Goal: Task Accomplishment & Management: Complete application form

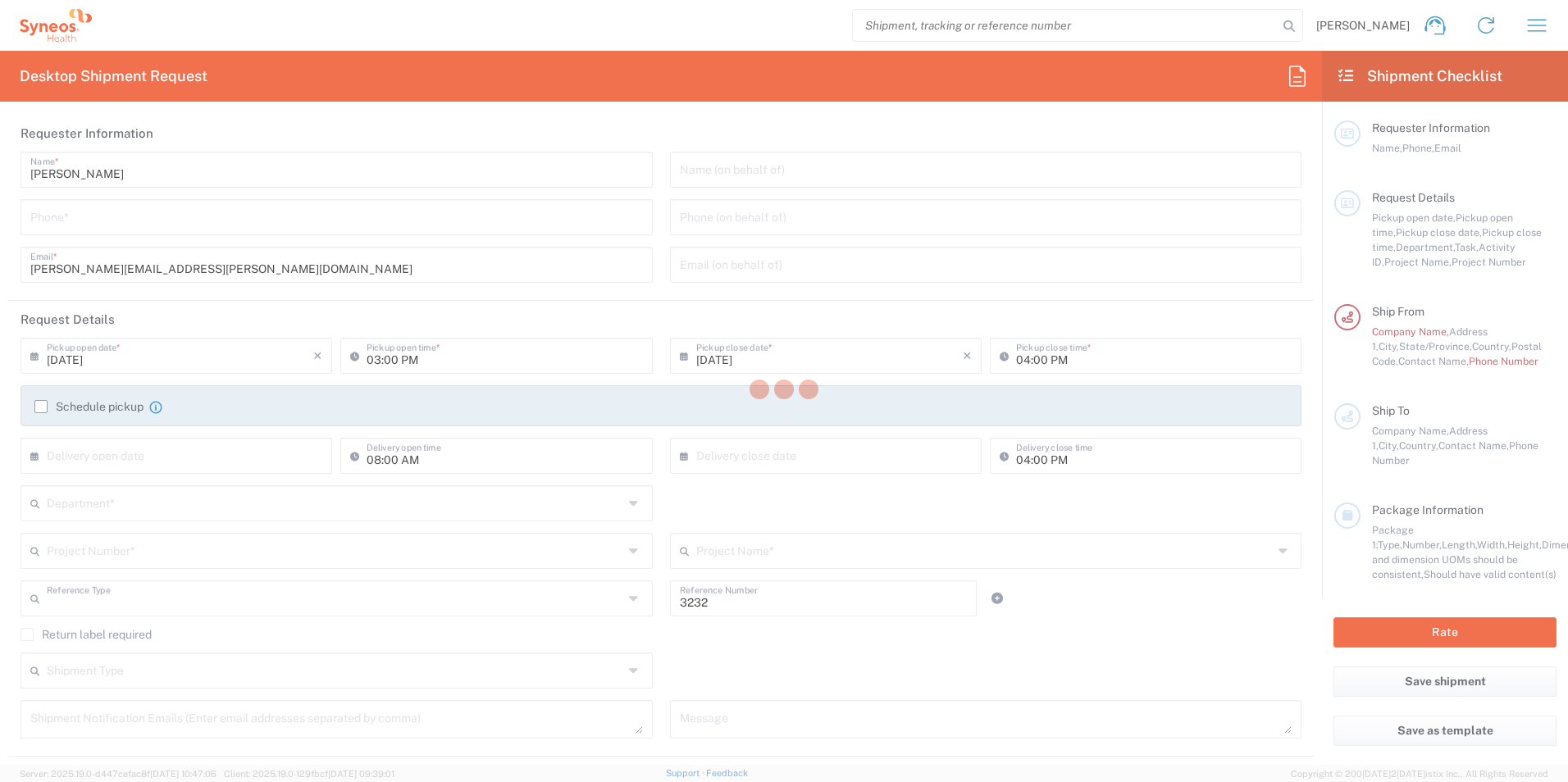
type input "Department"
type input "[US_STATE]"
type input "[GEOGRAPHIC_DATA]"
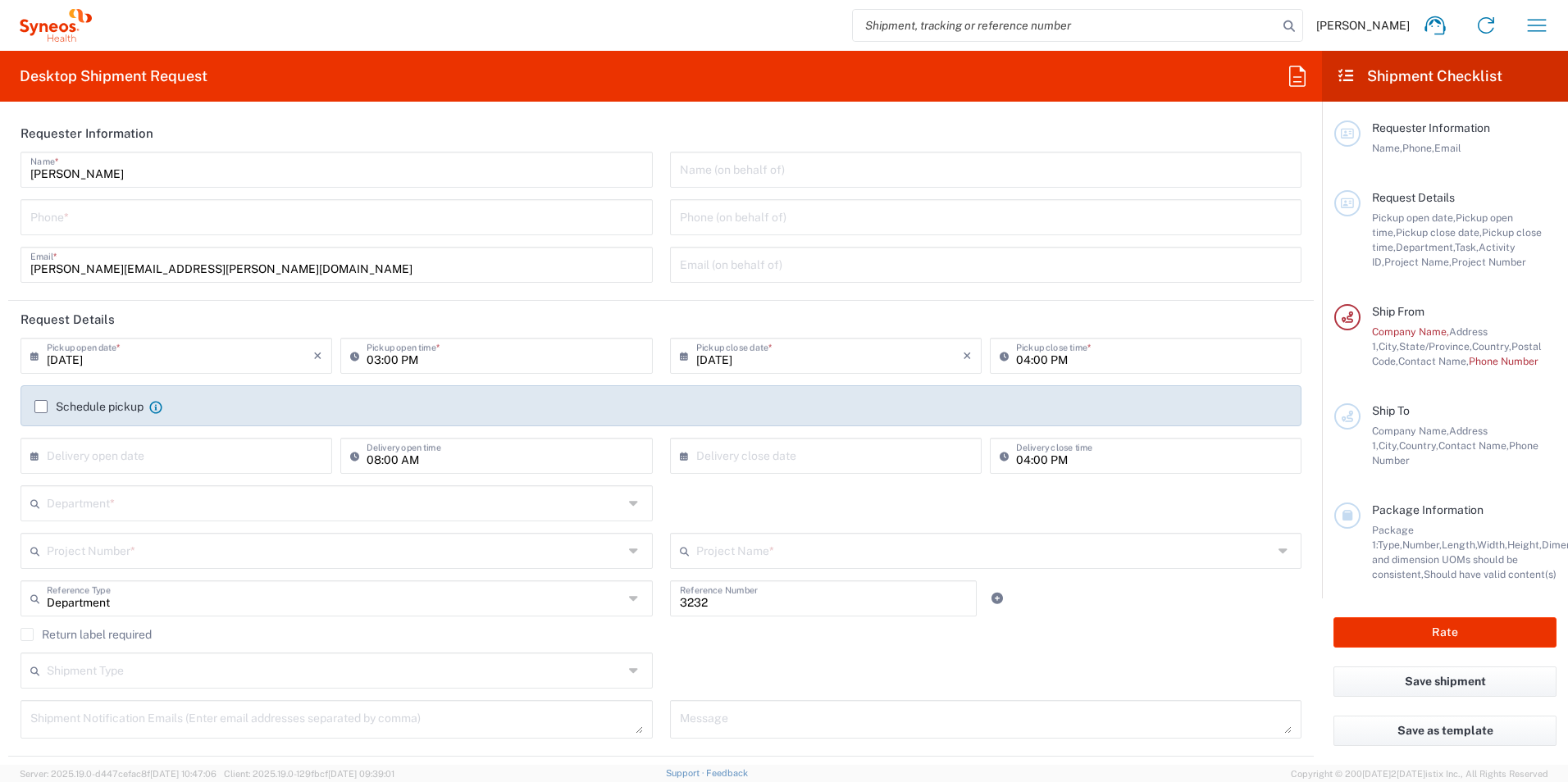
type input "Syneos Health, LLC-[GEOGRAPHIC_DATA] [GEOGRAPHIC_DATA] [GEOGRAPHIC_DATA]"
drag, startPoint x: 76, startPoint y: 357, endPoint x: 819, endPoint y: 781, distance: 855.5
click at [66, 361] on input "[DATE]" at bounding box center [180, 355] width 266 height 29
click at [154, 505] on span "23" at bounding box center [154, 504] width 25 height 23
type input "09[DATE]"
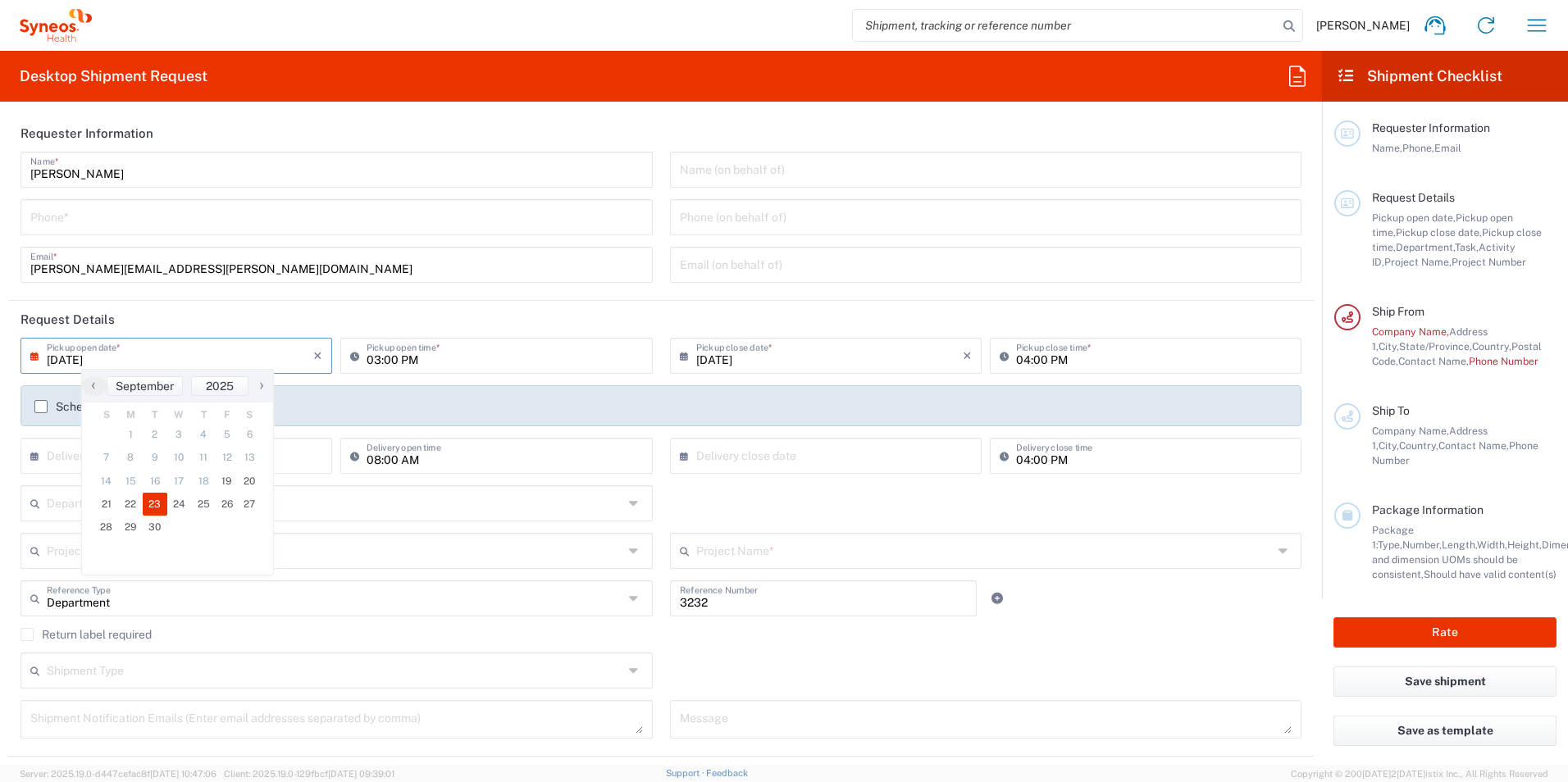
type input "09[DATE]"
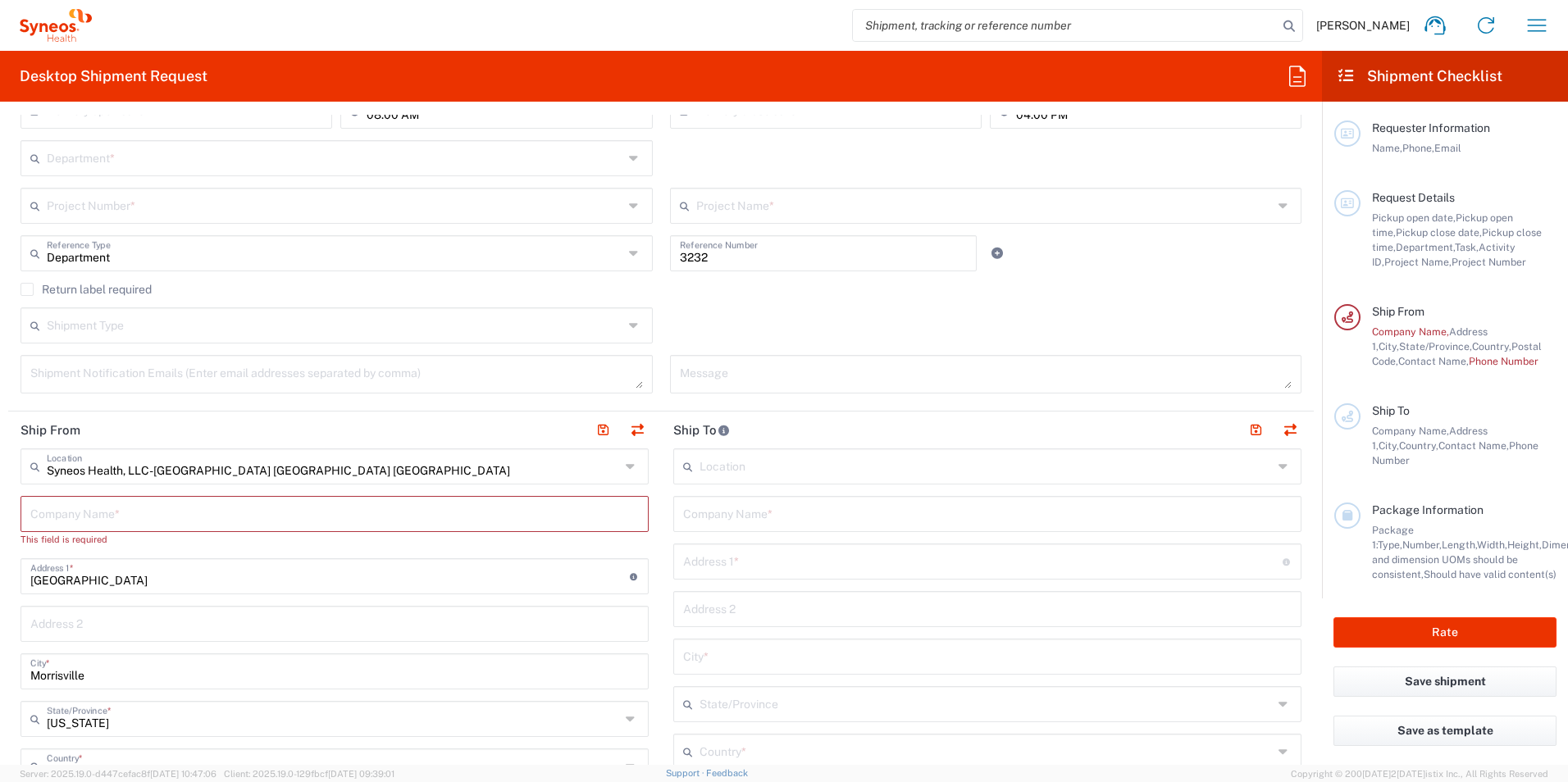
scroll to position [410, 0]
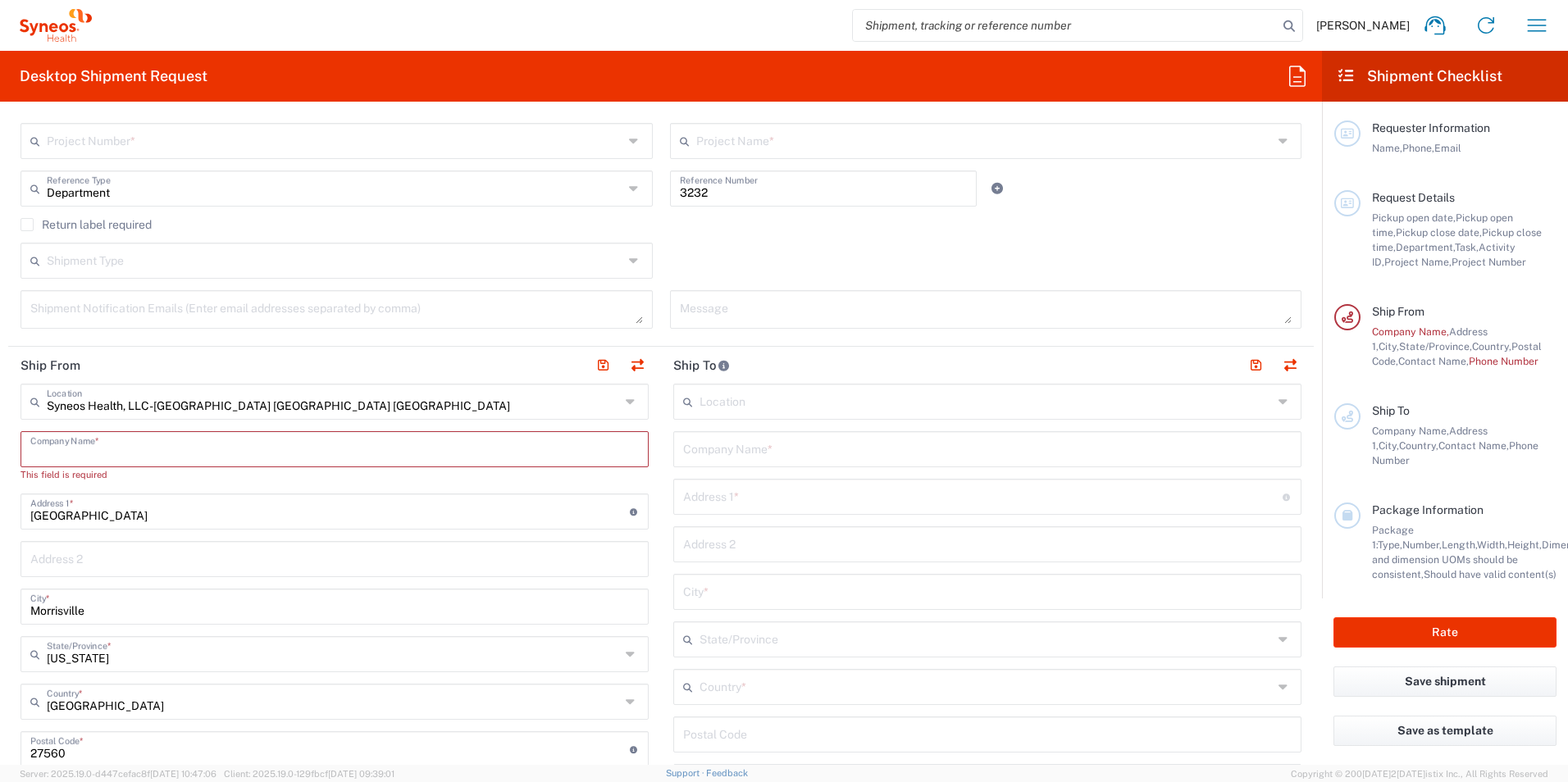
click at [75, 449] on input "text" at bounding box center [334, 448] width 608 height 29
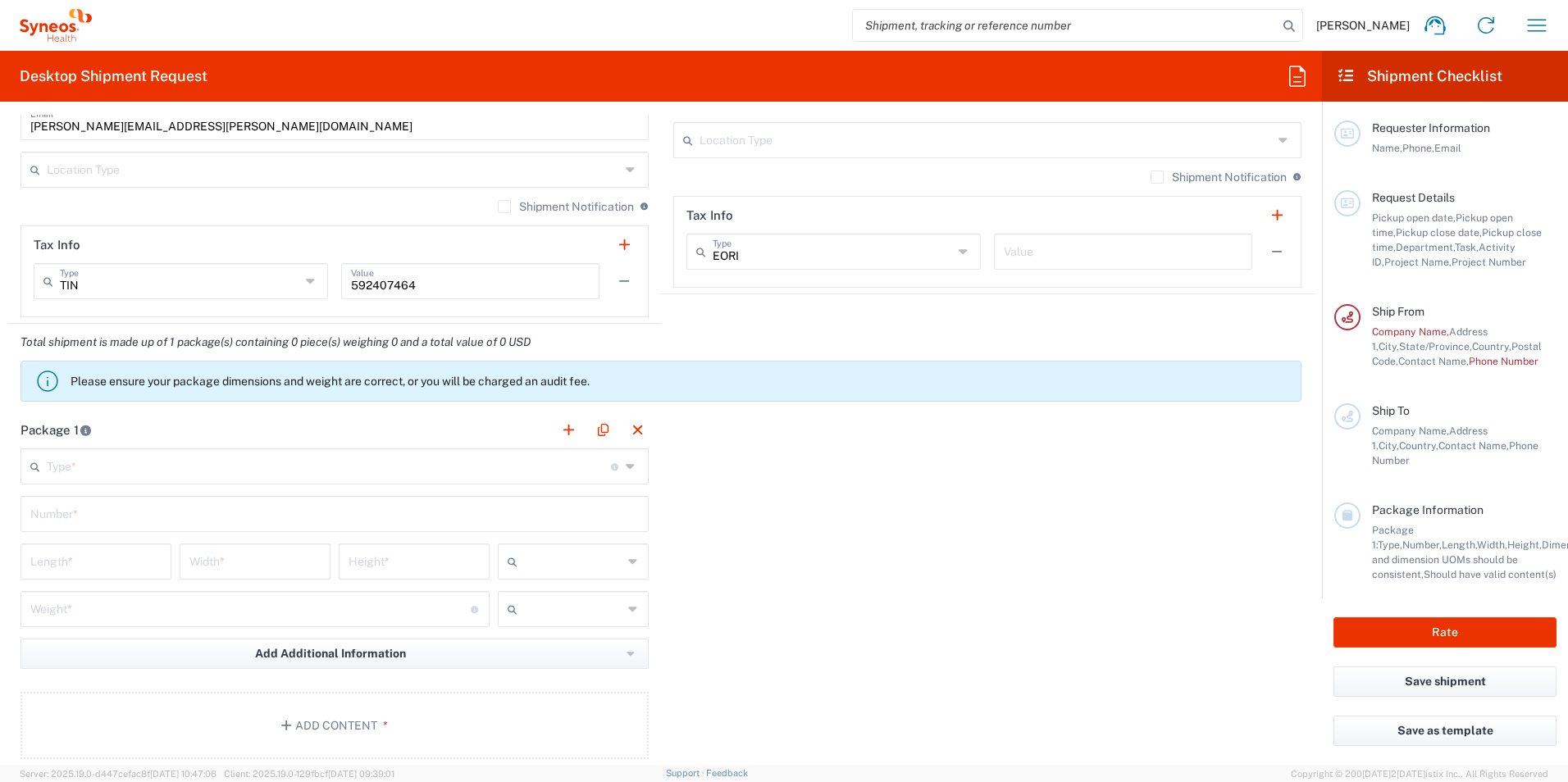
scroll to position [1312, 0]
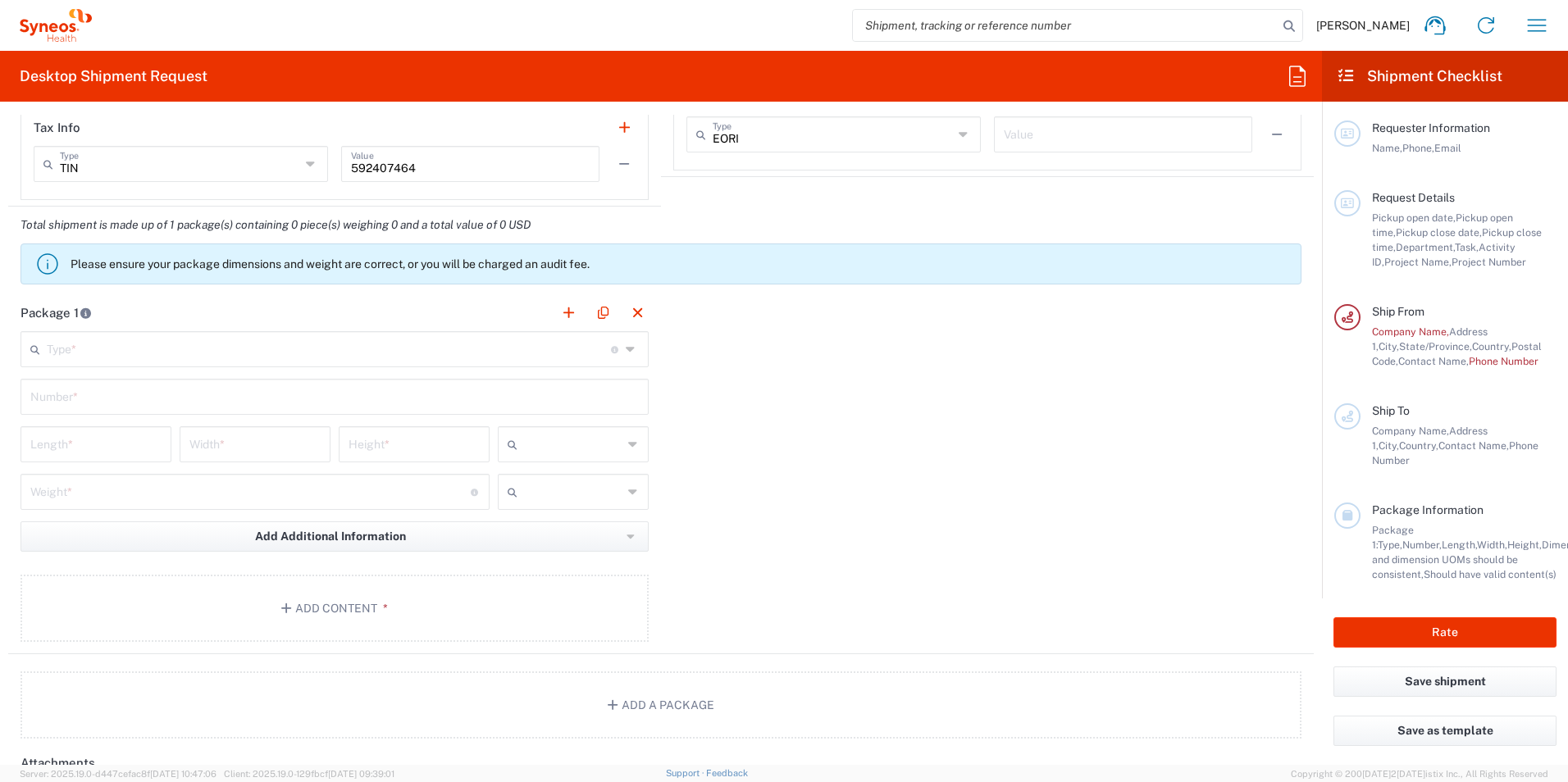
click at [110, 345] on input "text" at bounding box center [328, 348] width 564 height 29
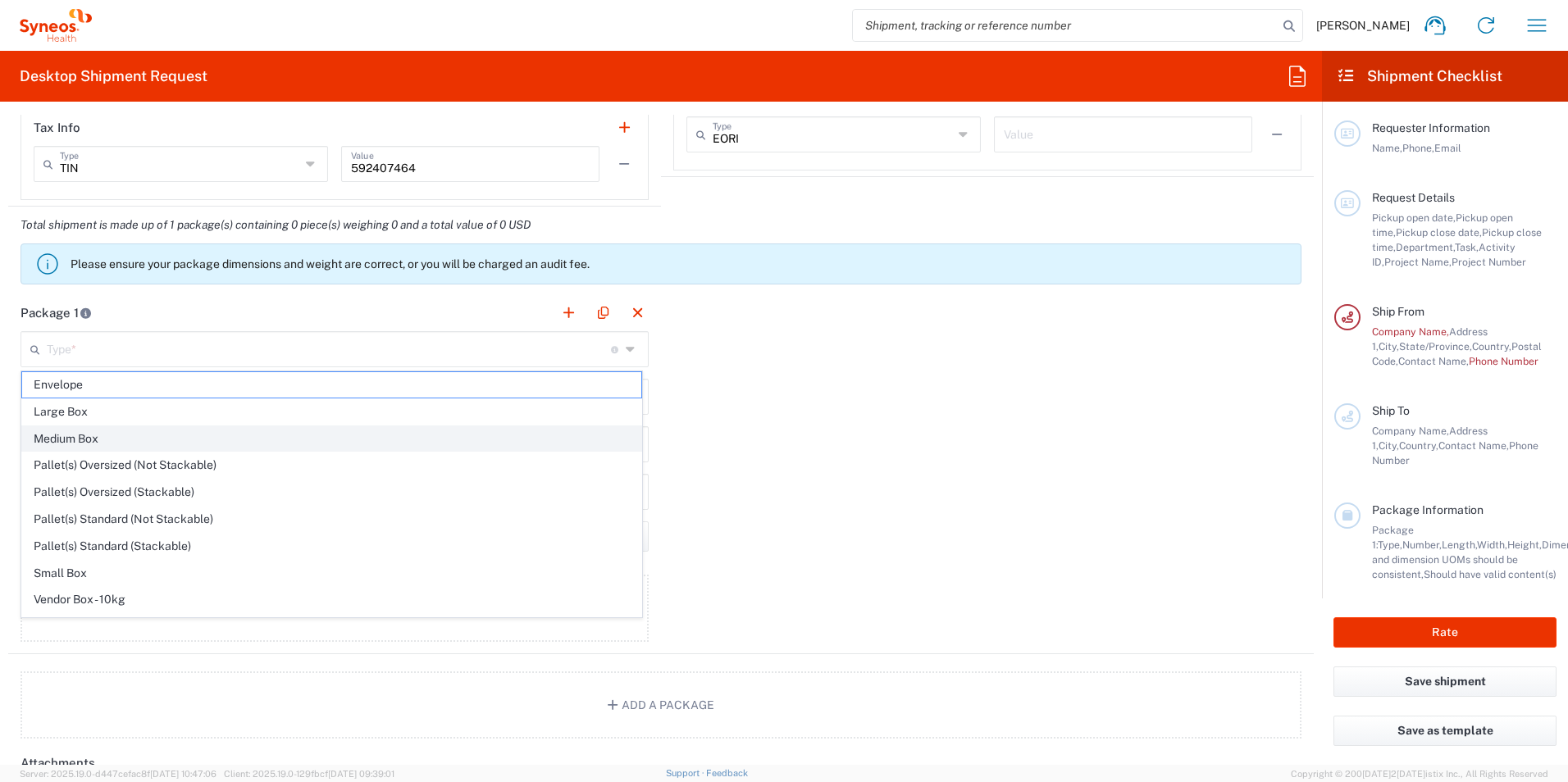
click at [85, 438] on span "Medium Box" at bounding box center [332, 439] width 619 height 26
type input "Medium Box"
type input "13"
type input "11.5"
type input "2.5"
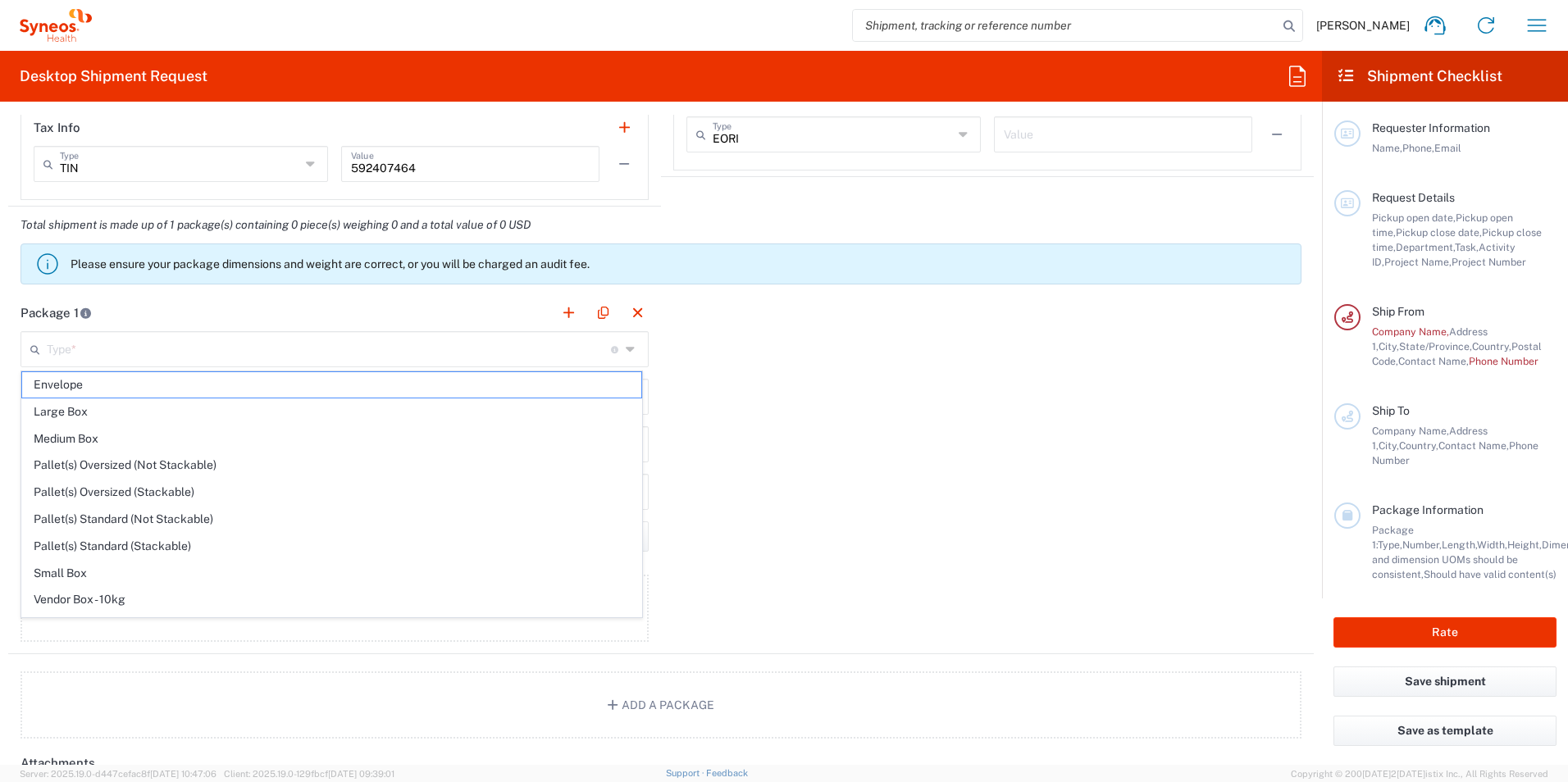
type input "in"
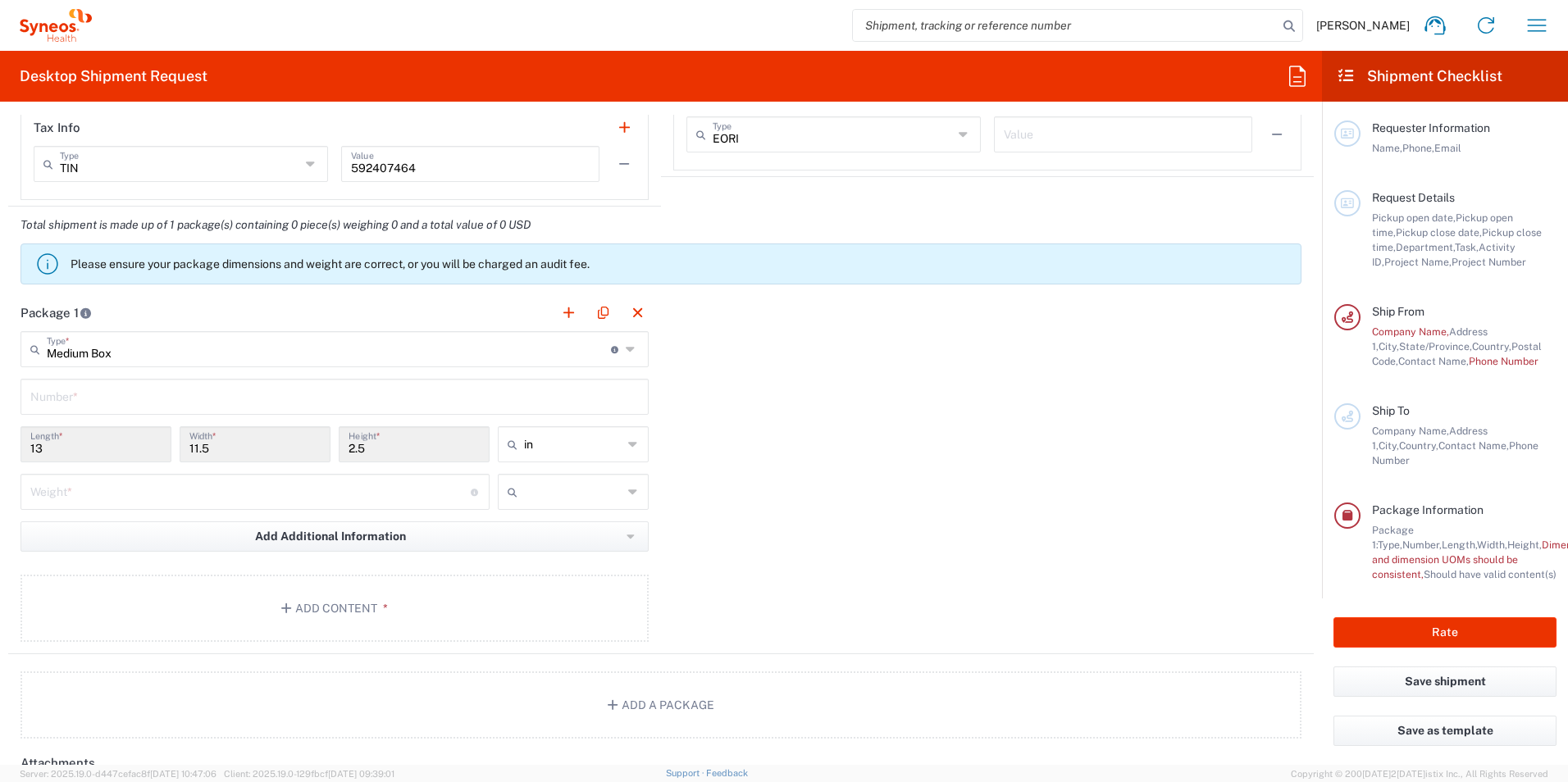
click at [625, 353] on icon at bounding box center [631, 349] width 13 height 26
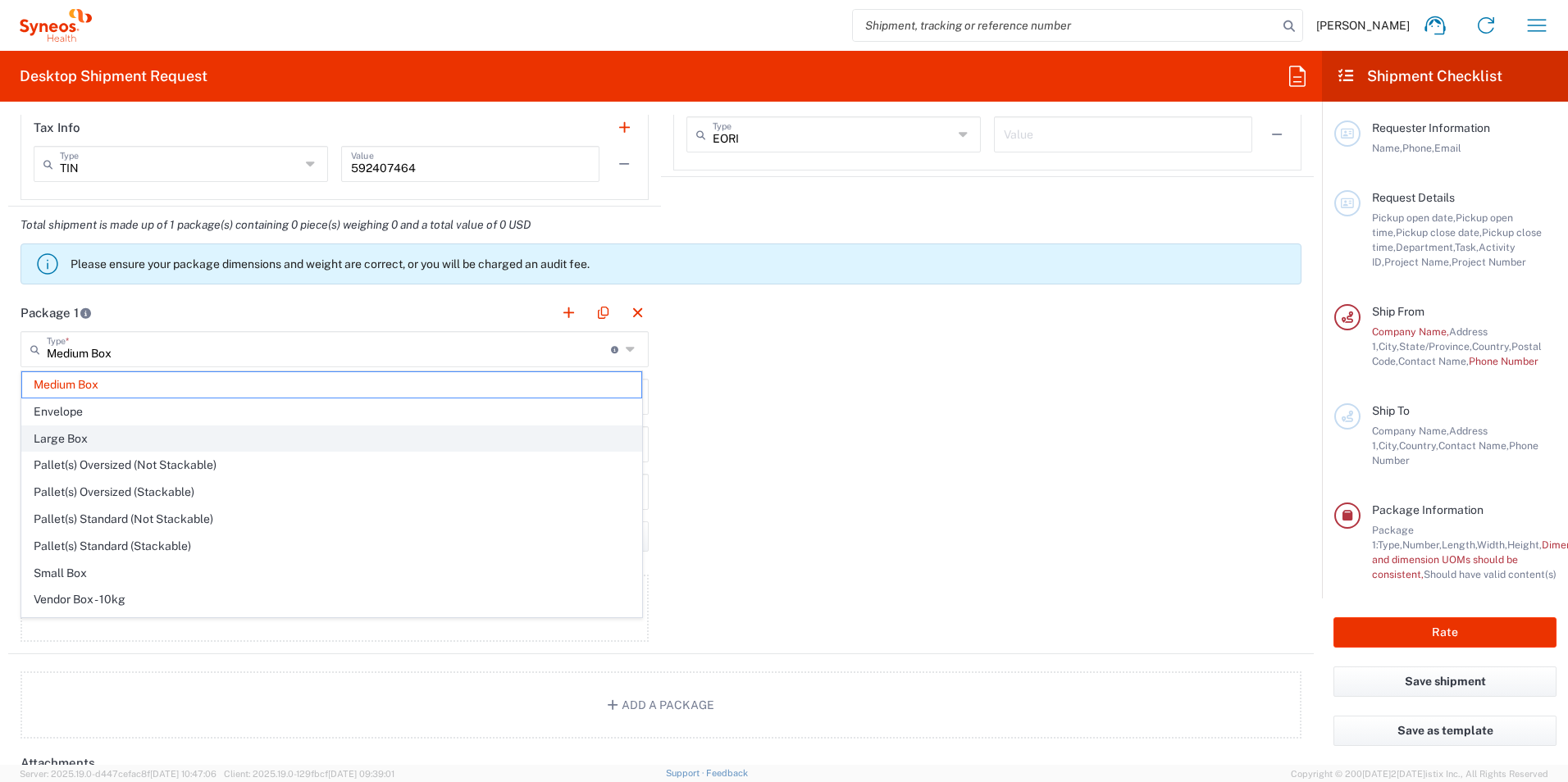
click at [154, 433] on span "Large Box" at bounding box center [332, 439] width 619 height 26
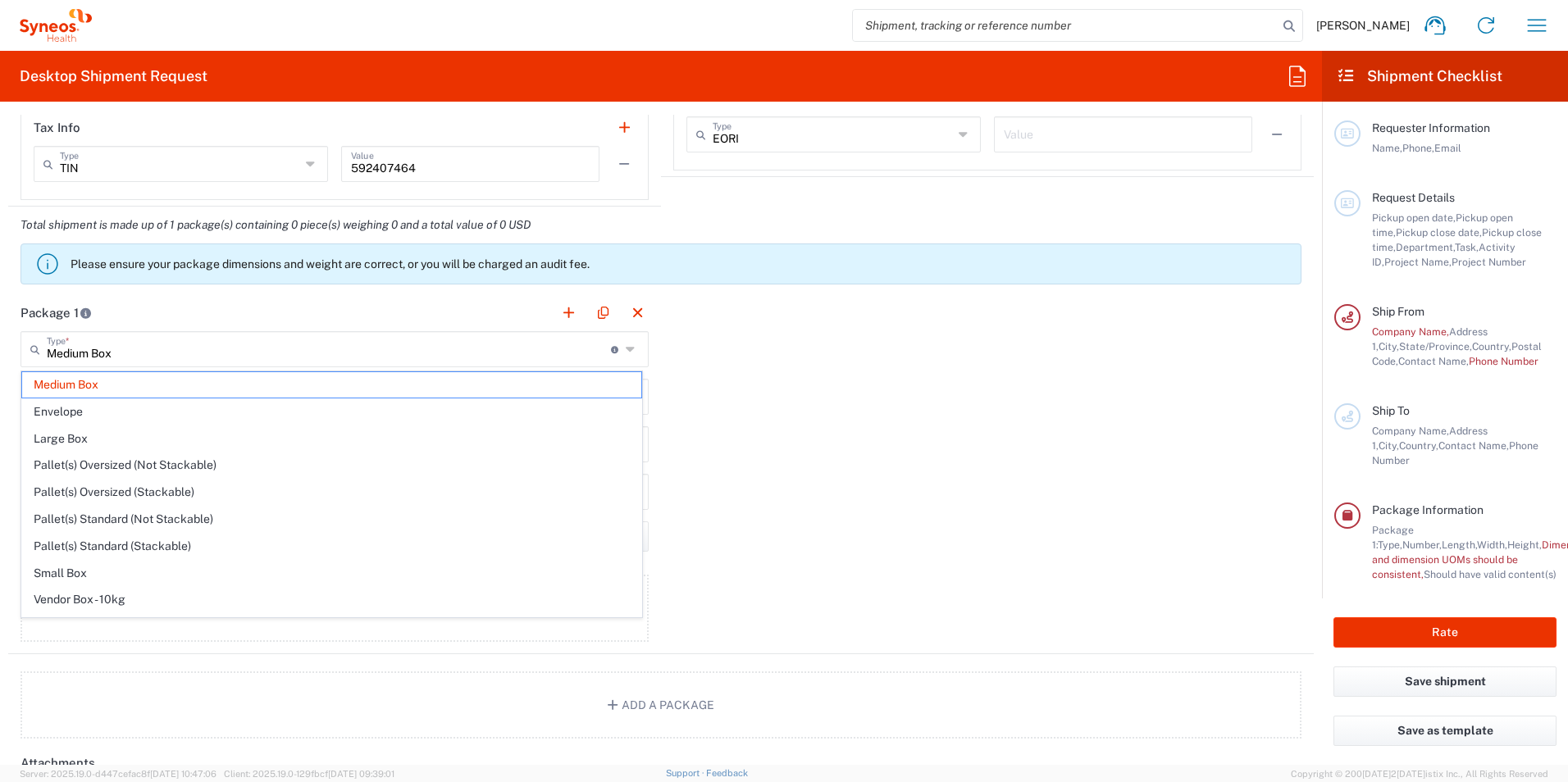
type input "Large Box"
type input "17.5"
type input "12.5"
type input "3"
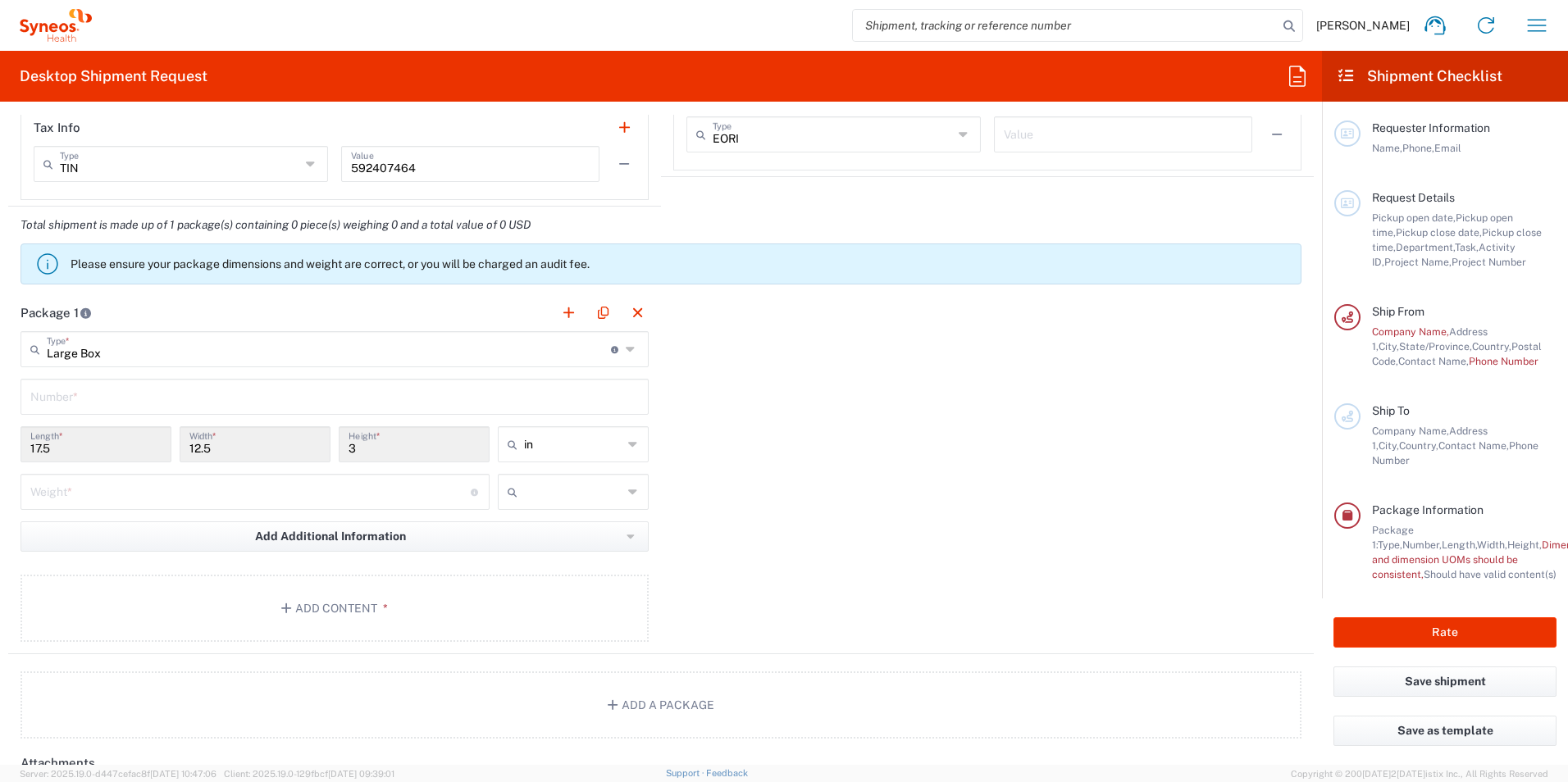
drag, startPoint x: 50, startPoint y: 443, endPoint x: 26, endPoint y: 449, distance: 24.7
click at [26, 449] on div "17.5 Length *" at bounding box center [96, 444] width 151 height 36
drag, startPoint x: 25, startPoint y: 443, endPoint x: 150, endPoint y: 474, distance: 128.8
click at [150, 474] on div "Weight * Total weight of package(s) in pounds or kilograms" at bounding box center [255, 492] width 469 height 36
click at [157, 437] on input "17.5" at bounding box center [96, 443] width 131 height 29
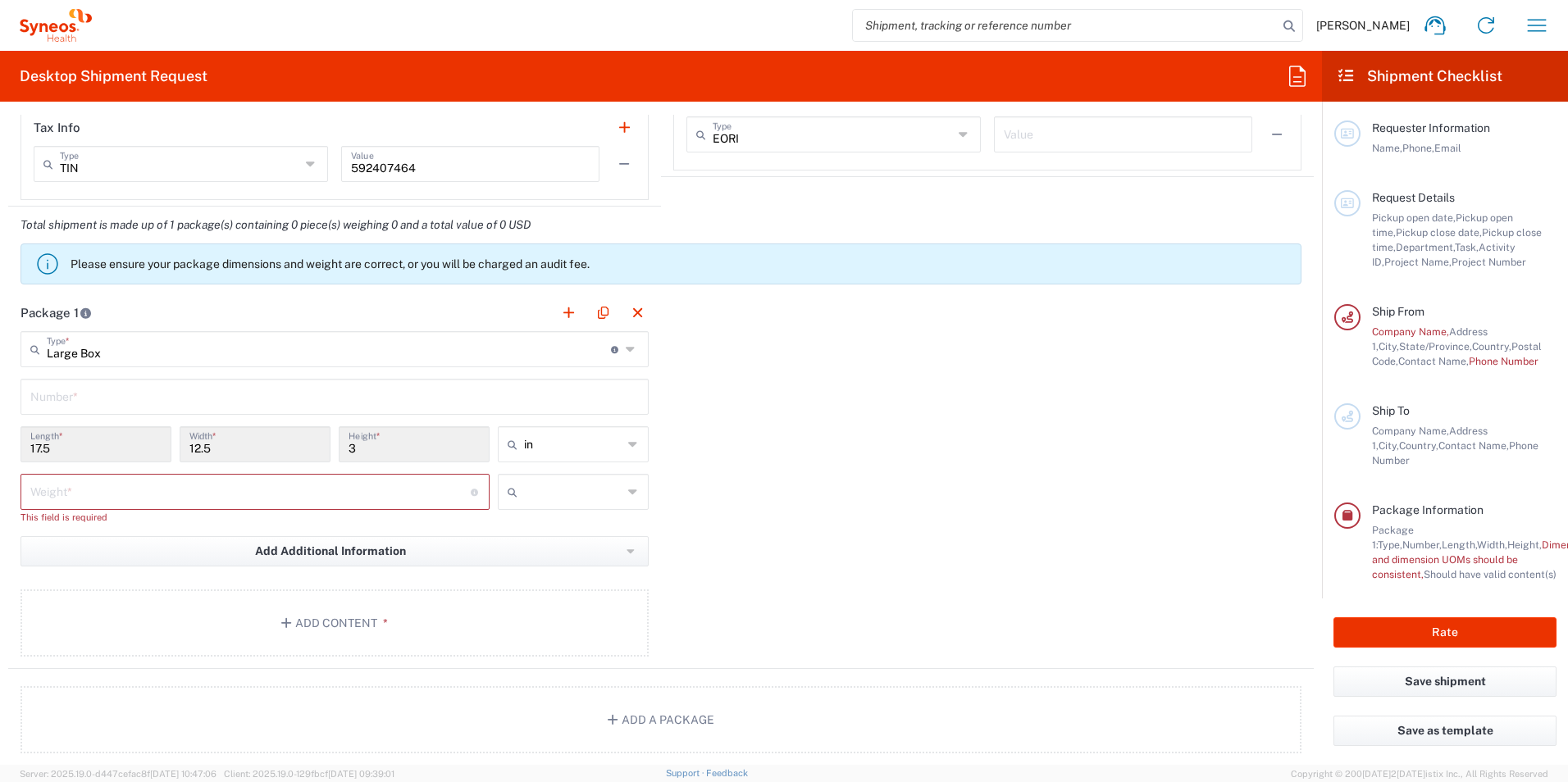
click at [159, 494] on input "number" at bounding box center [251, 490] width 440 height 29
click at [133, 394] on input "text" at bounding box center [334, 396] width 608 height 29
type input "1"
click at [108, 501] on input "number" at bounding box center [251, 490] width 440 height 29
drag, startPoint x: 1256, startPoint y: 356, endPoint x: 1175, endPoint y: 356, distance: 81.0
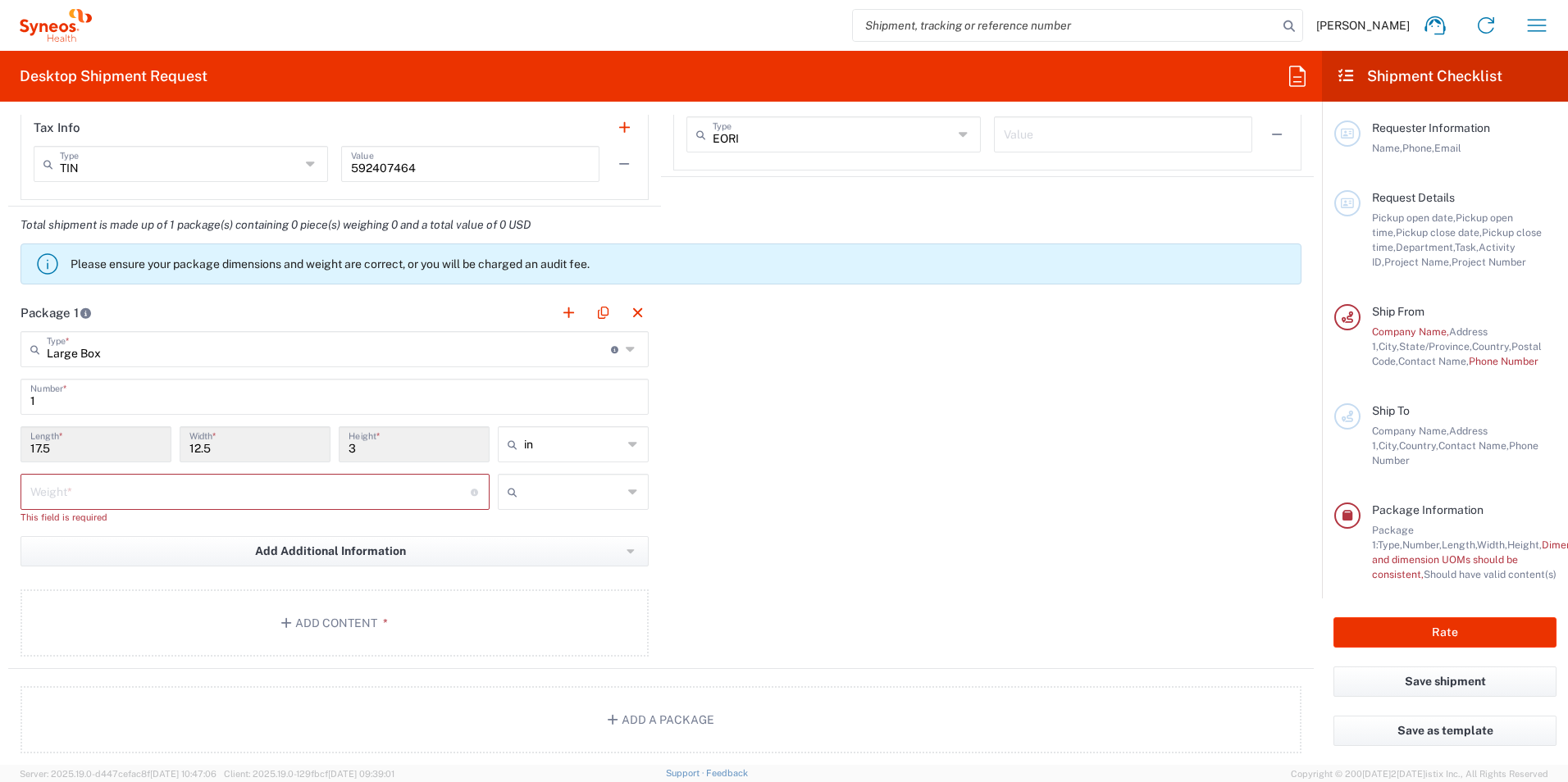
click at [1256, 356] on div "Package 1 Large Box Type * Material used to package goods Medium Box Envelope L…" at bounding box center [661, 481] width 1305 height 374
click at [62, 494] on input "number" at bounding box center [251, 490] width 440 height 29
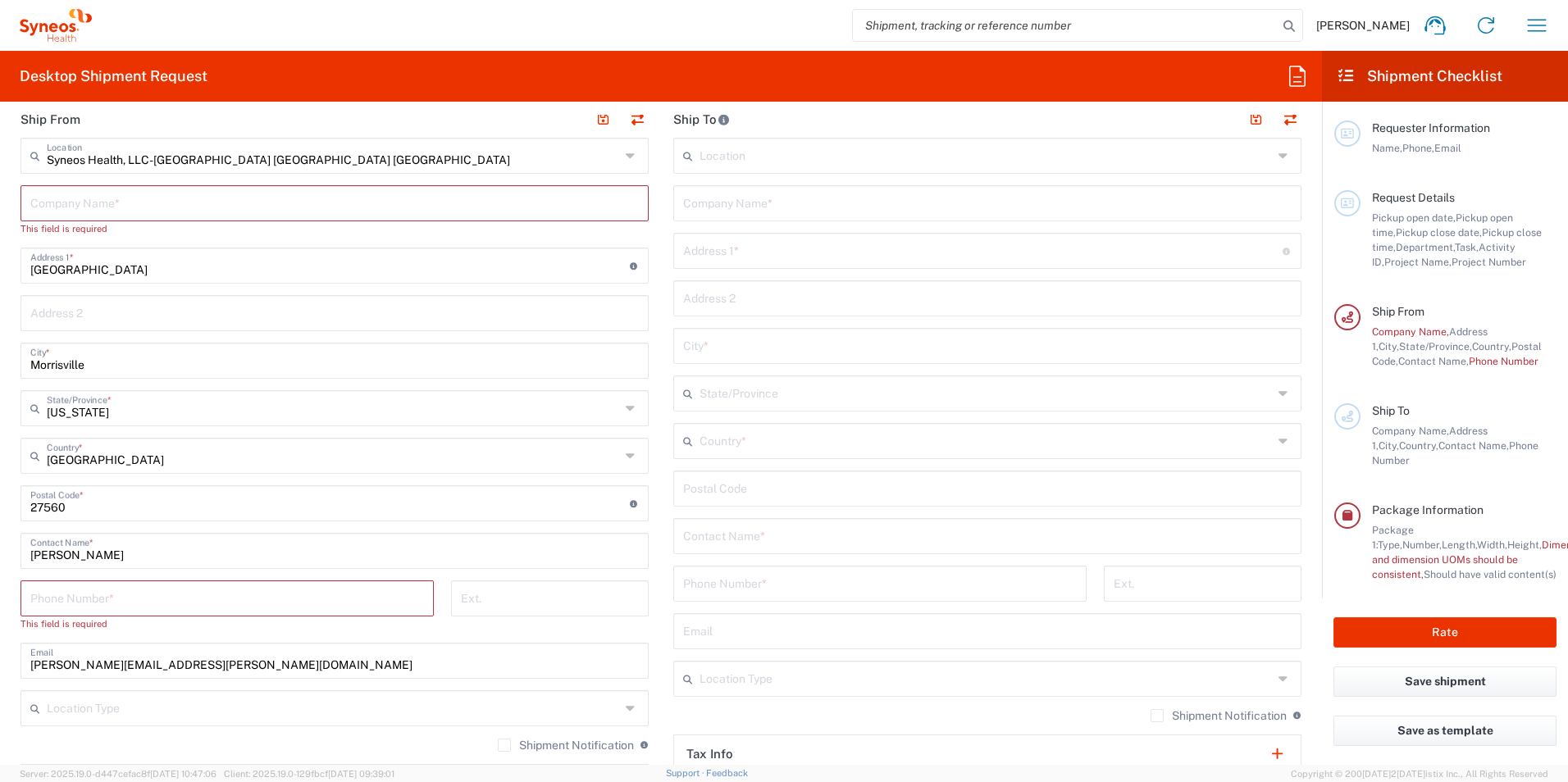
scroll to position [492, 0]
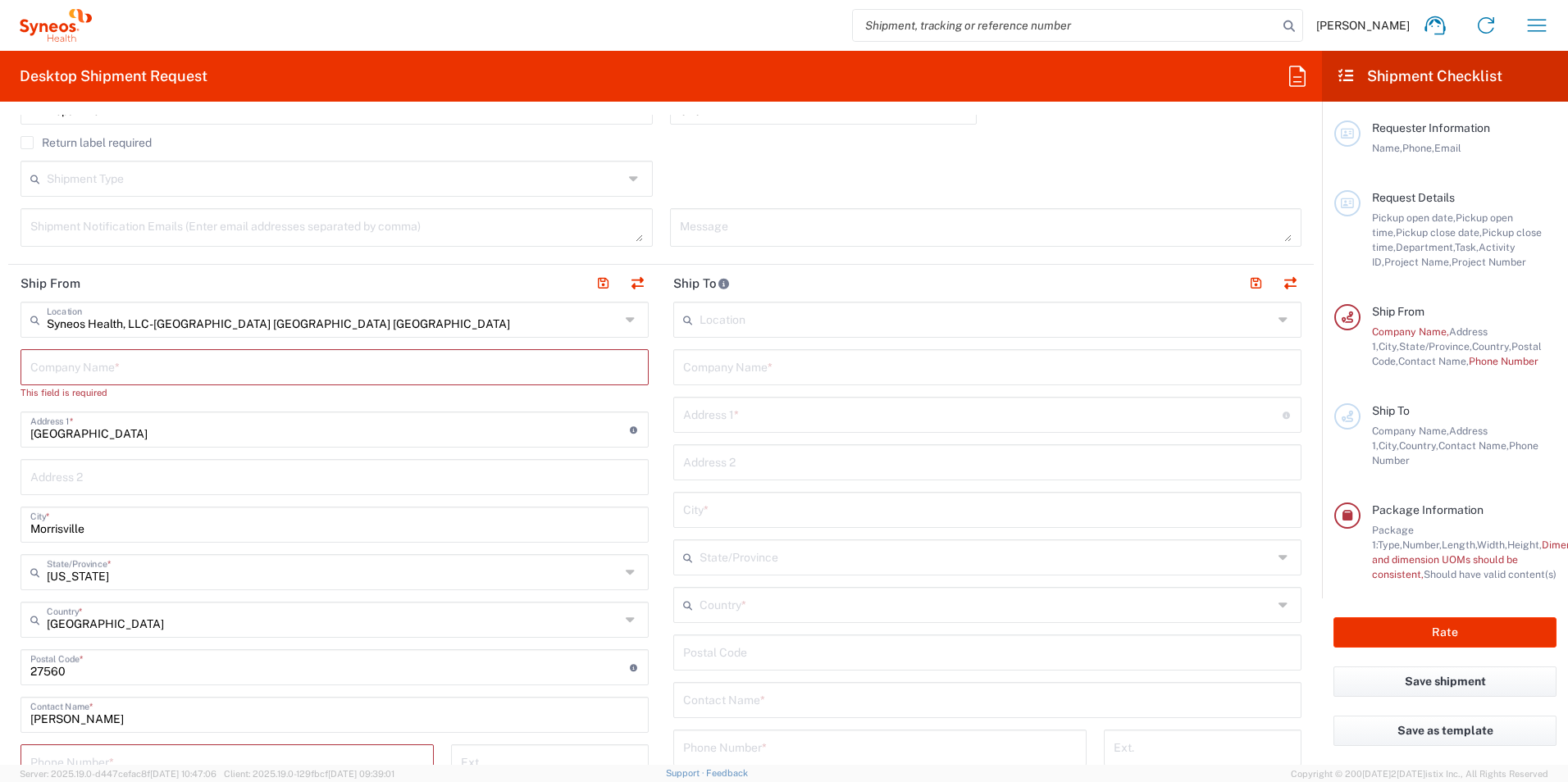
type input "2"
click at [287, 327] on input "text" at bounding box center [334, 319] width 573 height 29
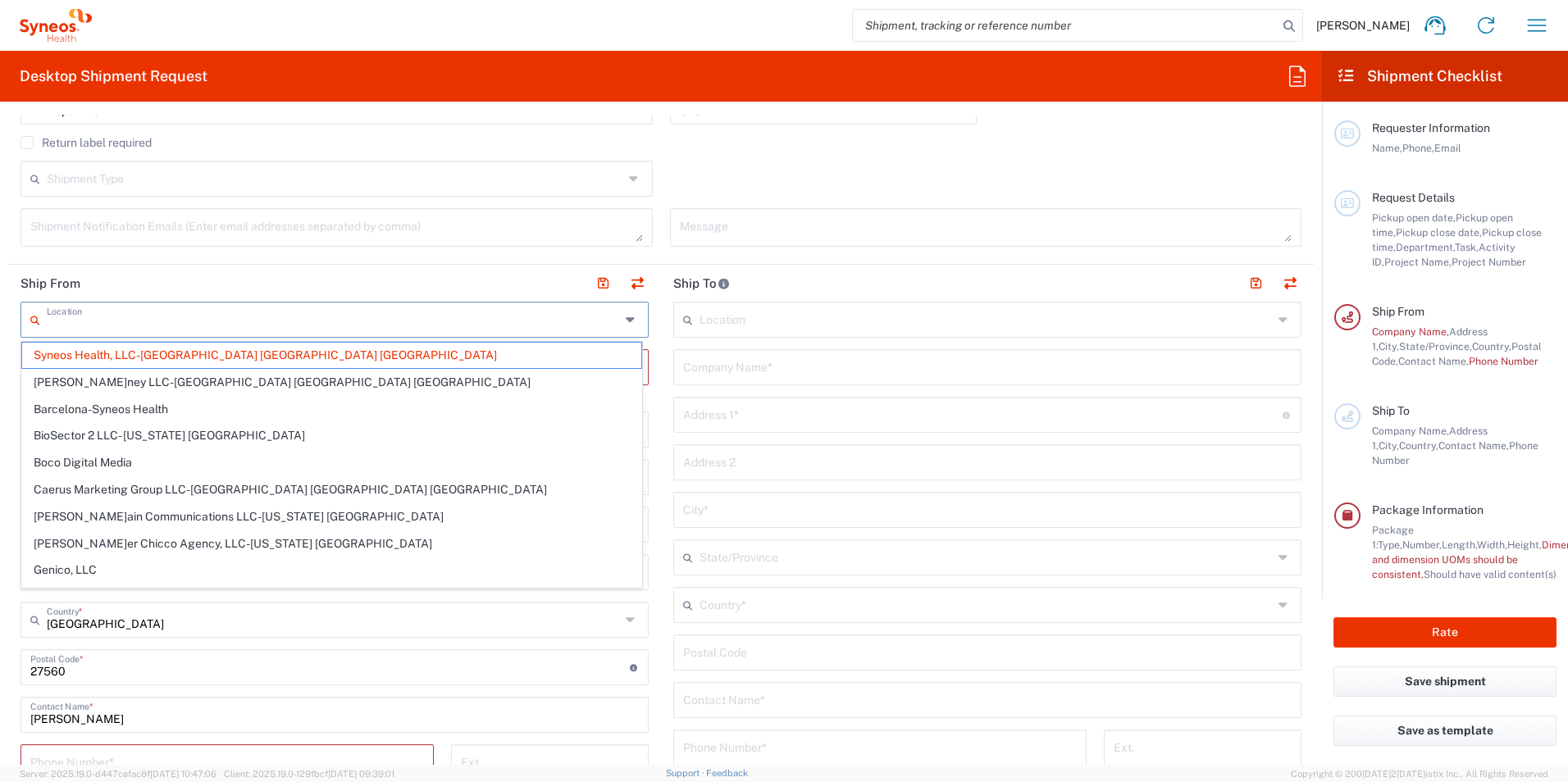
click at [287, 327] on input "text" at bounding box center [334, 319] width 573 height 29
click at [376, 288] on header "Ship From" at bounding box center [334, 282] width 653 height 37
type input "Syneos Health, LLC-[GEOGRAPHIC_DATA] [GEOGRAPHIC_DATA] [GEOGRAPHIC_DATA]"
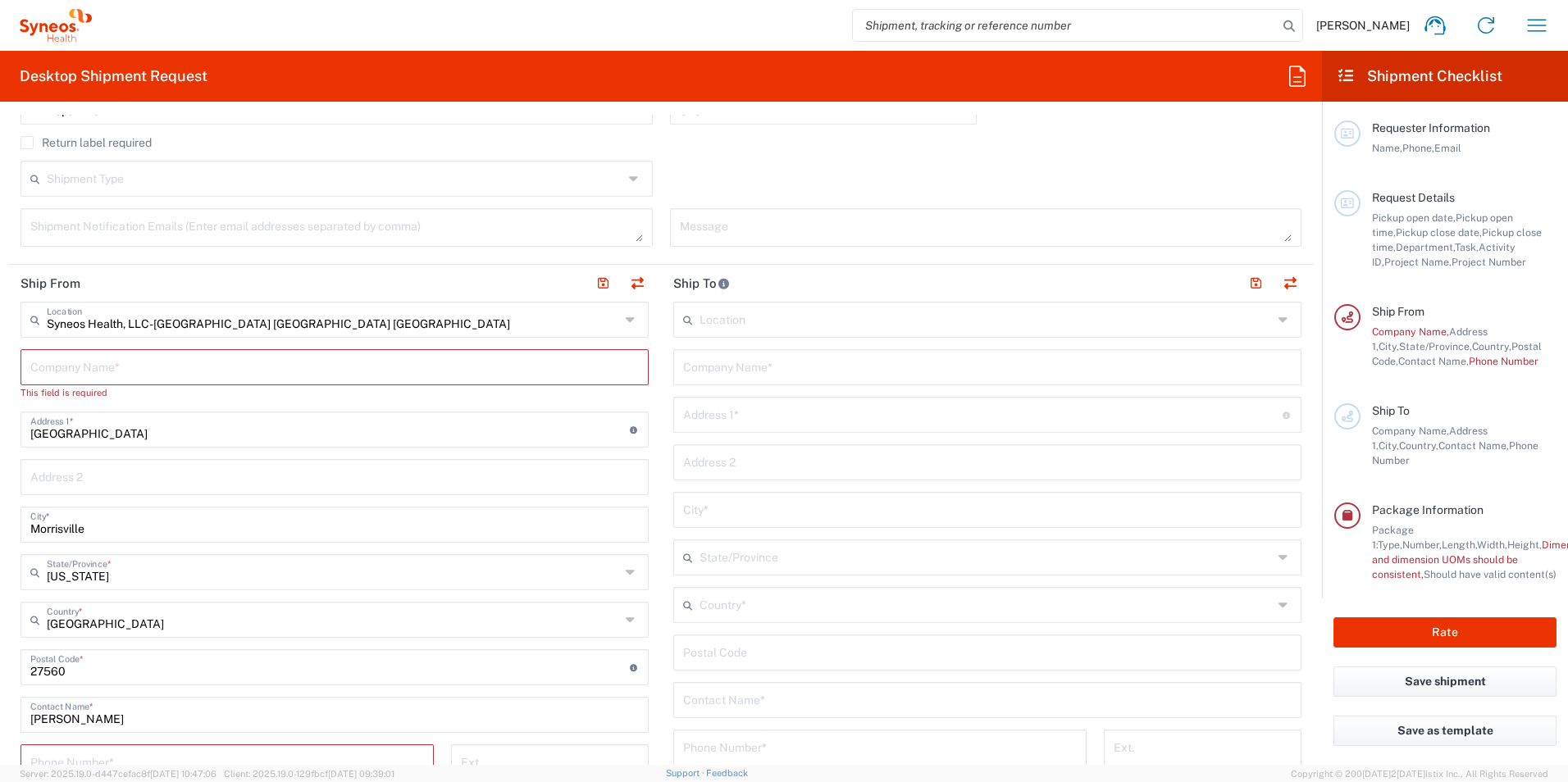
click at [168, 362] on input "text" at bounding box center [334, 366] width 608 height 29
click at [125, 435] on input "[GEOGRAPHIC_DATA]" at bounding box center [330, 428] width 600 height 29
drag, startPoint x: 127, startPoint y: 433, endPoint x: -3, endPoint y: 420, distance: 130.6
click at [0, 420] on html "[PERSON_NAME] Home Shipment estimator Shipment tracking Desktop shipment reques…" at bounding box center [784, 391] width 1568 height 782
type input "1"
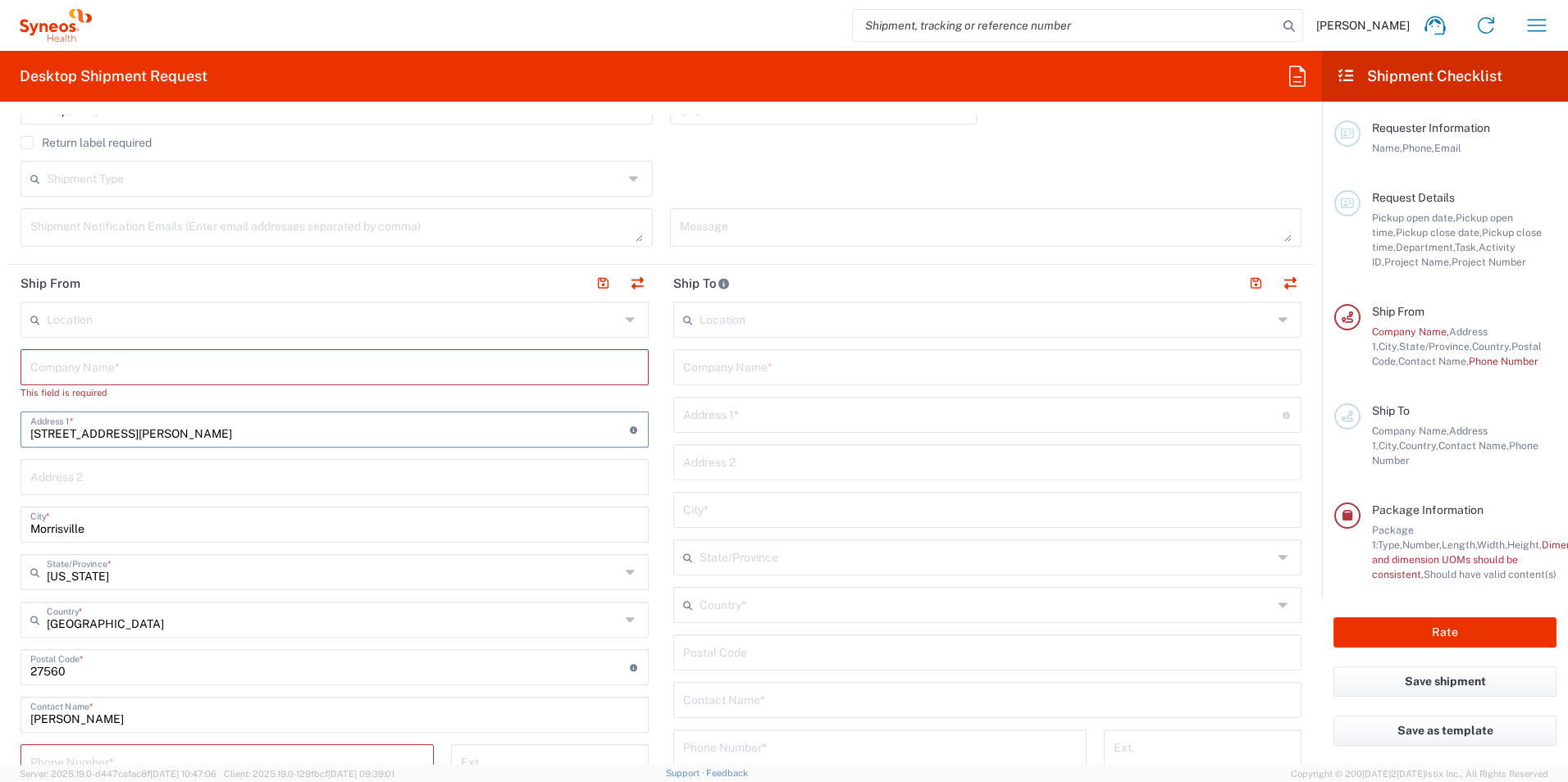
type input "[STREET_ADDRESS][PERSON_NAME]"
drag, startPoint x: 118, startPoint y: 532, endPoint x: 1, endPoint y: 529, distance: 117.0
click at [1, 529] on form "Requester Information [PERSON_NAME] Name * Phone * [PERSON_NAME][EMAIL_ADDRESS]…" at bounding box center [660, 440] width 1321 height 650
type input "Bellflower"
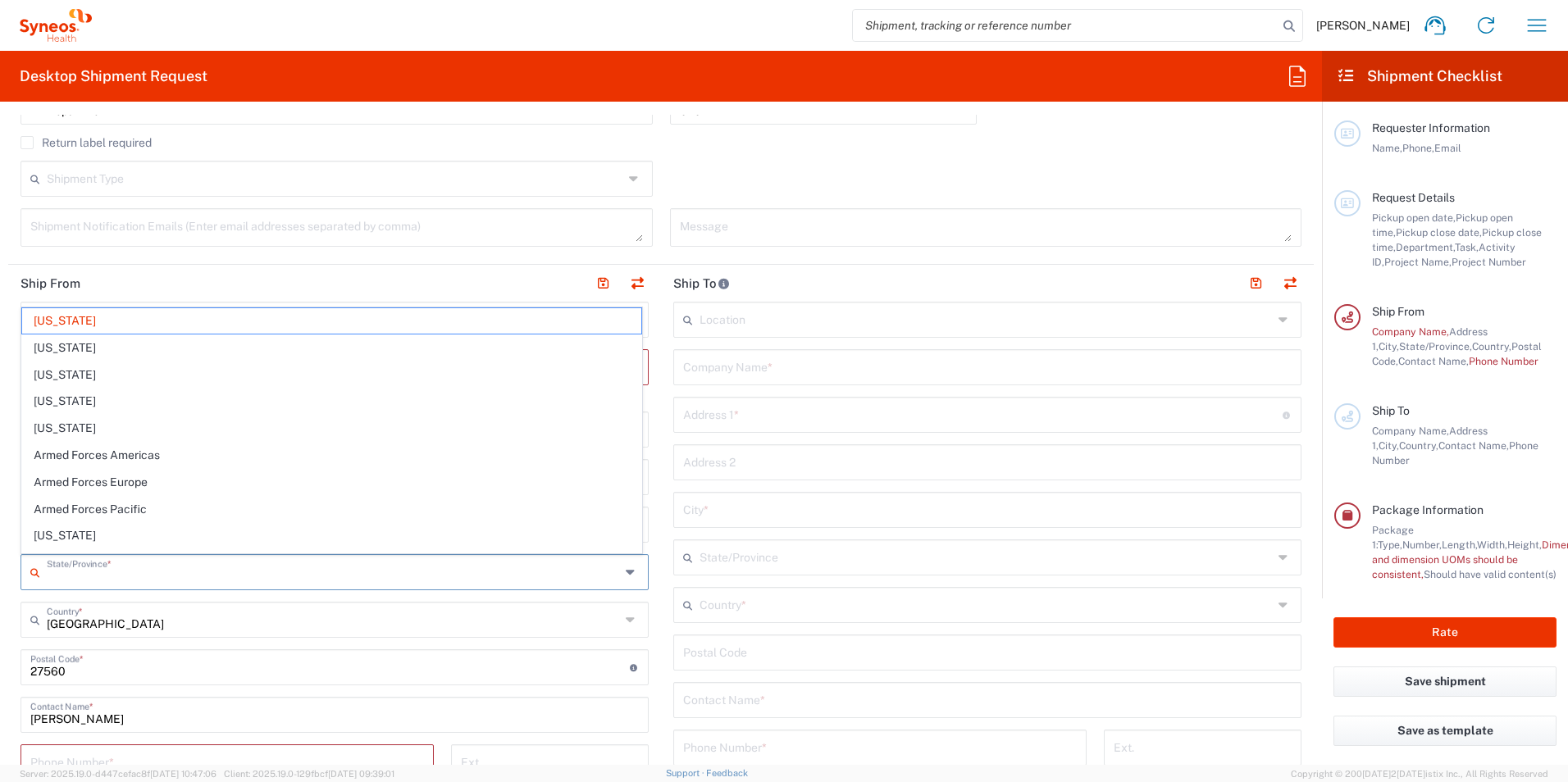
drag, startPoint x: 131, startPoint y: 581, endPoint x: 8, endPoint y: 577, distance: 123.1
click at [8, 577] on form "Requester Information [PERSON_NAME] Name * Phone * [PERSON_NAME][EMAIL_ADDRESS]…" at bounding box center [660, 440] width 1321 height 650
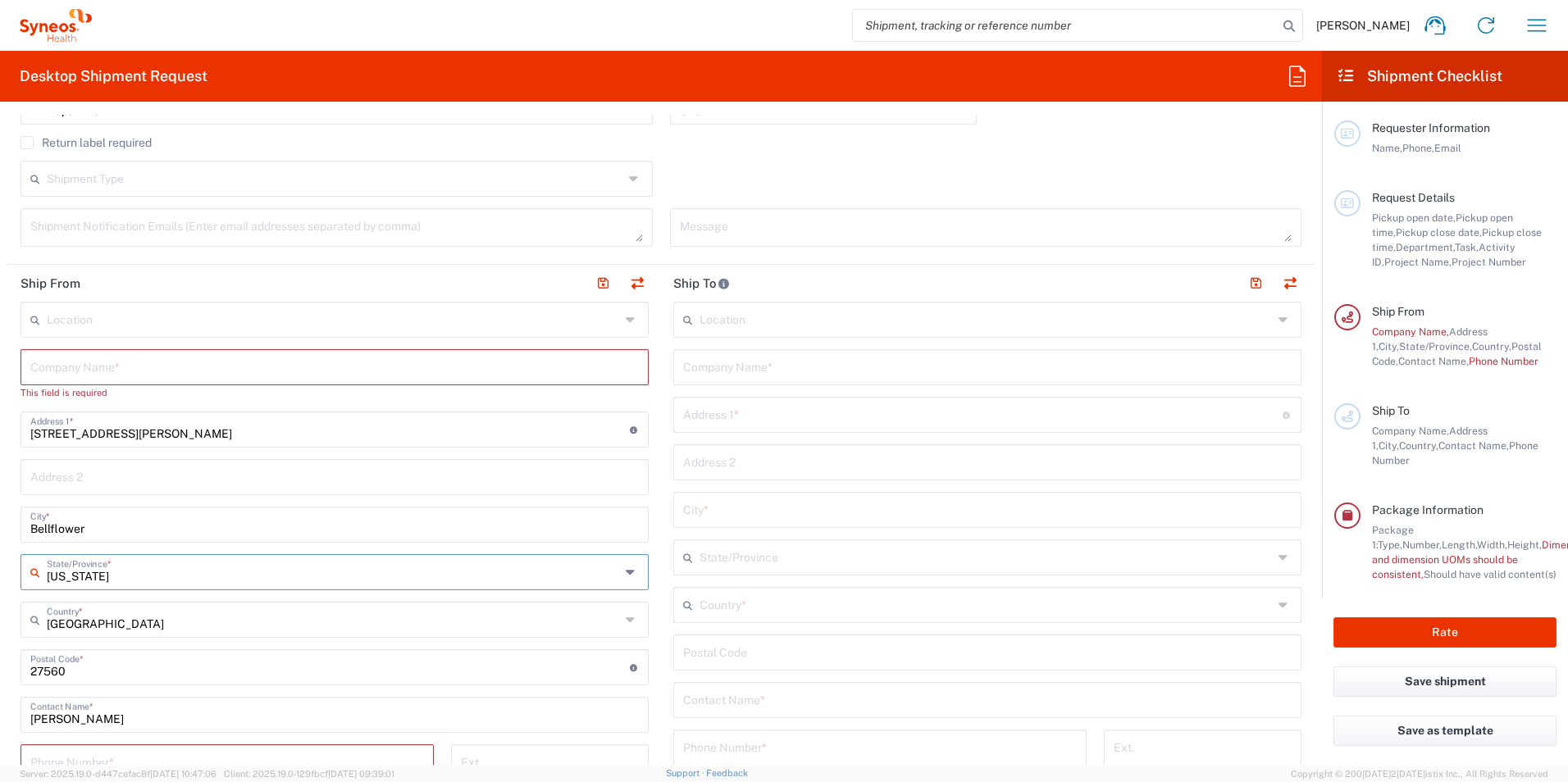
drag, startPoint x: 126, startPoint y: 578, endPoint x: 27, endPoint y: 527, distance: 111.4
click at [28, 572] on div "[US_STATE][GEOGRAPHIC_DATA]/Province *" at bounding box center [334, 572] width 628 height 36
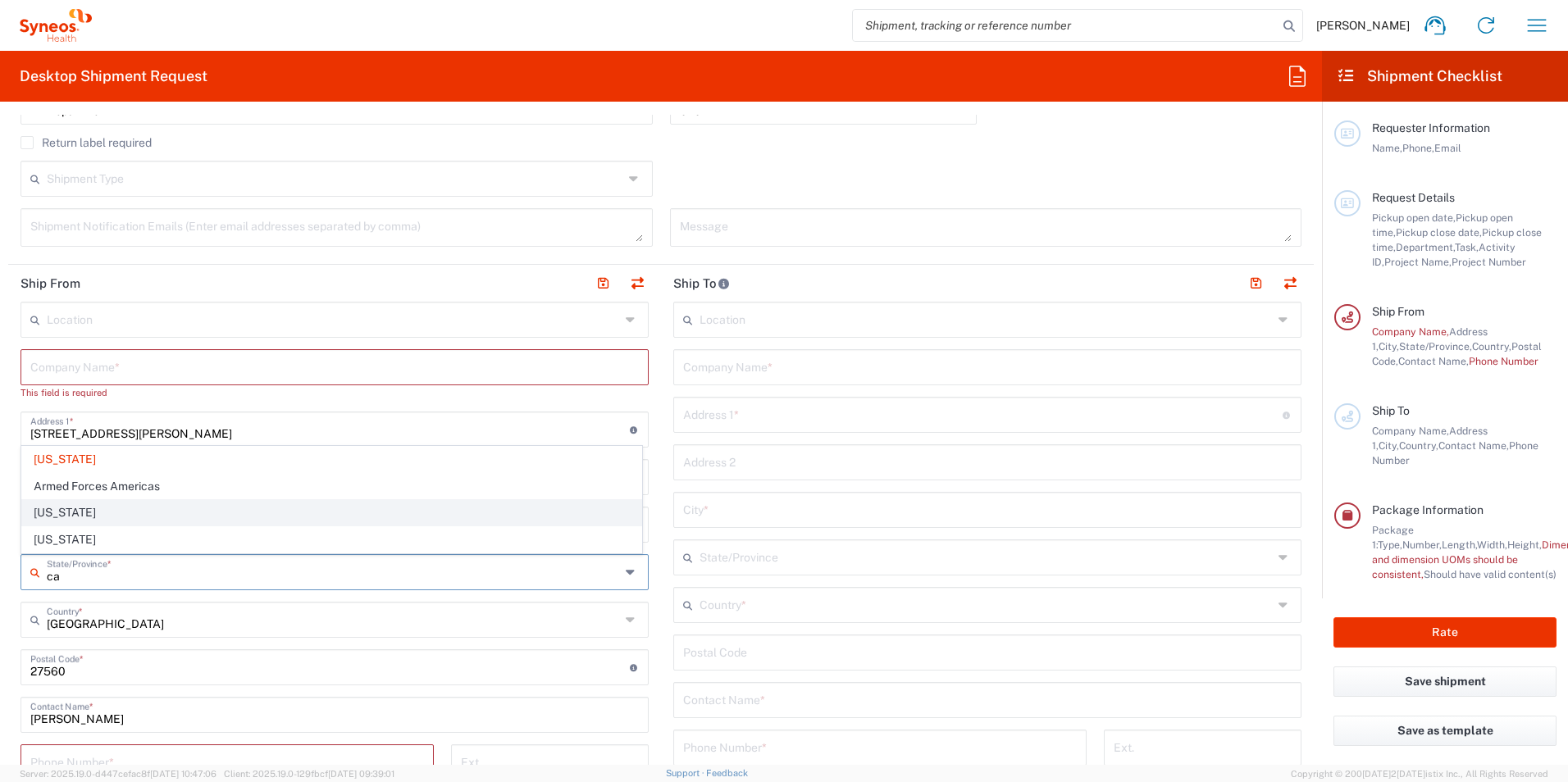
click at [78, 507] on span "[US_STATE]" at bounding box center [332, 513] width 619 height 26
type input "[US_STATE]"
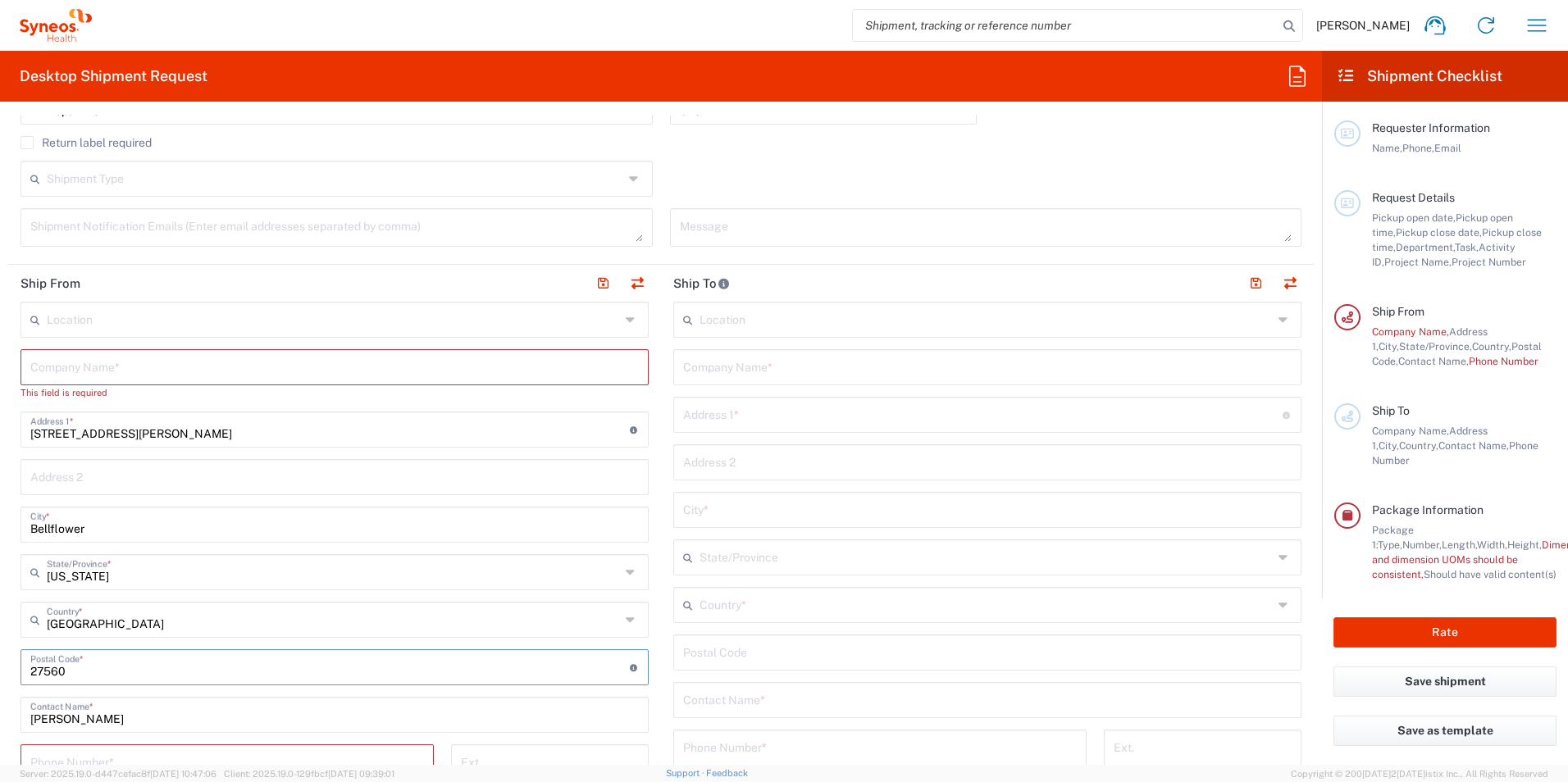
drag, startPoint x: 67, startPoint y: 669, endPoint x: 22, endPoint y: 667, distance: 45.0
click at [22, 667] on div "Postal Code * Postal Code for [GEOGRAPHIC_DATA] should have the following forma…" at bounding box center [334, 667] width 628 height 36
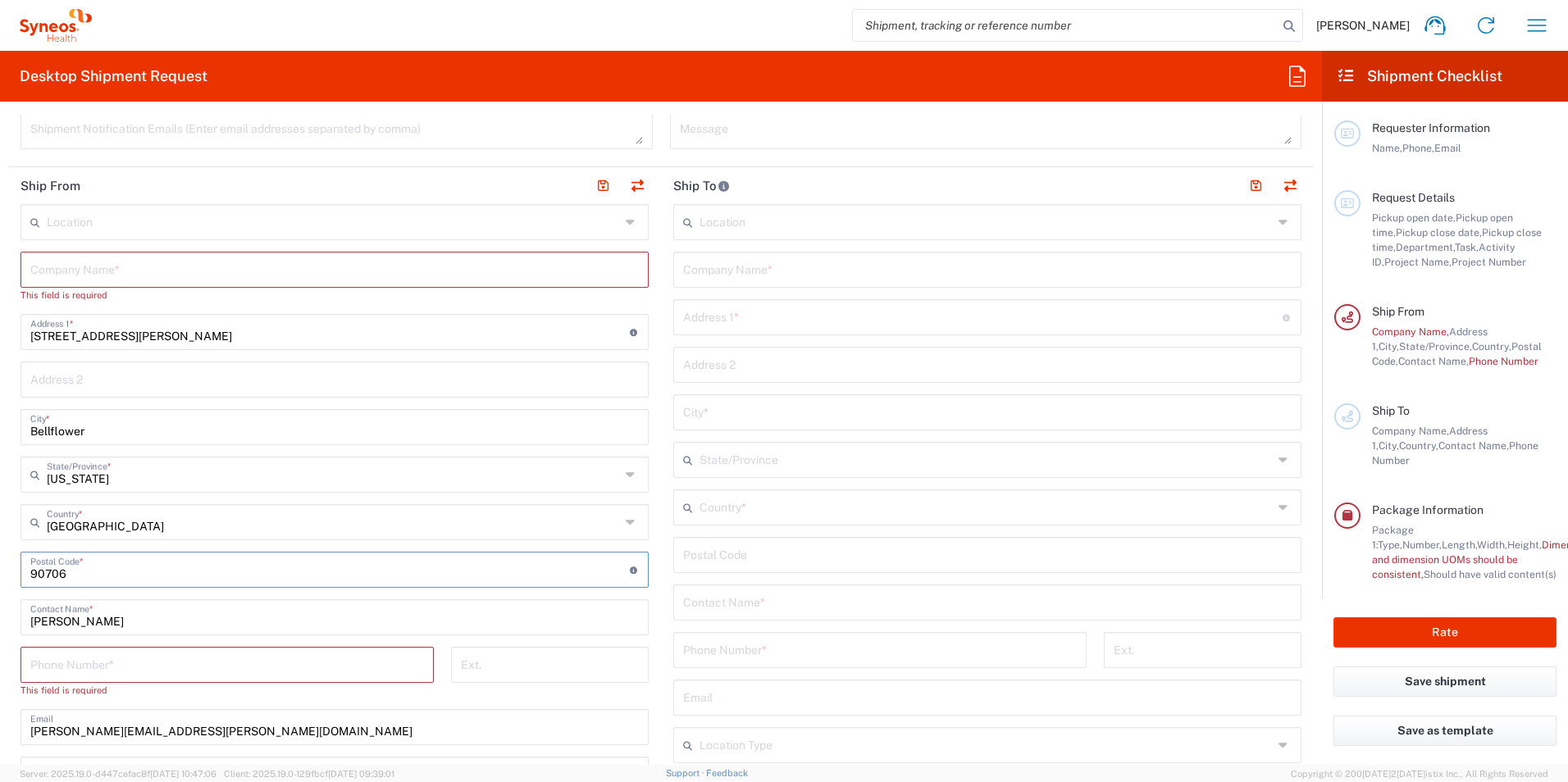
scroll to position [656, 0]
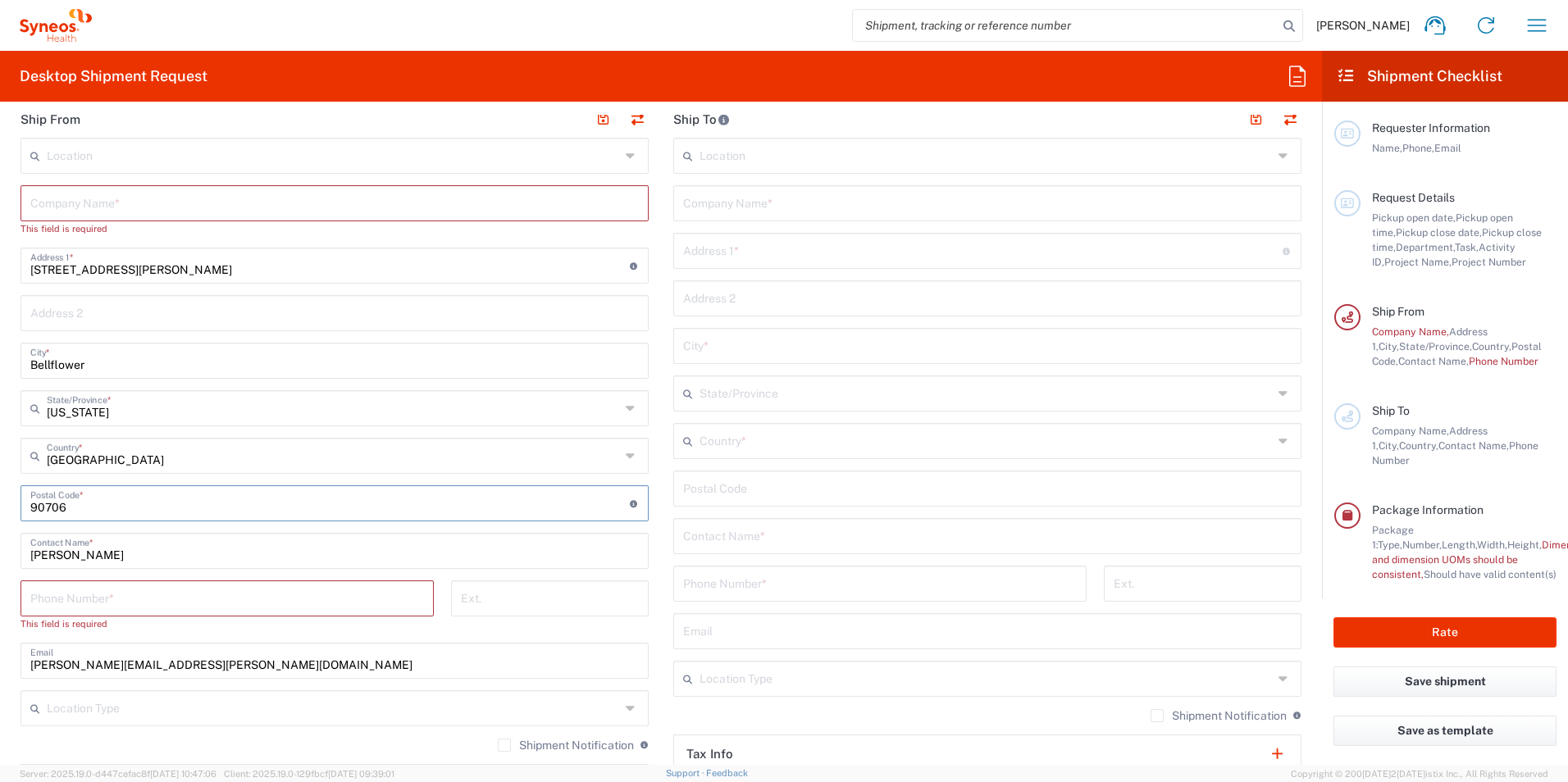
type input "90706"
drag, startPoint x: 84, startPoint y: 556, endPoint x: 13, endPoint y: 558, distance: 71.0
click at [13, 558] on main "Location [PERSON_NAME] LLC-[GEOGRAPHIC_DATA] [GEOGRAPHIC_DATA] [GEOGRAPHIC_DATA…" at bounding box center [334, 496] width 653 height 718
type input "[PERSON_NAME]"
drag, startPoint x: 149, startPoint y: 596, endPoint x: 174, endPoint y: 596, distance: 25.0
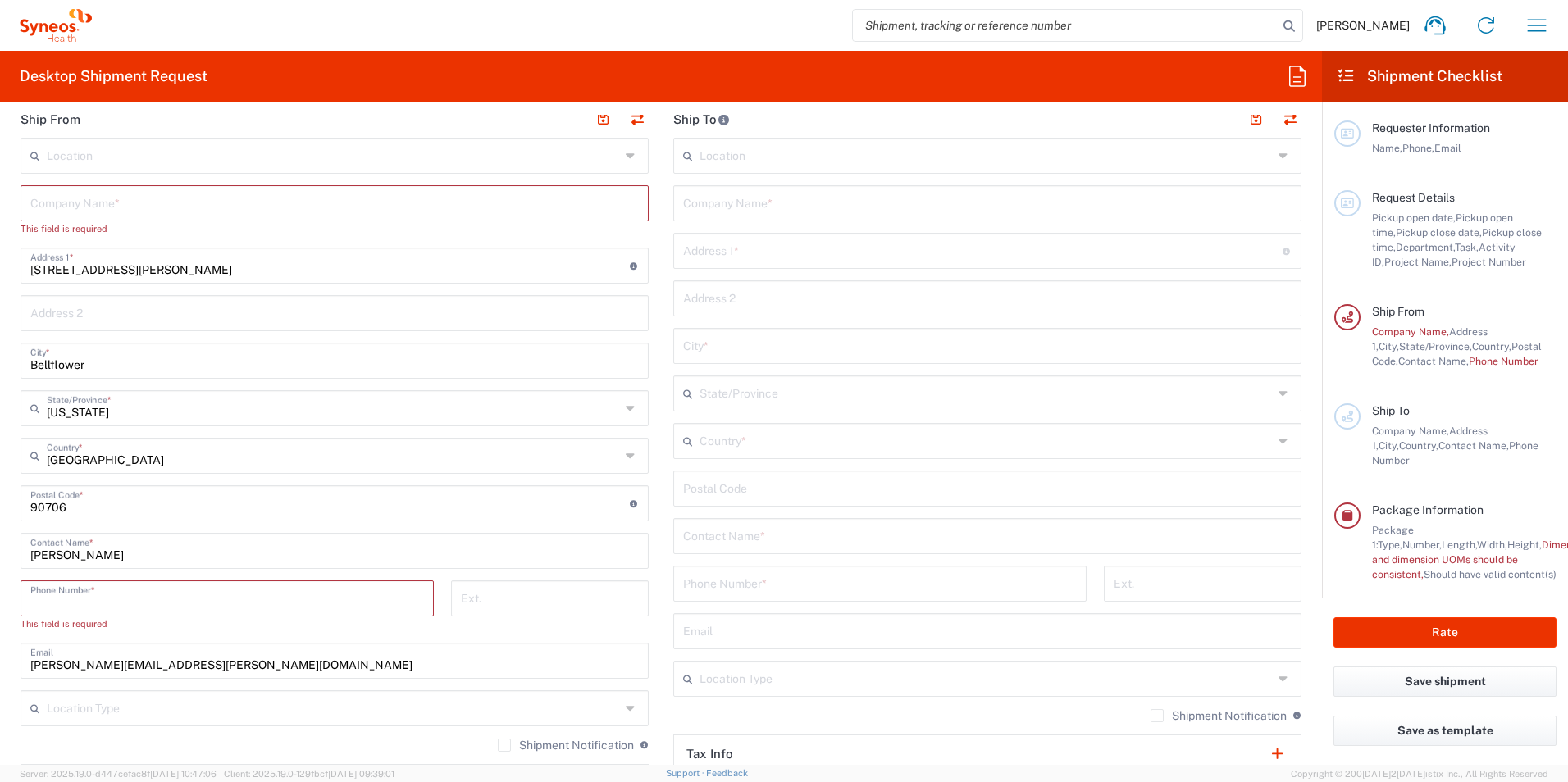
click at [149, 596] on input "tel" at bounding box center [227, 597] width 393 height 29
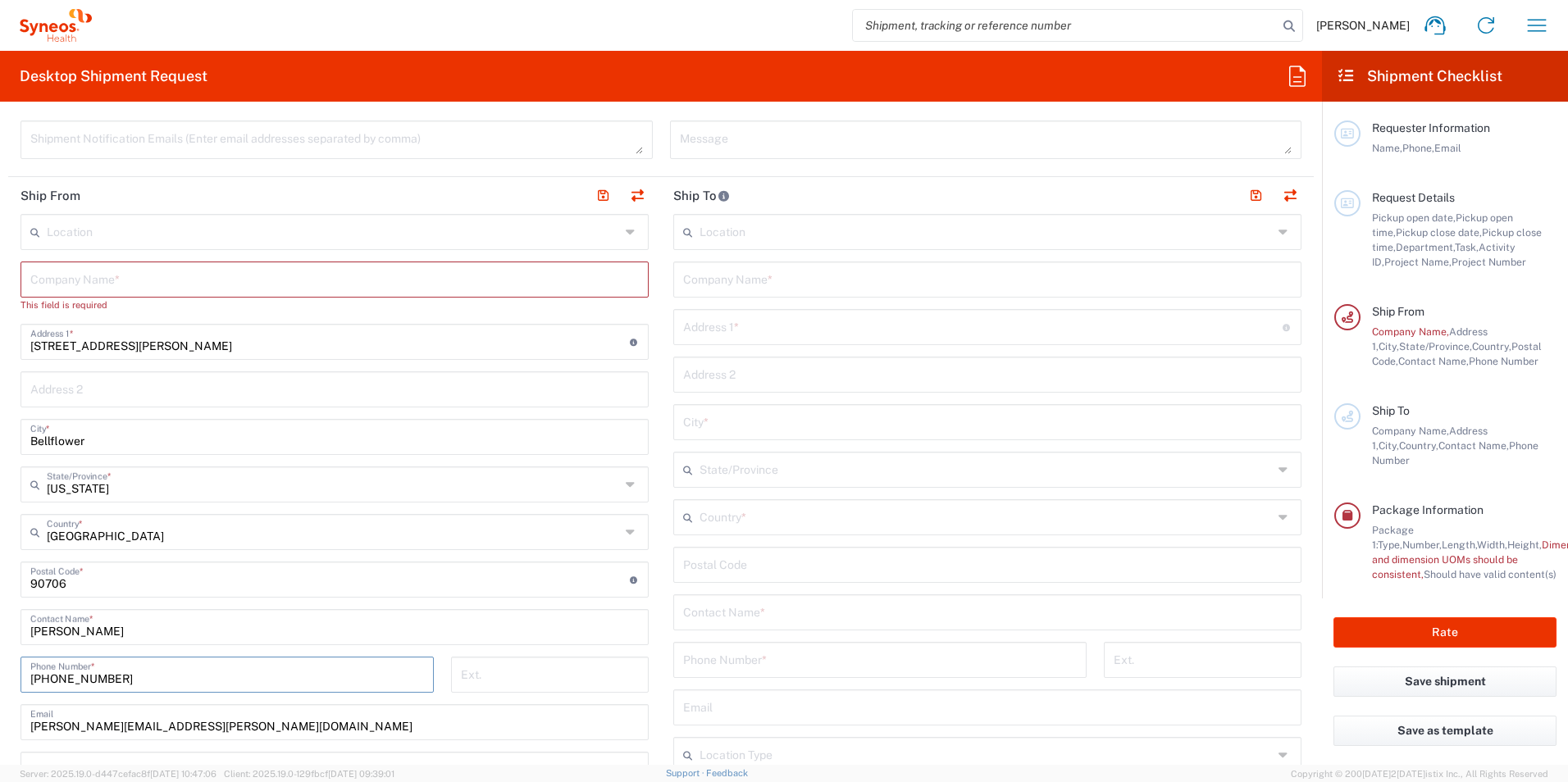
scroll to position [492, 0]
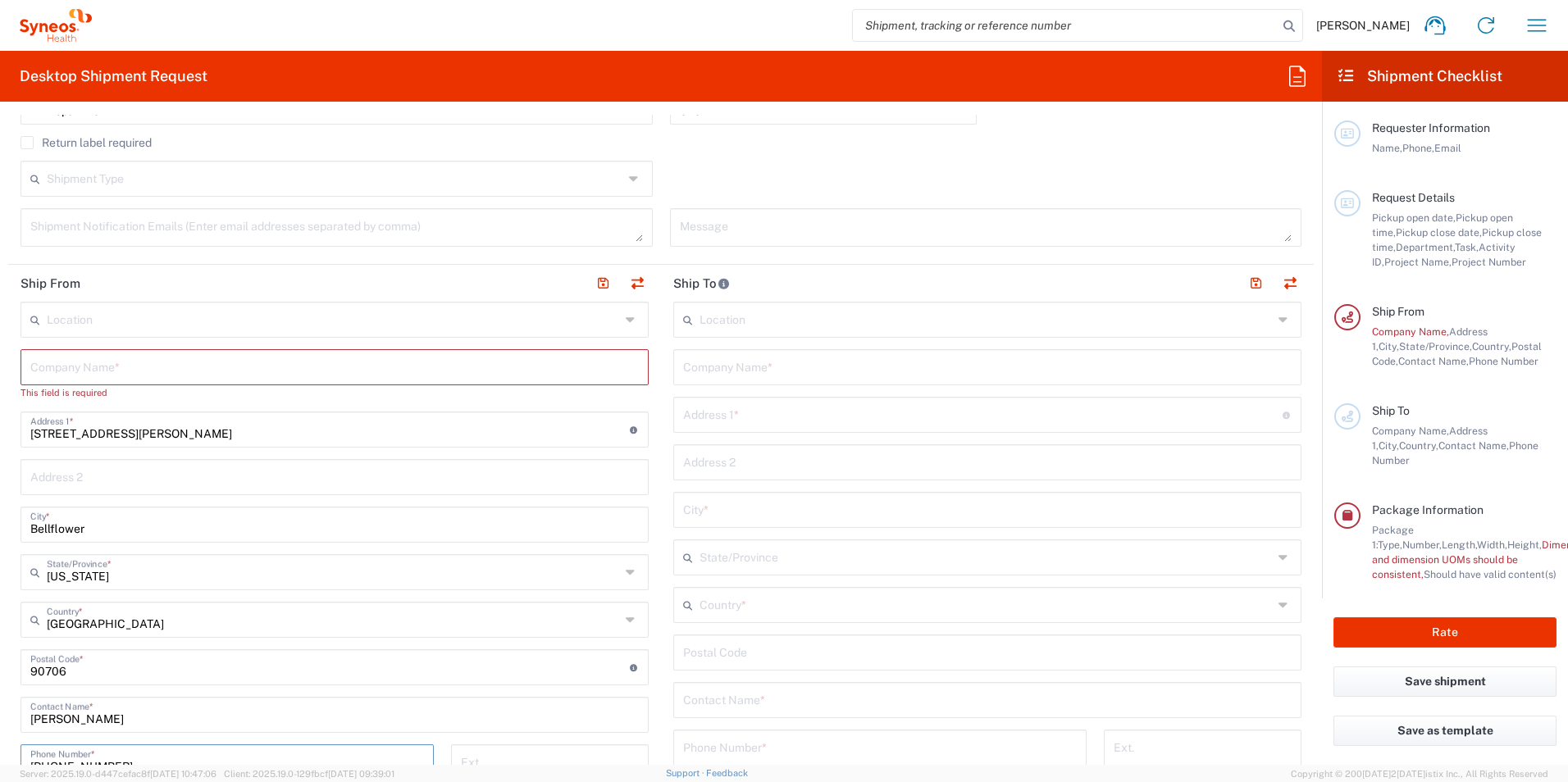
type input "[PHONE_NUMBER]"
click at [744, 371] on input "text" at bounding box center [987, 366] width 608 height 29
drag, startPoint x: 790, startPoint y: 372, endPoint x: 938, endPoint y: 376, distance: 148.1
click at [938, 376] on input "PCI Pharma Services Attn: Clinical Returns" at bounding box center [987, 366] width 608 height 29
type input "PCI Pharma Services"
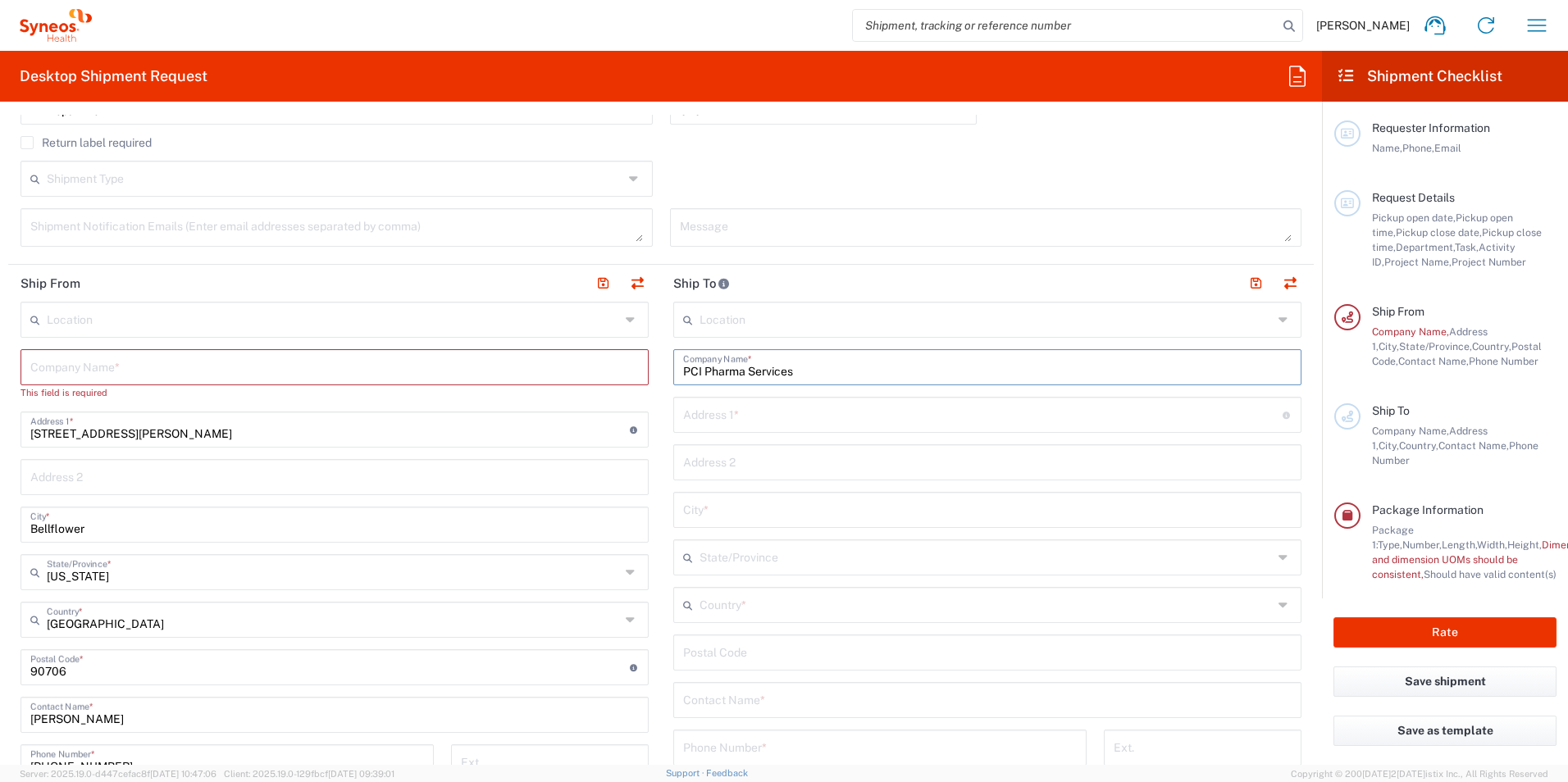
click at [730, 425] on input "text" at bounding box center [983, 414] width 600 height 29
type input "Attn: Clinical Returns-Novavax 2019nCoV-503"
click at [698, 470] on input "text" at bounding box center [987, 461] width 608 height 29
type input "[STREET_ADDRESS]"
click at [699, 507] on input "text" at bounding box center [987, 509] width 608 height 29
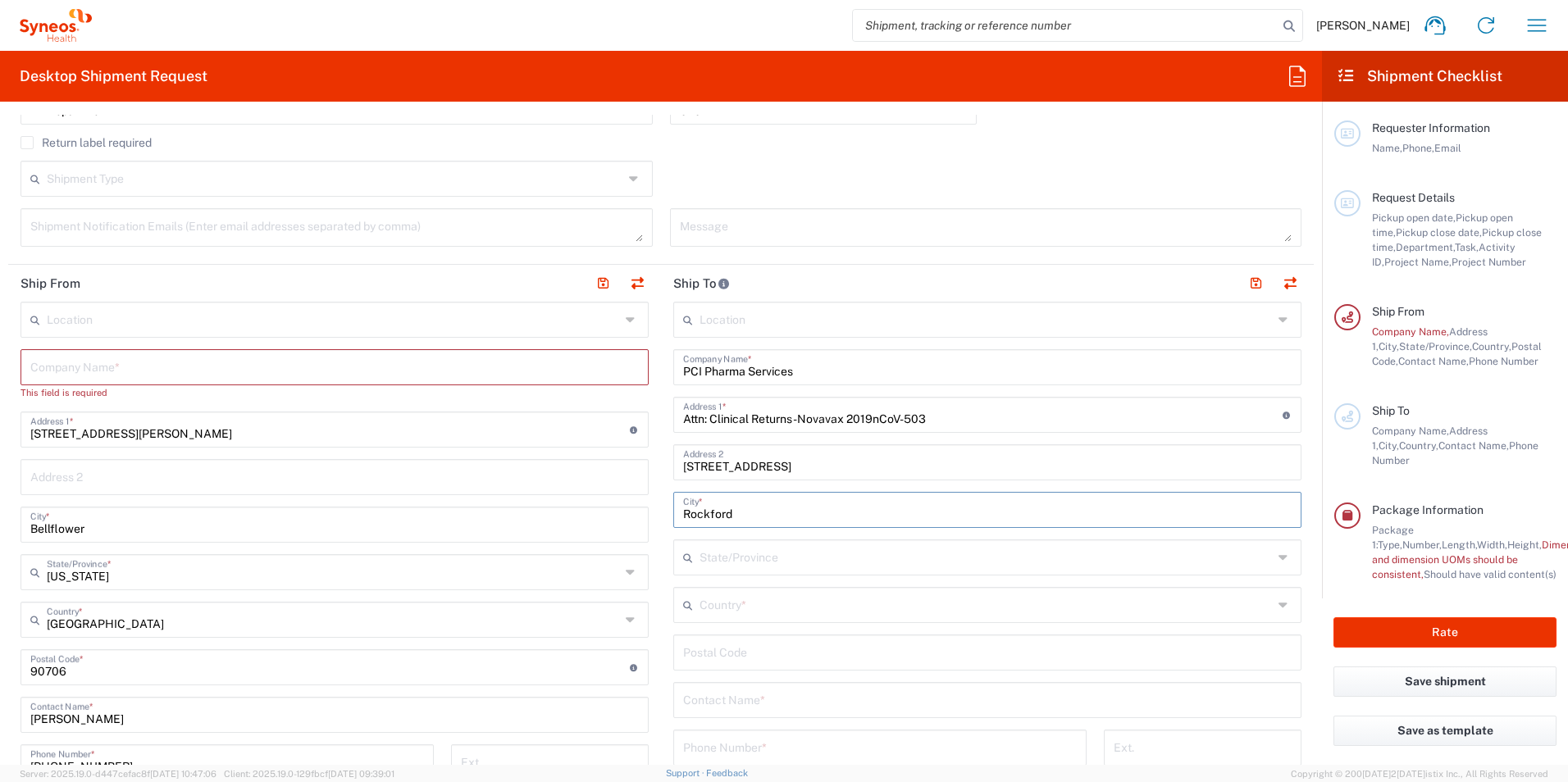
type input "Rockford"
click at [754, 562] on input "text" at bounding box center [986, 556] width 573 height 29
type input "Il"
click at [731, 594] on div "No Results Found" at bounding box center [979, 599] width 621 height 38
drag, startPoint x: 733, startPoint y: 652, endPoint x: 801, endPoint y: 666, distance: 69.4
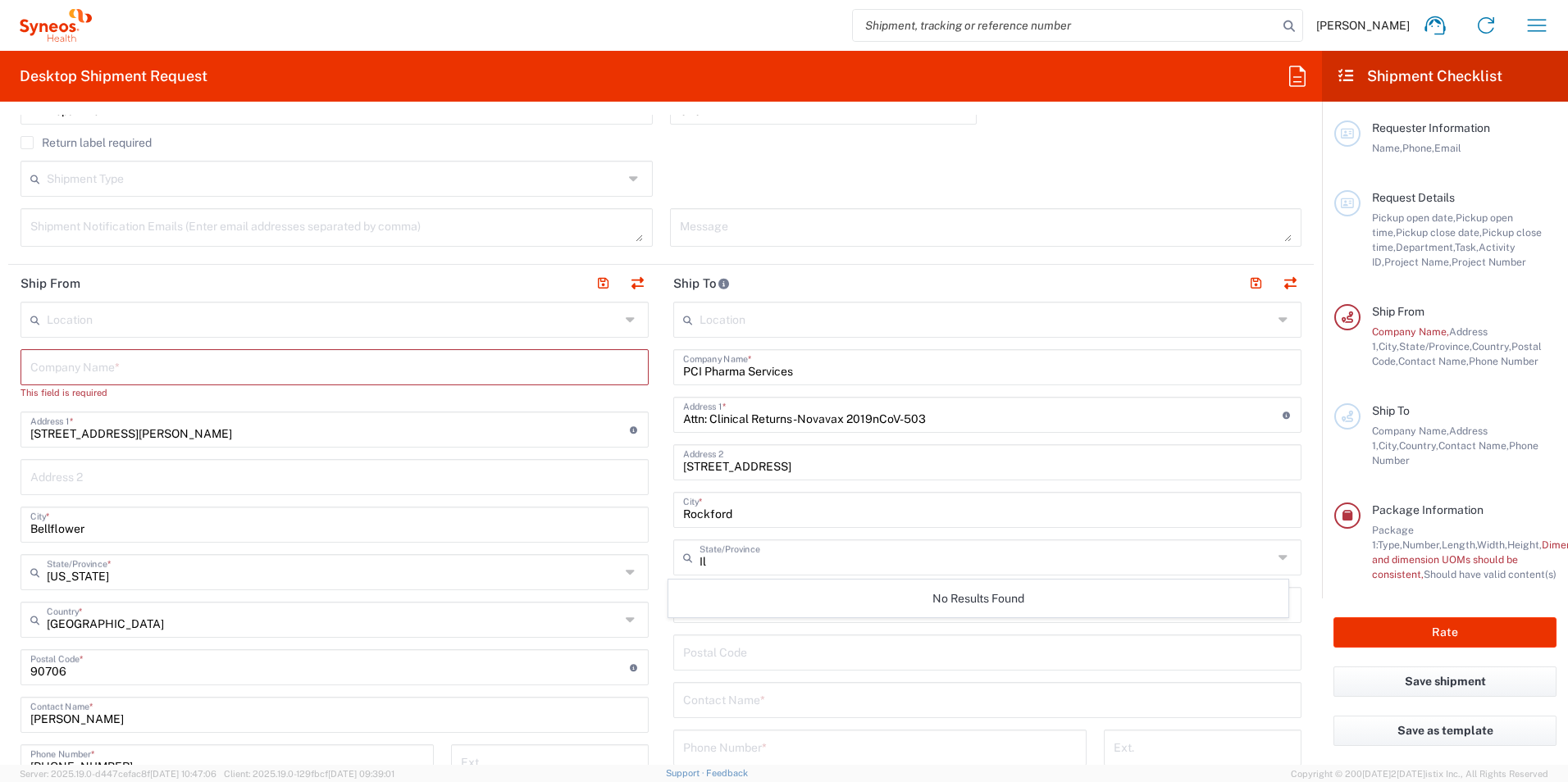
click at [733, 652] on input "undefined" at bounding box center [987, 652] width 608 height 29
drag, startPoint x: 1012, startPoint y: 613, endPoint x: 1026, endPoint y: 606, distance: 15.7
click at [1012, 613] on input "text" at bounding box center [986, 604] width 573 height 29
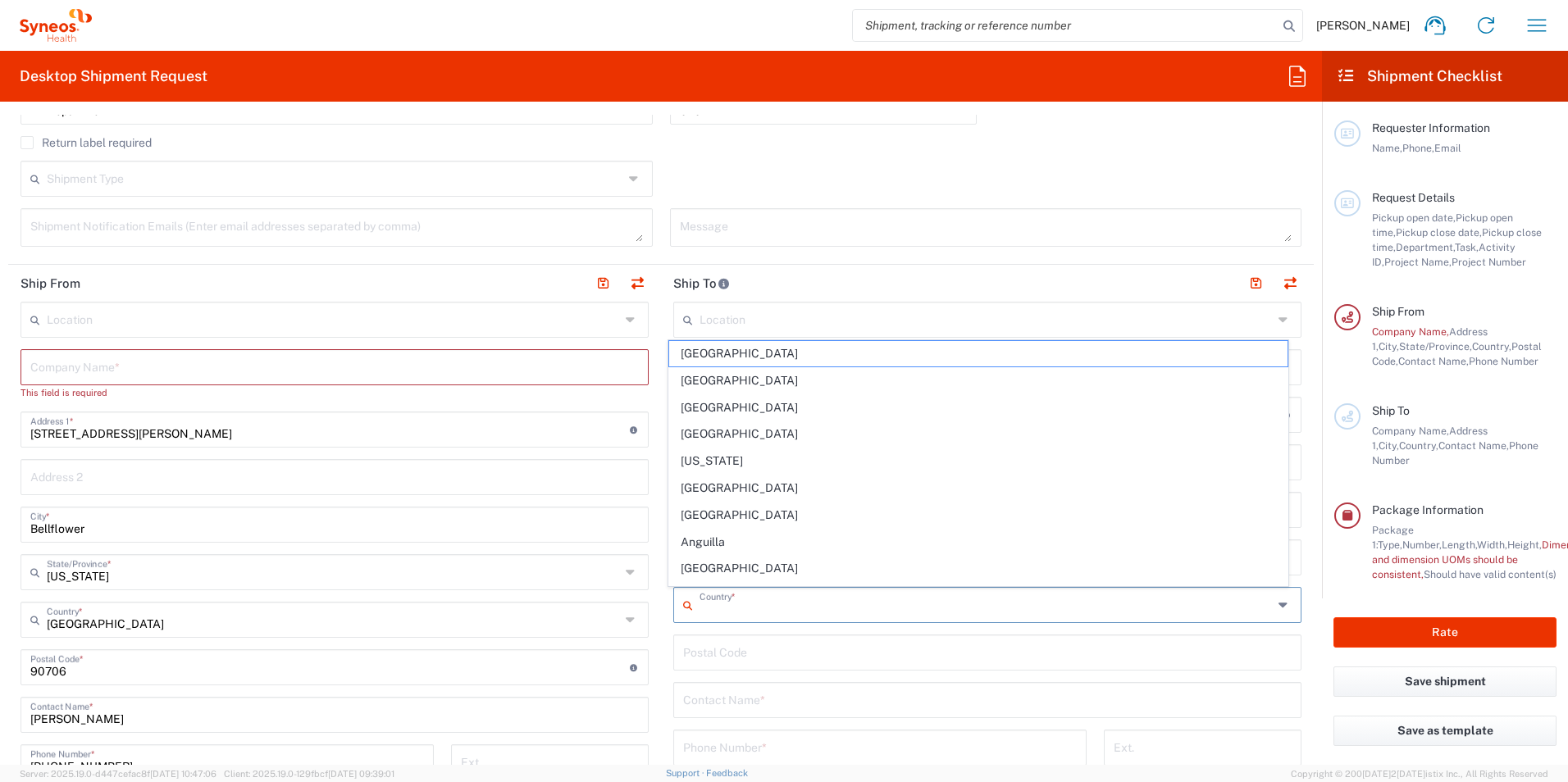
click at [1131, 626] on div "Location [PERSON_NAME] LLC-[GEOGRAPHIC_DATA] [GEOGRAPHIC_DATA] [GEOGRAPHIC_DATA…" at bounding box center [987, 646] width 628 height 688
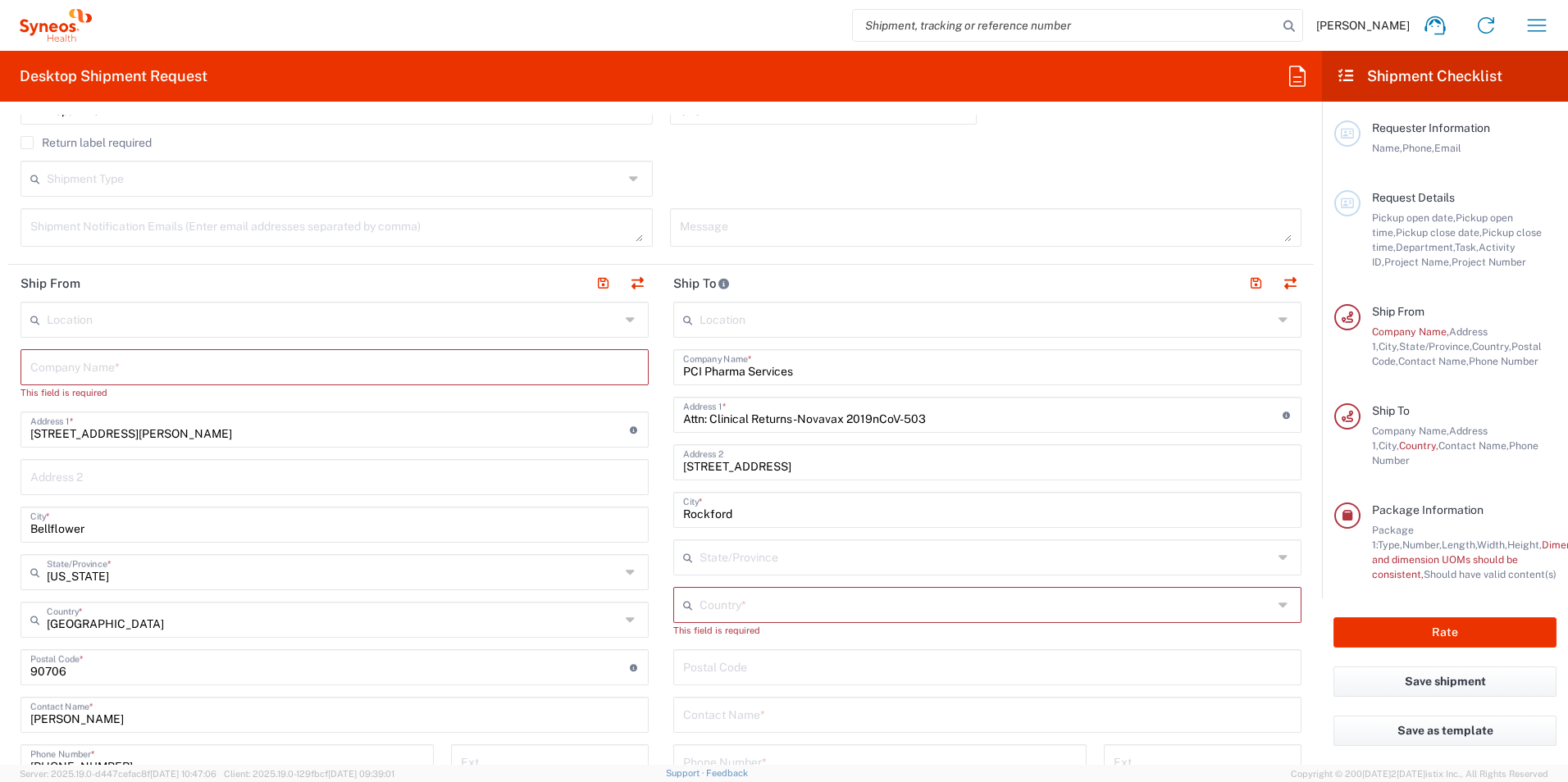
click at [729, 562] on input "text" at bounding box center [986, 556] width 573 height 29
type input "[US_STATE]"
click at [775, 572] on div "[US_STATE] State/Province" at bounding box center [987, 557] width 628 height 36
click at [802, 611] on div "No Results Found" at bounding box center [979, 599] width 621 height 38
click at [820, 670] on input "undefined" at bounding box center [987, 666] width 608 height 29
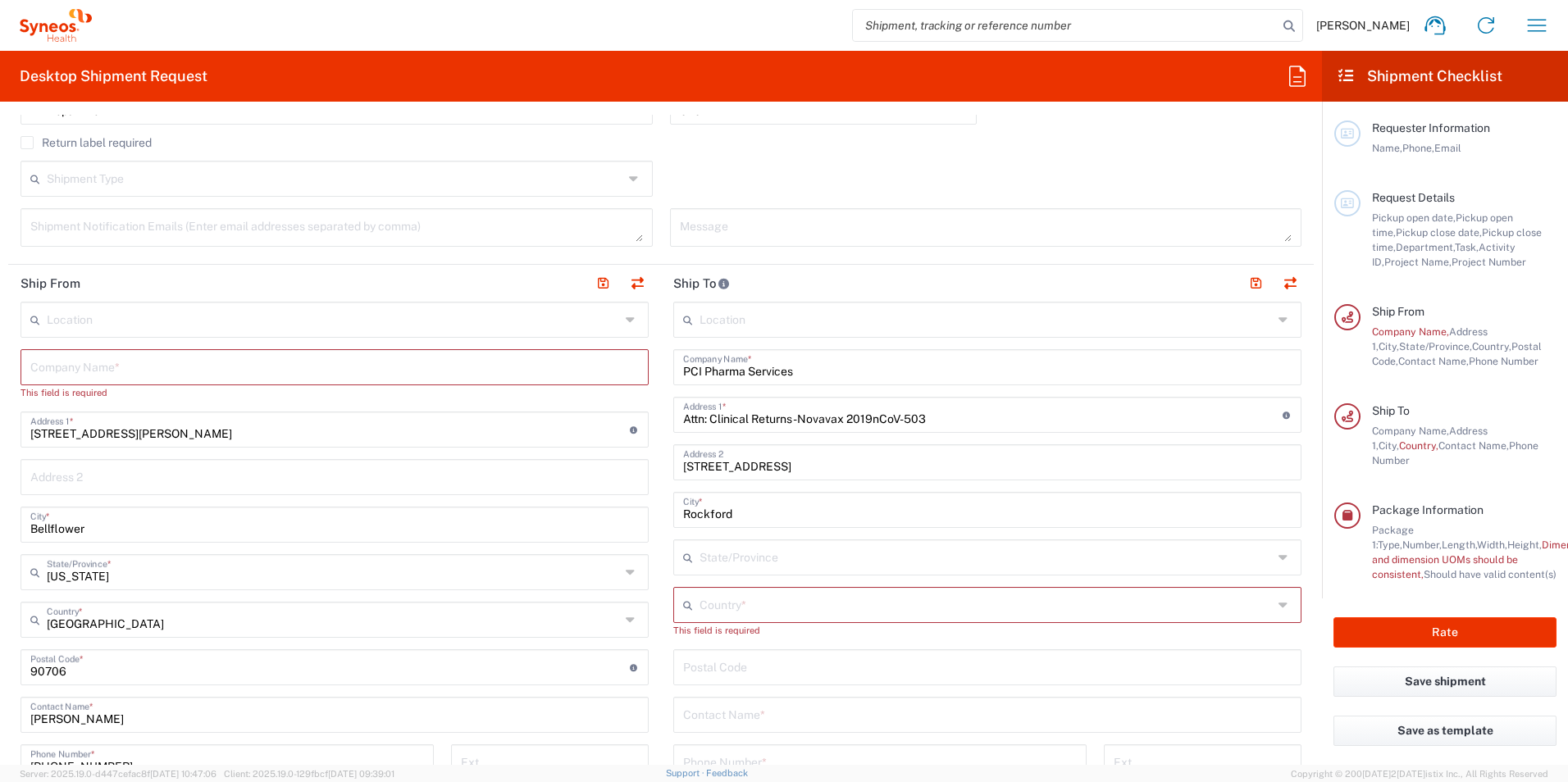
click at [687, 613] on icon at bounding box center [691, 605] width 16 height 26
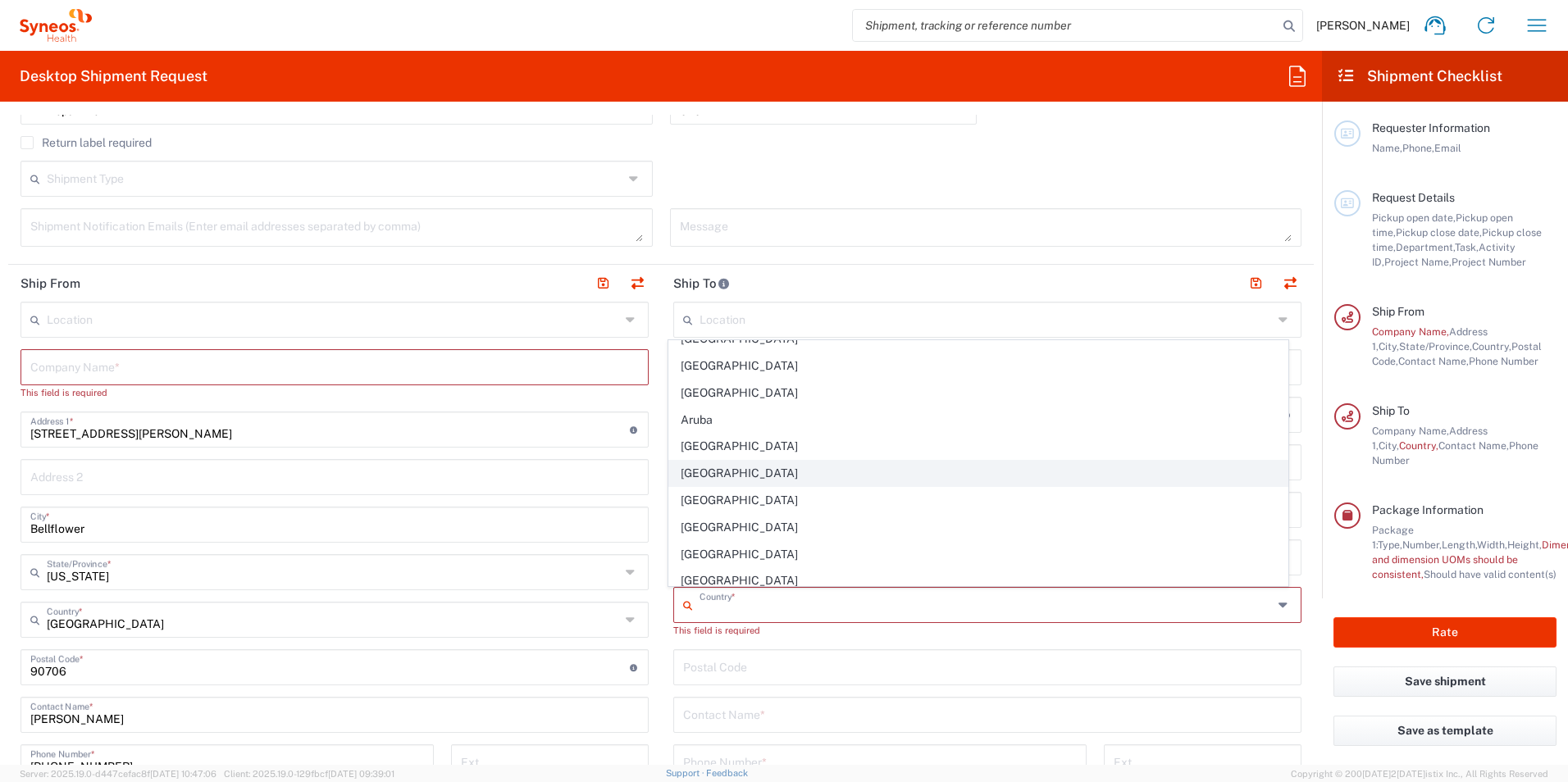
scroll to position [410, 0]
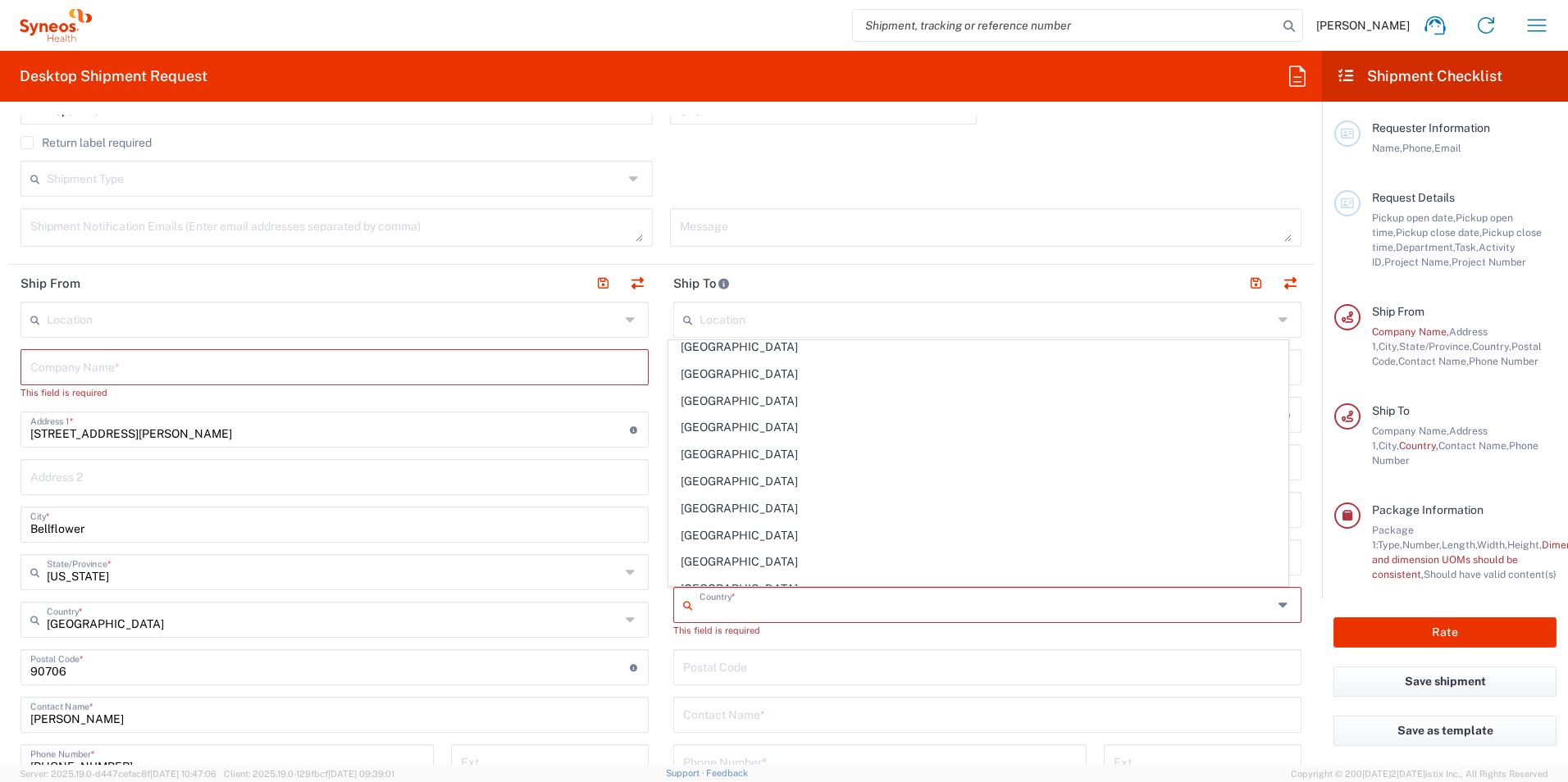
click at [1049, 657] on input "undefined" at bounding box center [987, 666] width 608 height 29
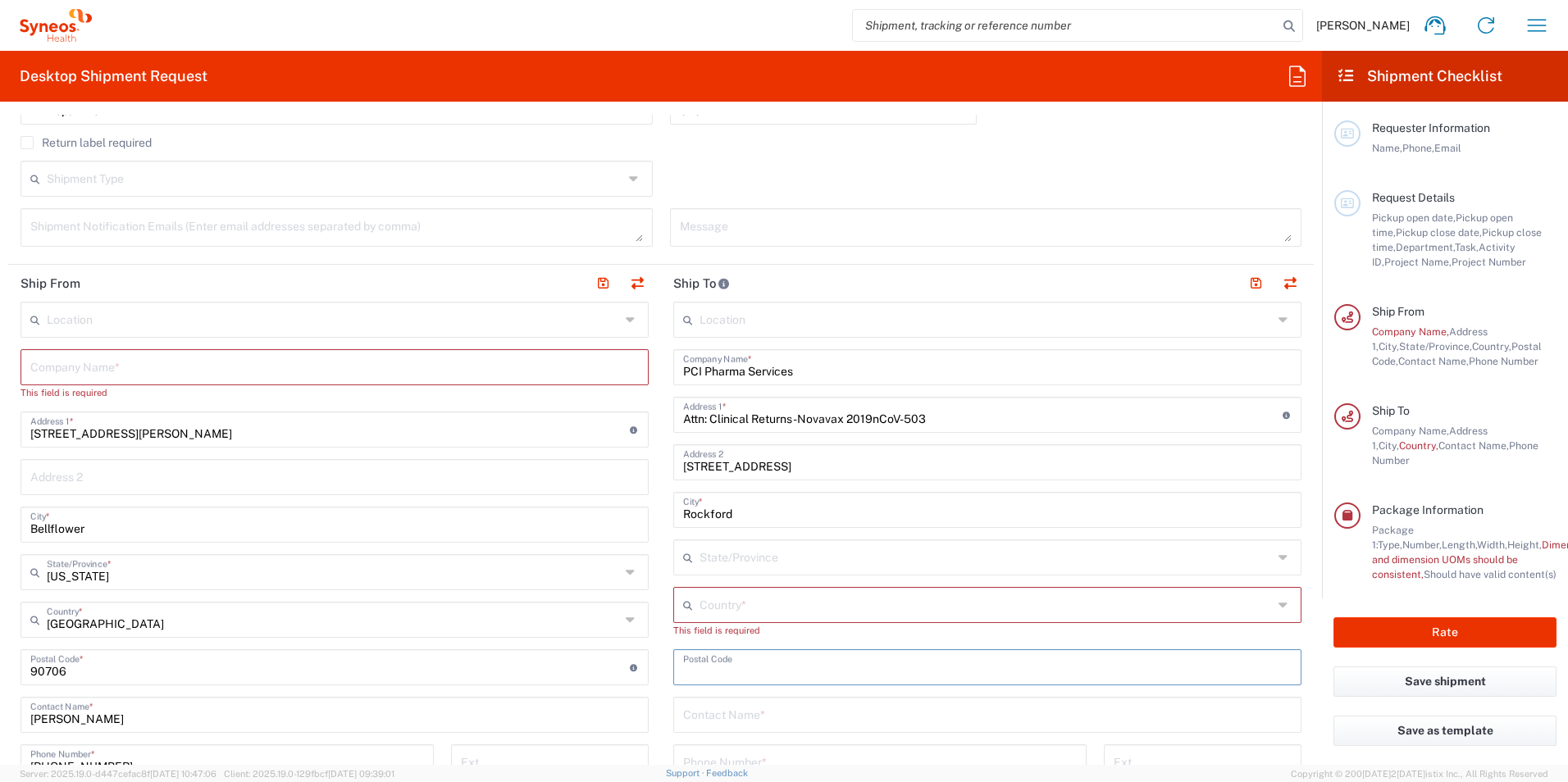
click at [1142, 610] on input "text" at bounding box center [986, 604] width 573 height 29
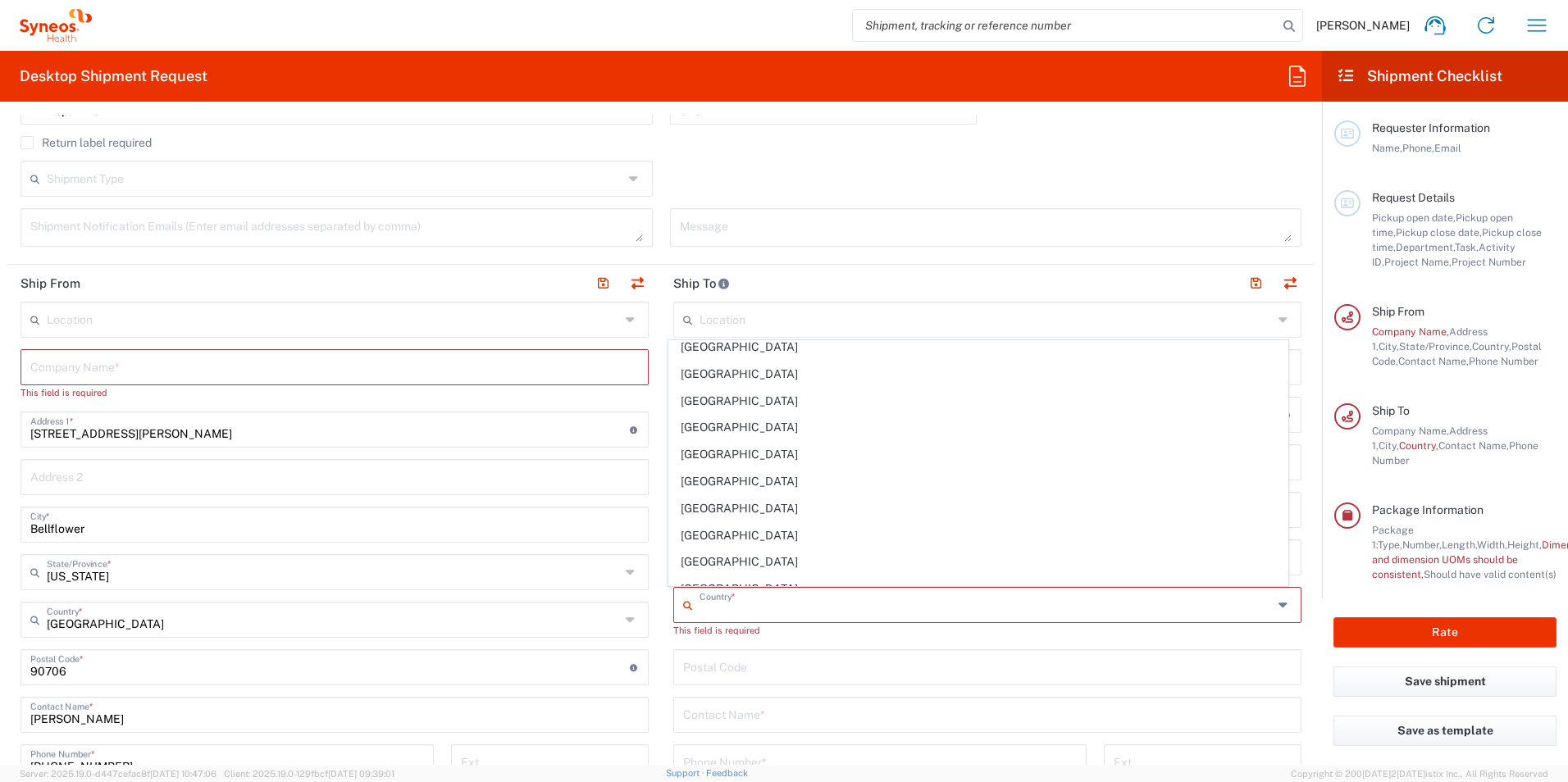
scroll to position [0, 0]
drag, startPoint x: 733, startPoint y: 610, endPoint x: 726, endPoint y: 602, distance: 10.6
click at [733, 610] on input "un" at bounding box center [986, 604] width 573 height 29
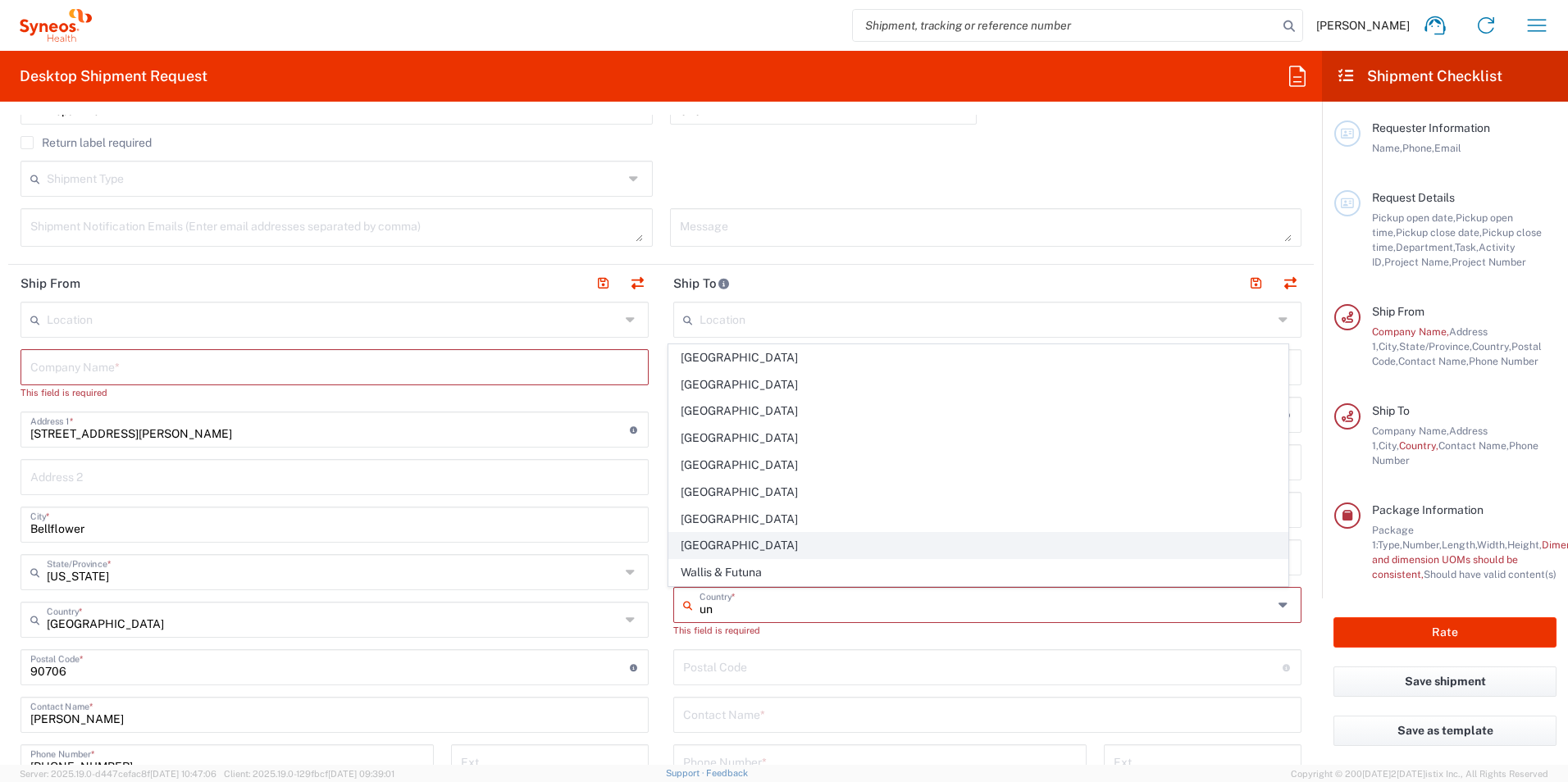
click at [743, 547] on span "[GEOGRAPHIC_DATA]" at bounding box center [979, 546] width 619 height 26
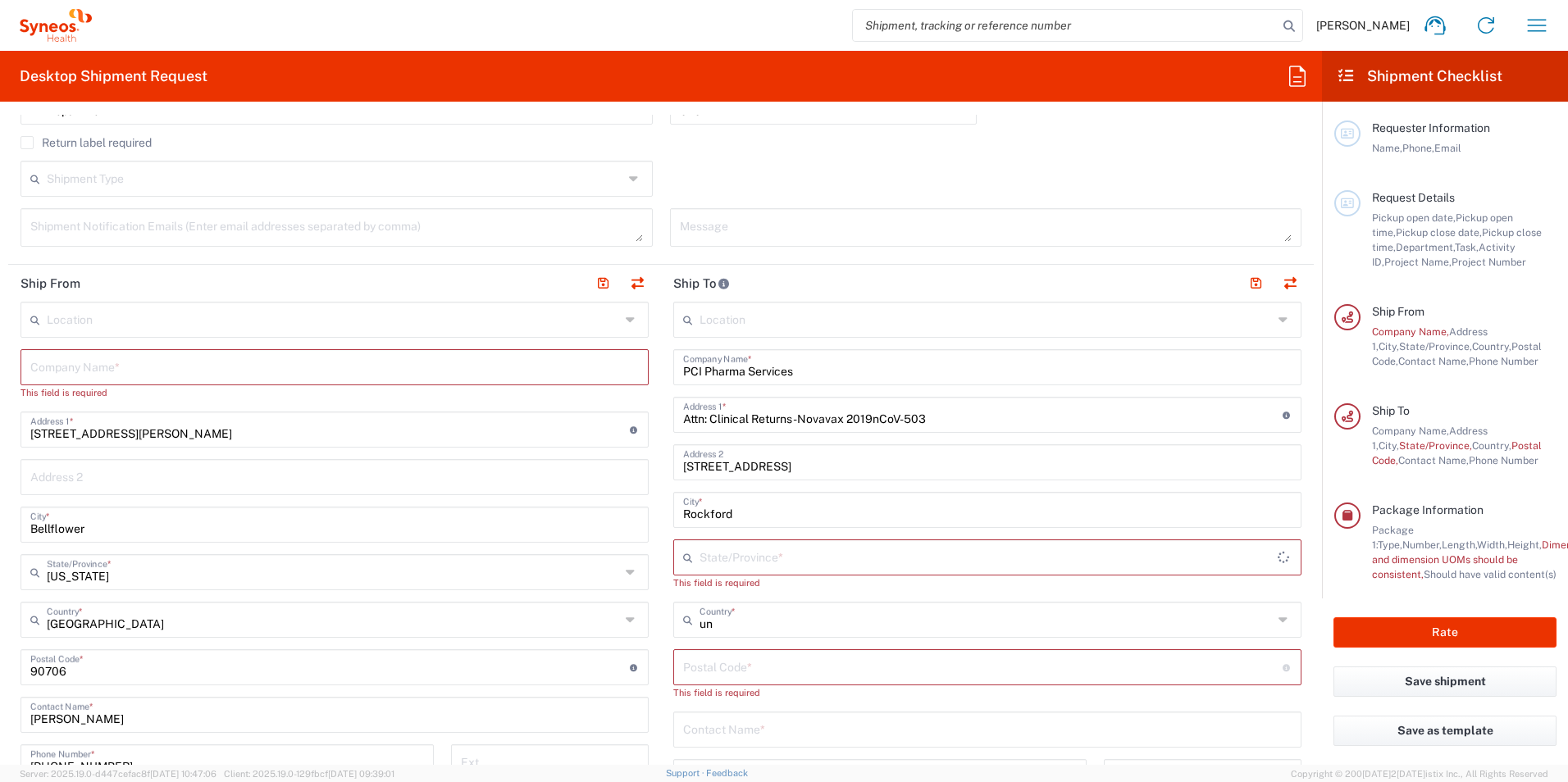
type input "[GEOGRAPHIC_DATA]"
click at [758, 554] on input "text" at bounding box center [986, 556] width 573 height 29
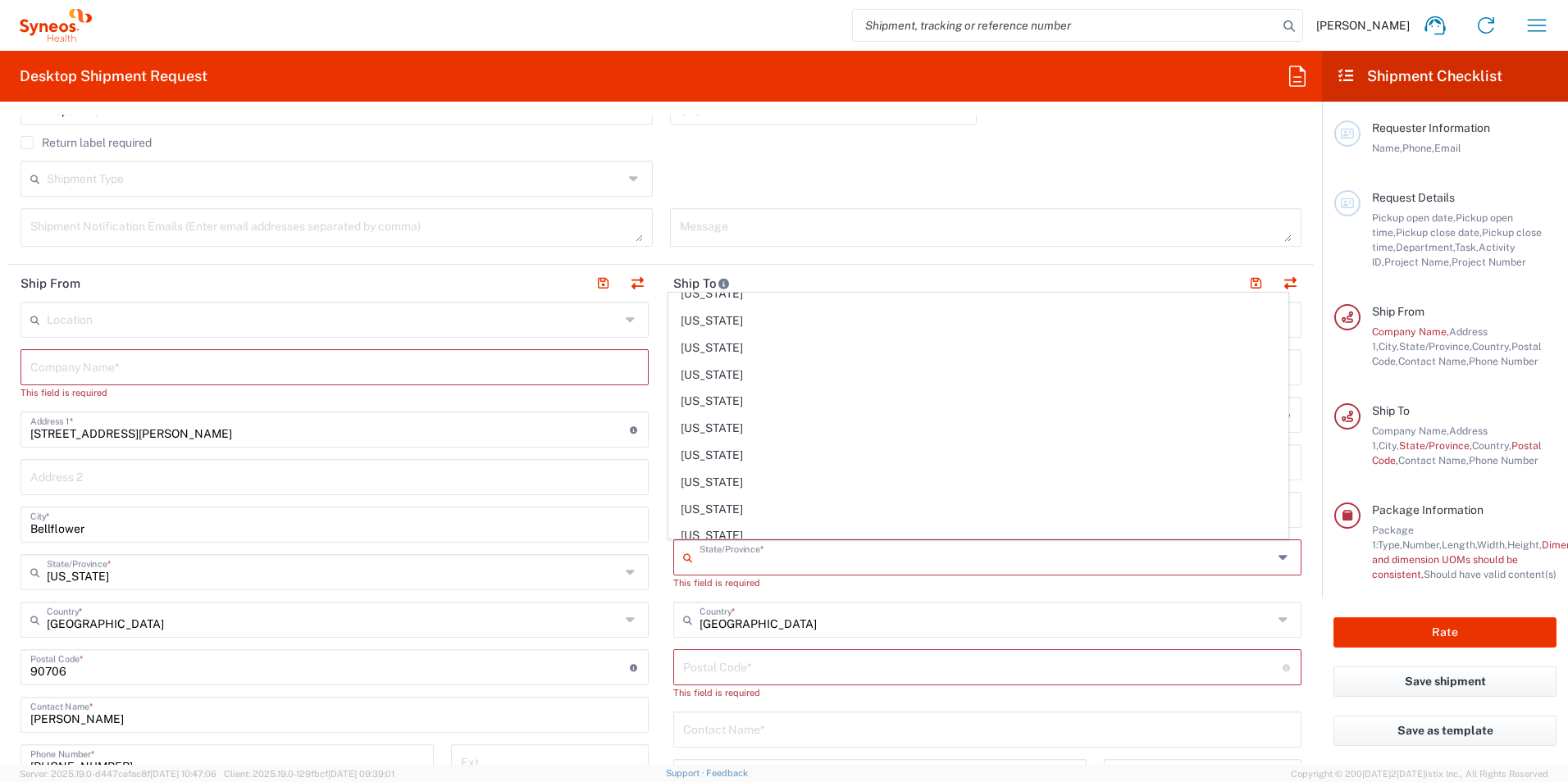
scroll to position [296, 0]
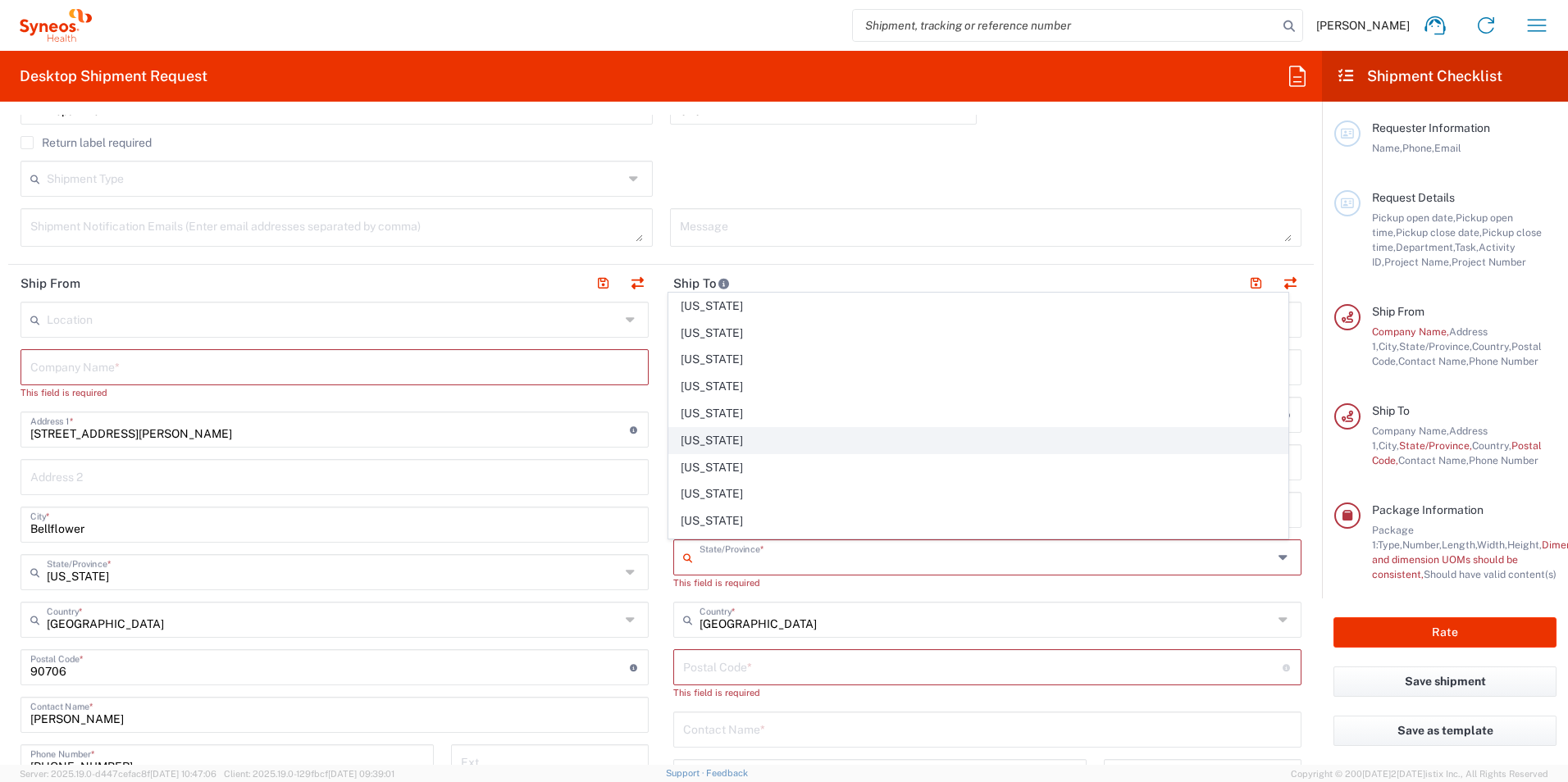
click at [716, 445] on span "[US_STATE]" at bounding box center [979, 441] width 619 height 26
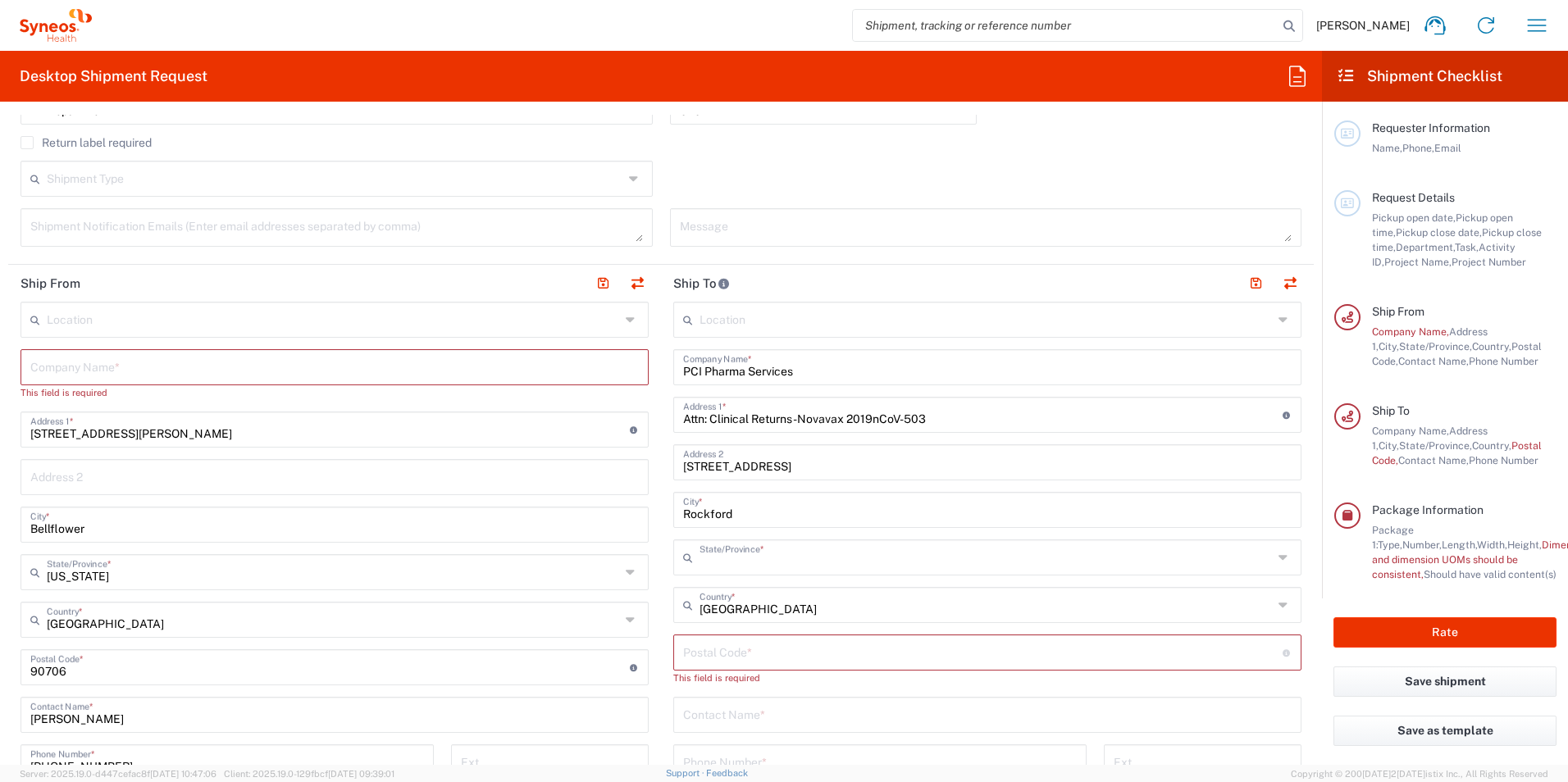
type input "[US_STATE]"
click at [811, 643] on input "undefined" at bounding box center [983, 652] width 600 height 29
type input "61109"
type input "[US_STATE]"
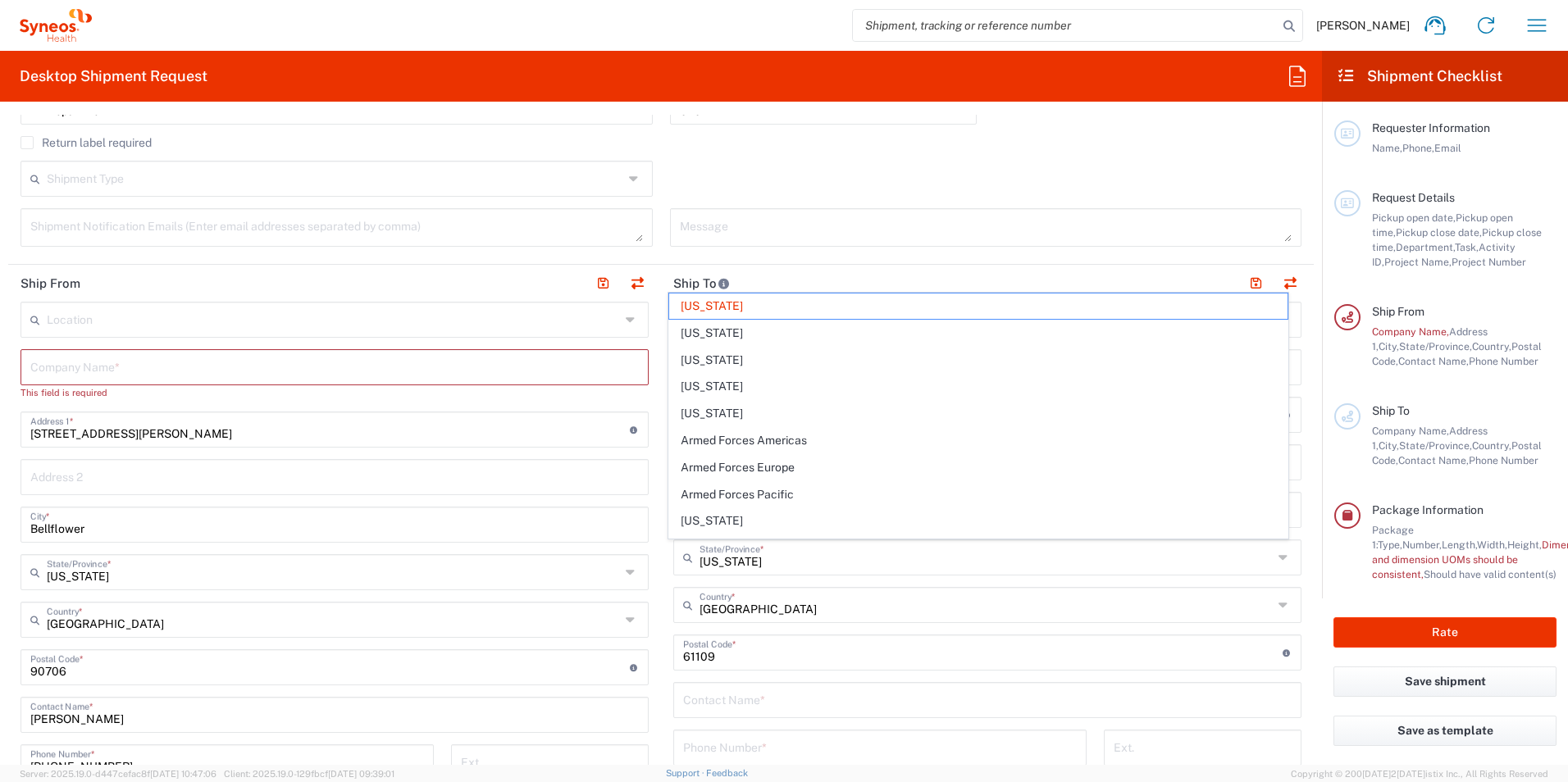
drag, startPoint x: 912, startPoint y: 547, endPoint x: 700, endPoint y: 307, distance: 320.2
click at [694, 310] on span "[US_STATE]" at bounding box center [979, 306] width 619 height 26
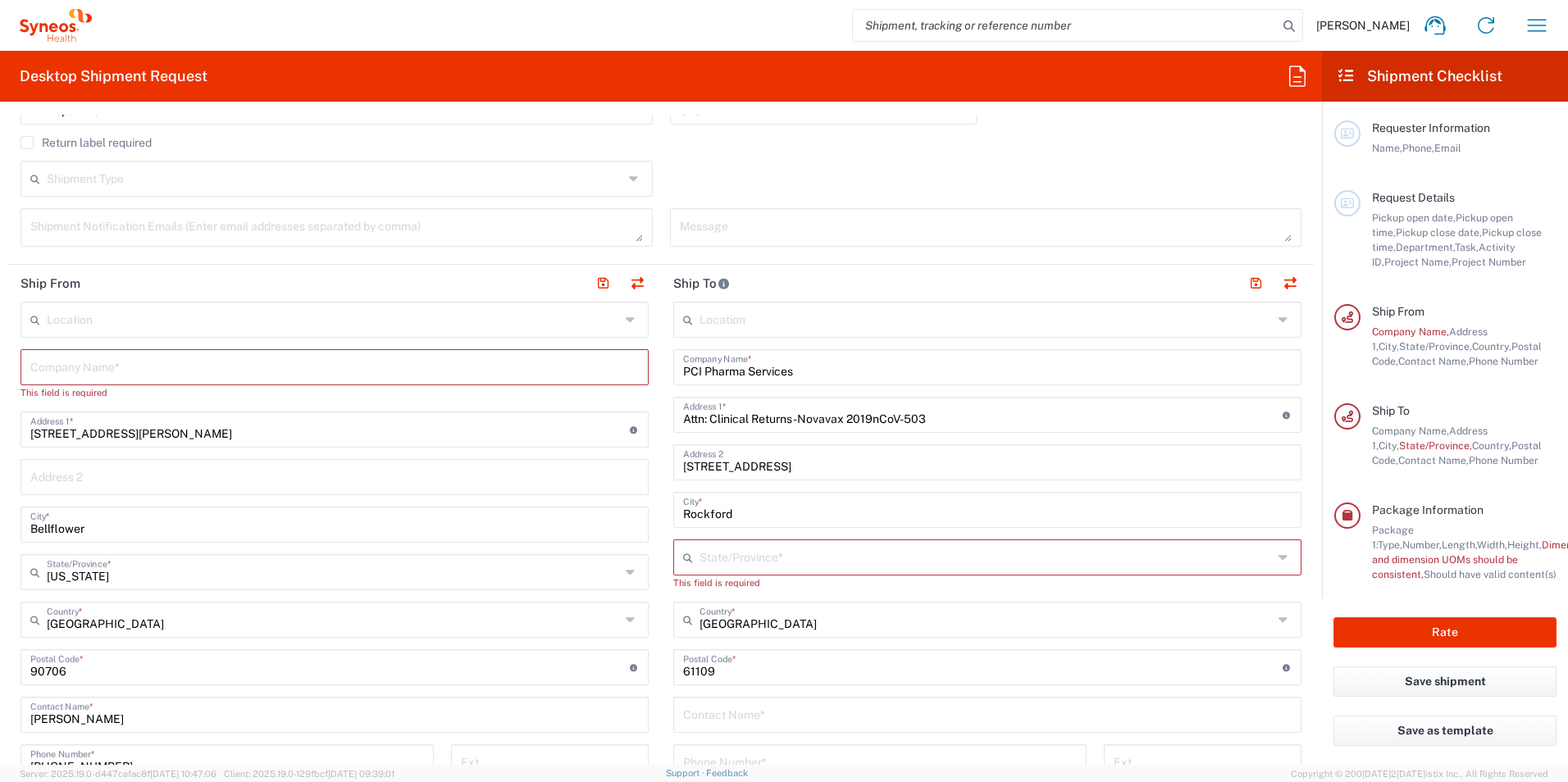
click at [725, 555] on input "text" at bounding box center [986, 556] width 573 height 29
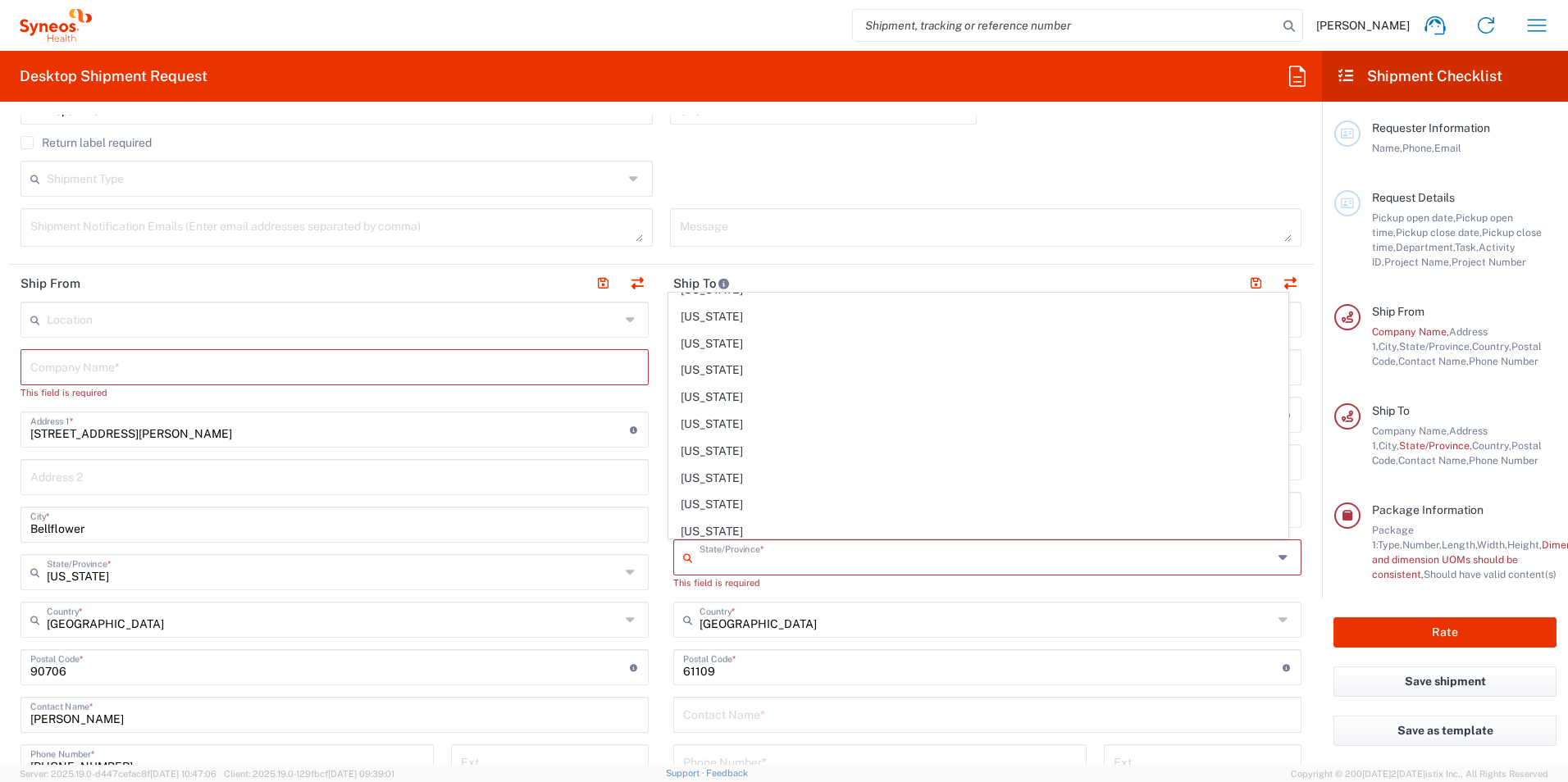
scroll to position [408, 0]
drag, startPoint x: 691, startPoint y: 328, endPoint x: 1034, endPoint y: 506, distance: 386.4
click at [691, 328] on span "[US_STATE]" at bounding box center [979, 328] width 619 height 26
type input "[US_STATE]"
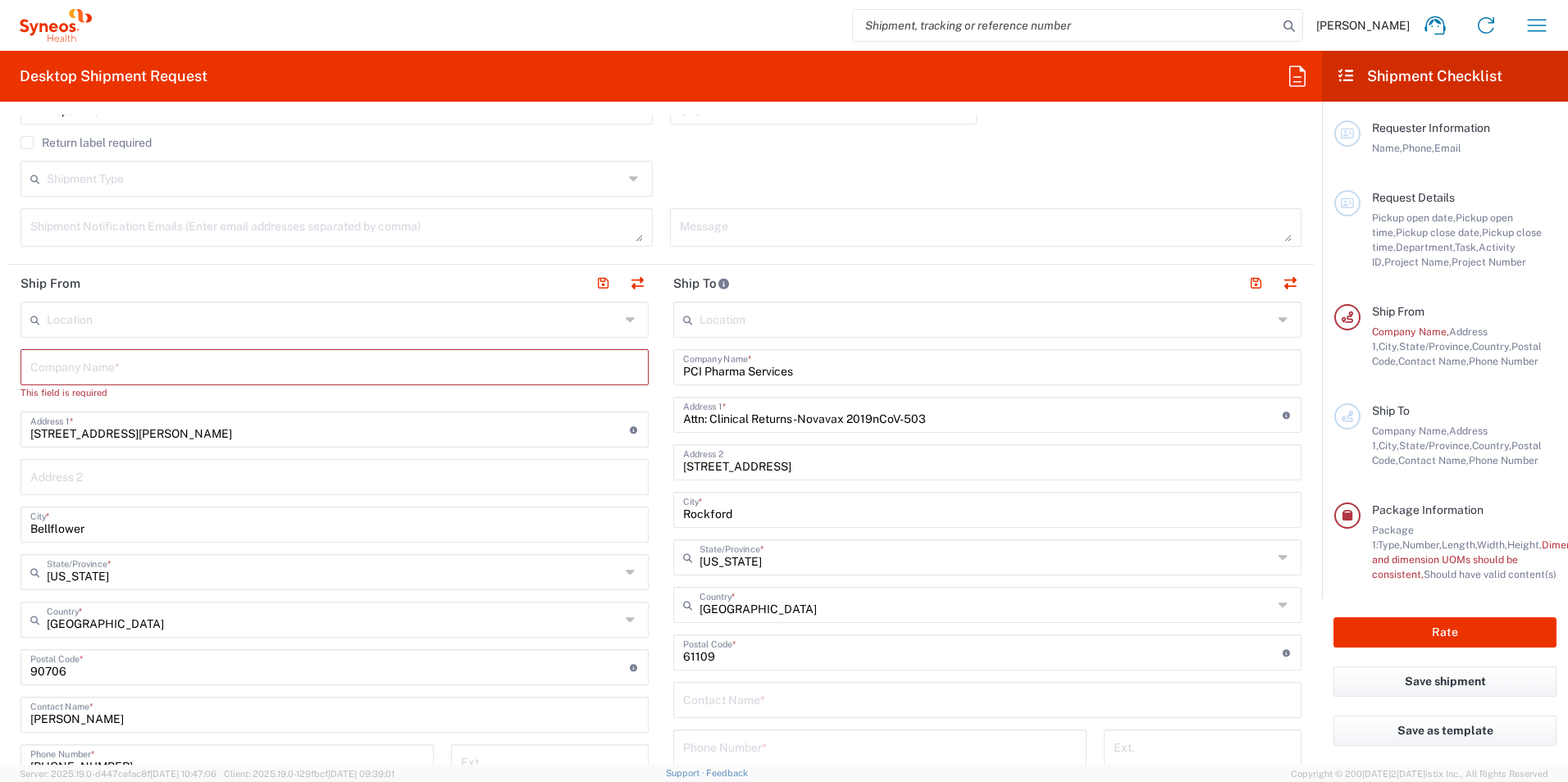
click at [768, 708] on input "text" at bounding box center [987, 699] width 608 height 29
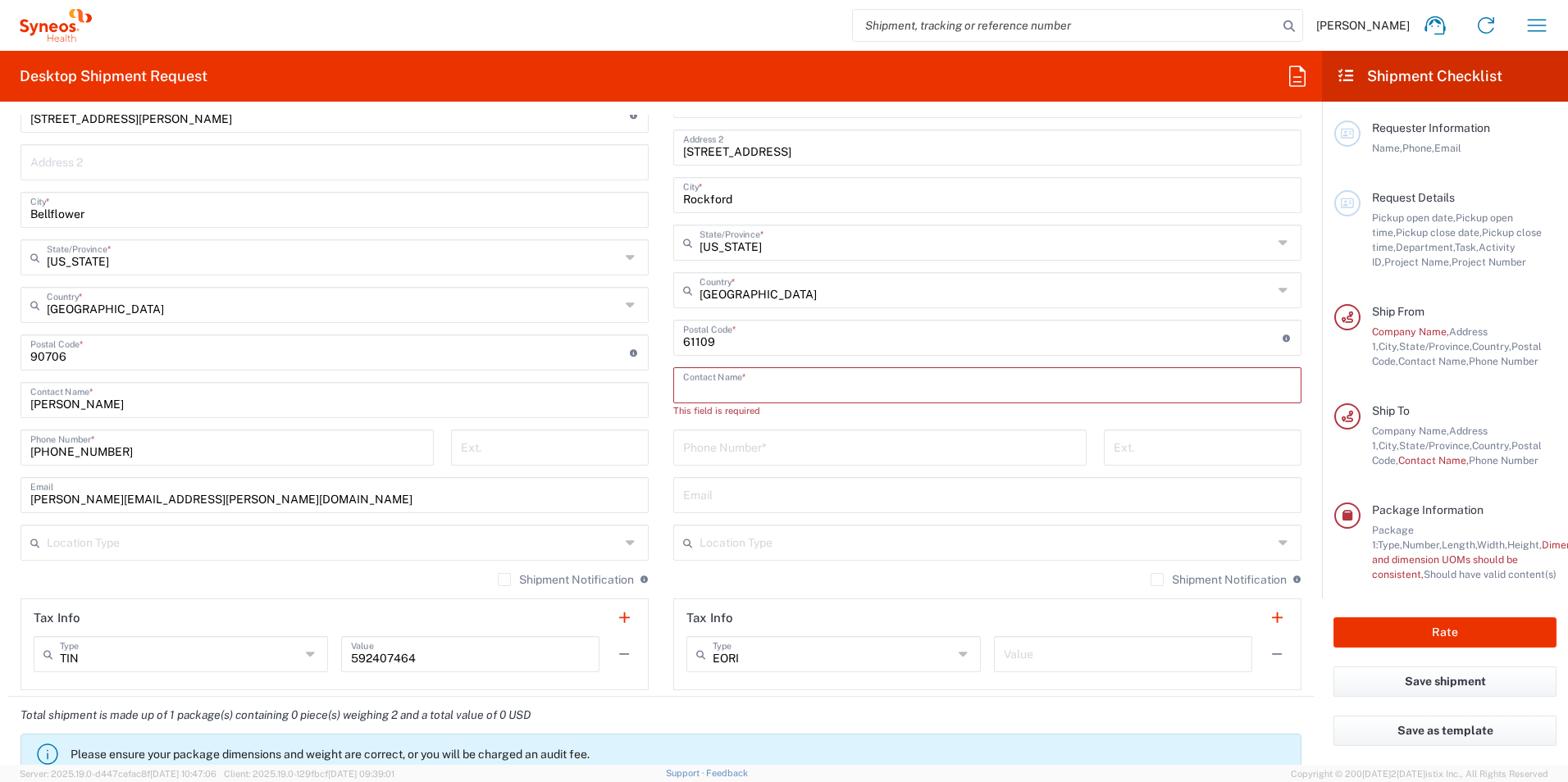
scroll to position [813, 0]
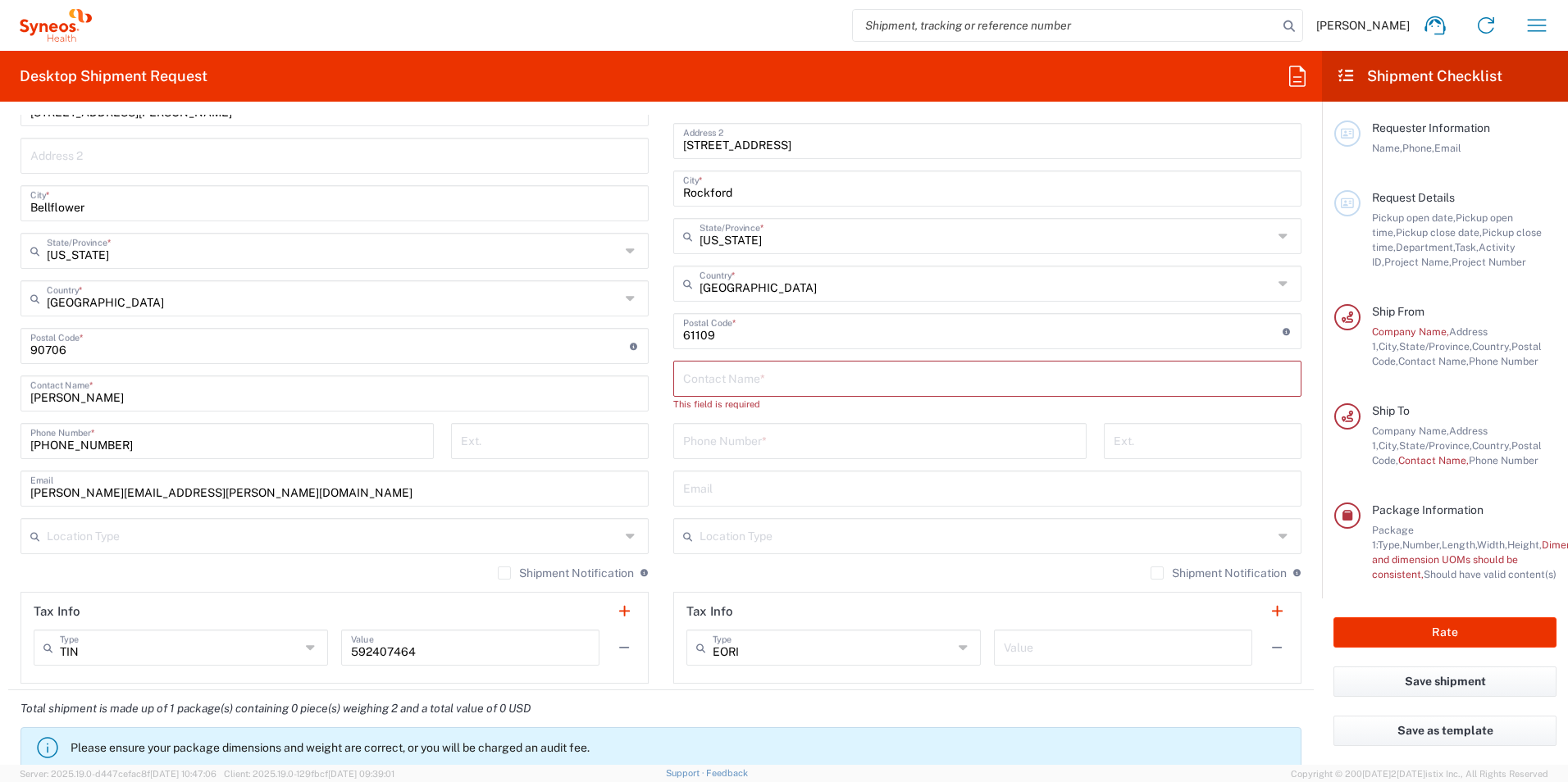
click at [690, 382] on input "text" at bounding box center [987, 378] width 608 height 29
type input "PCI"
click at [754, 428] on input "tel" at bounding box center [880, 426] width 393 height 29
click at [733, 422] on input "tel" at bounding box center [880, 426] width 393 height 29
type input "[PHONE_NUMBER]"
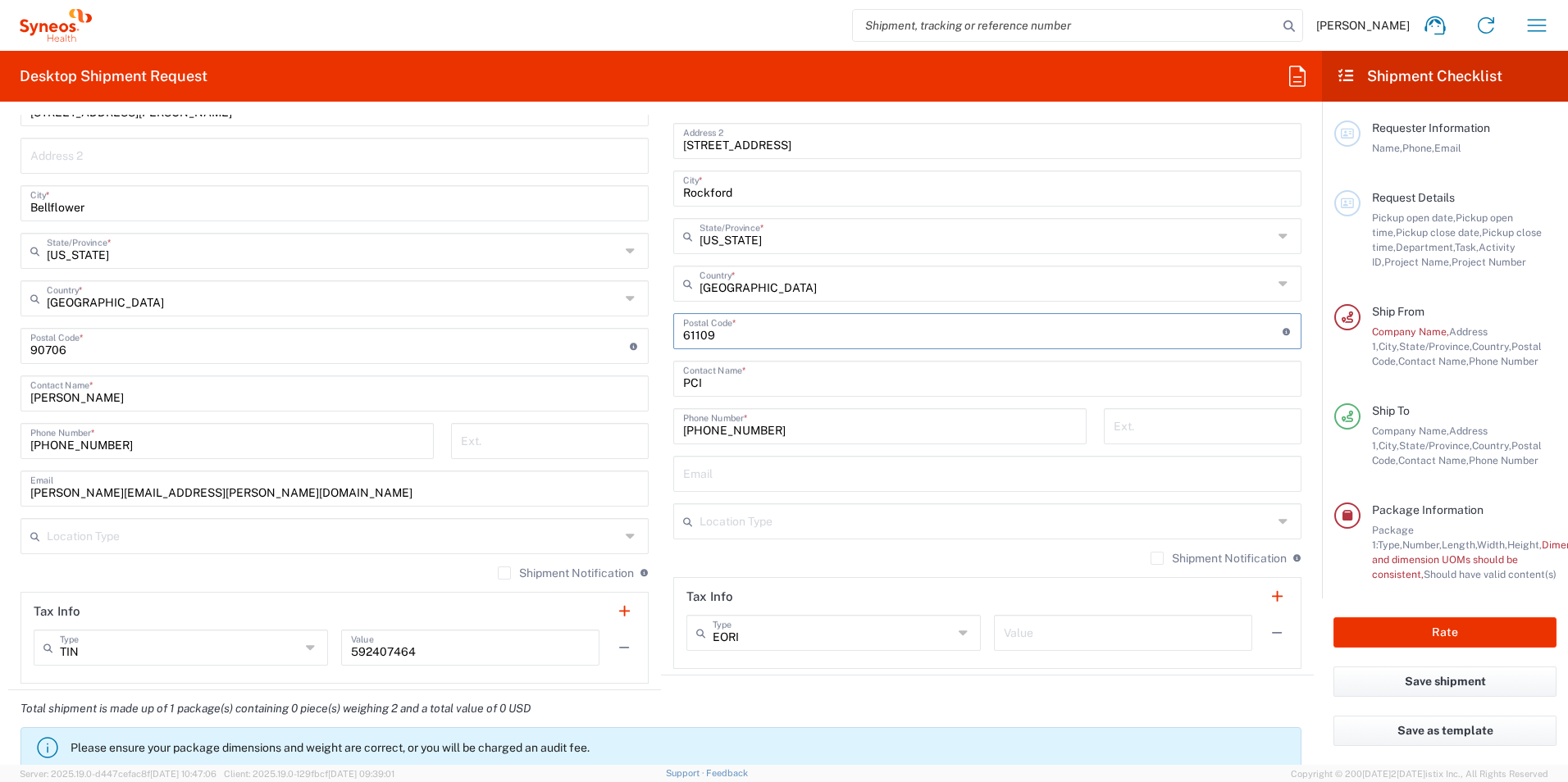
click at [826, 317] on input "undefined" at bounding box center [983, 330] width 600 height 29
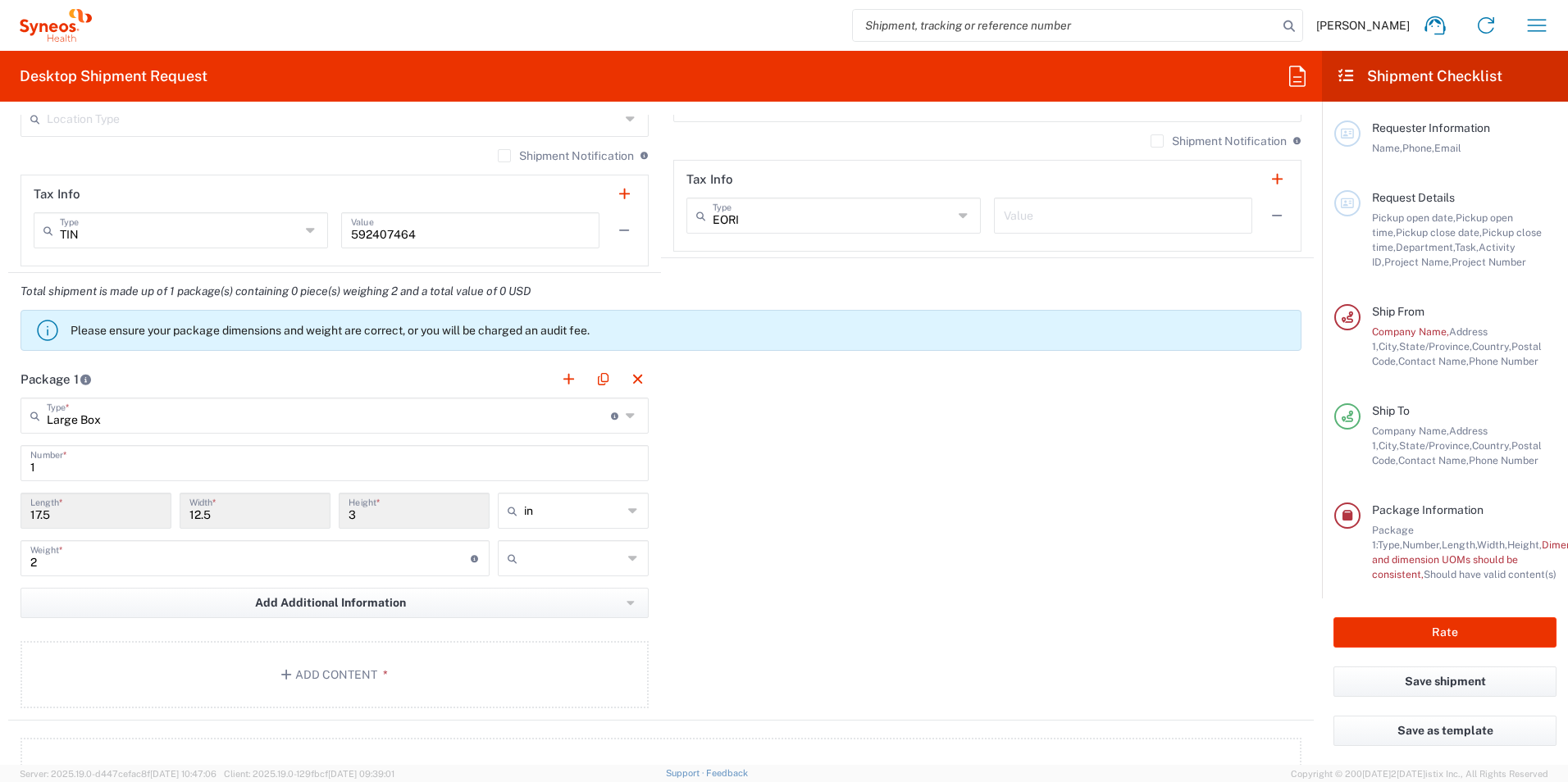
scroll to position [1247, 0]
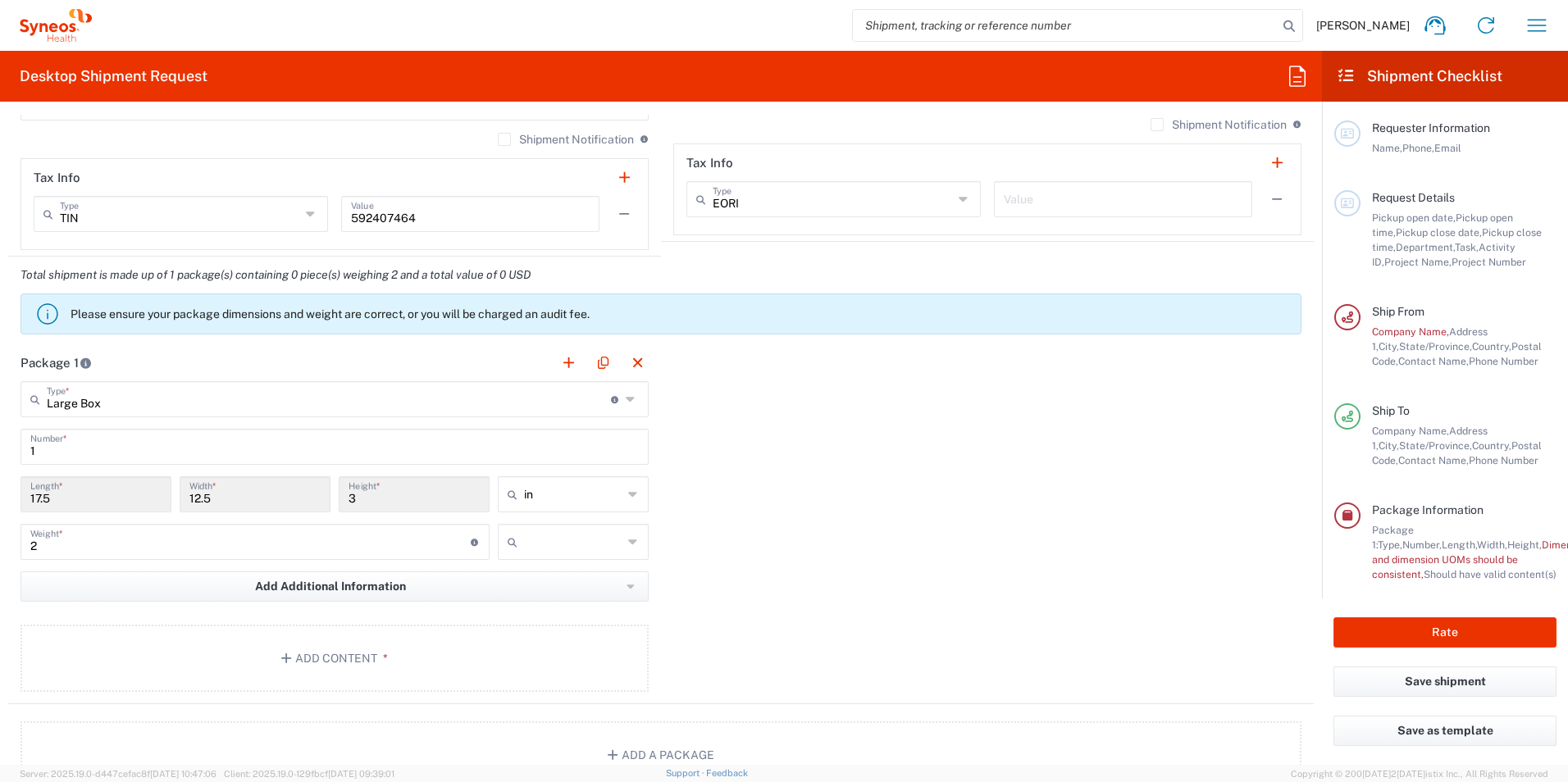
click at [628, 546] on icon at bounding box center [633, 542] width 10 height 26
click at [629, 545] on icon at bounding box center [633, 542] width 10 height 26
click at [602, 599] on span "lbs" at bounding box center [567, 605] width 146 height 26
type input "lbs"
click at [81, 504] on input "17.5" at bounding box center [96, 493] width 131 height 29
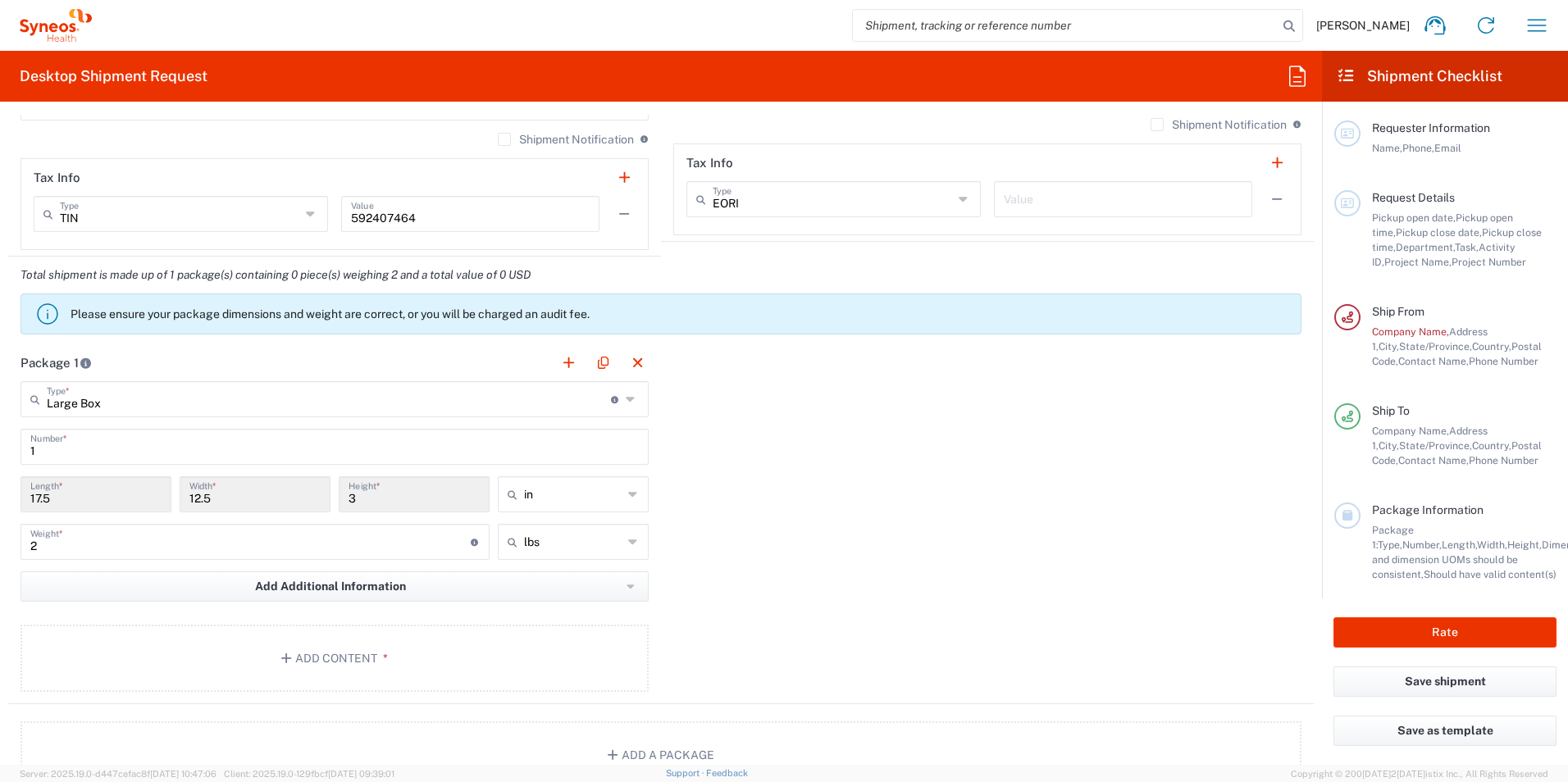
click at [75, 500] on input "17.5" at bounding box center [96, 493] width 131 height 29
drag, startPoint x: 60, startPoint y: 500, endPoint x: 125, endPoint y: 478, distance: 68.6
click at [59, 496] on input "17.5" at bounding box center [96, 493] width 131 height 29
click at [625, 404] on icon at bounding box center [631, 399] width 13 height 26
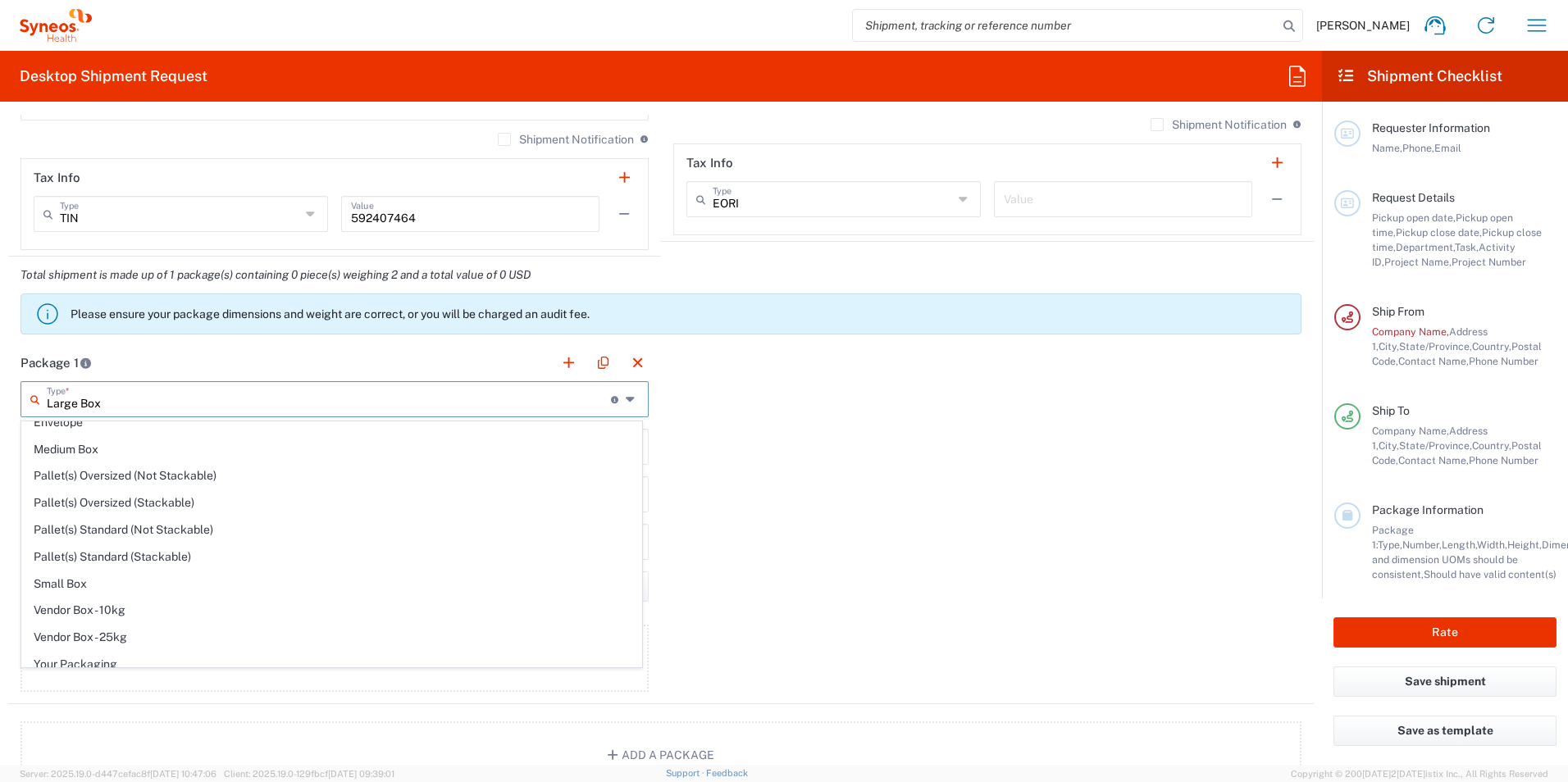
scroll to position [50, 0]
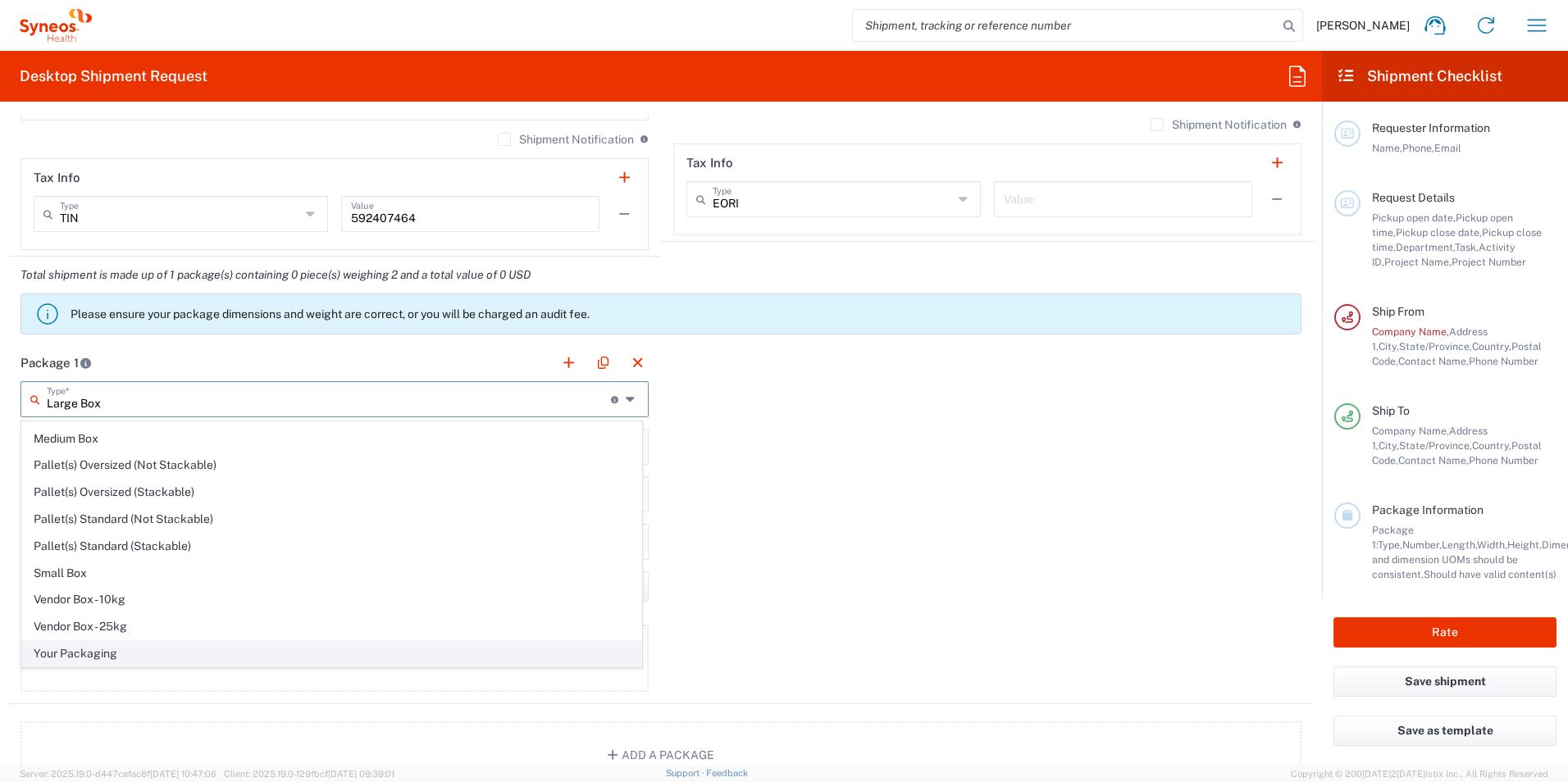
click at [405, 655] on span "Your Packaging" at bounding box center [332, 654] width 619 height 26
type input "Your Packaging"
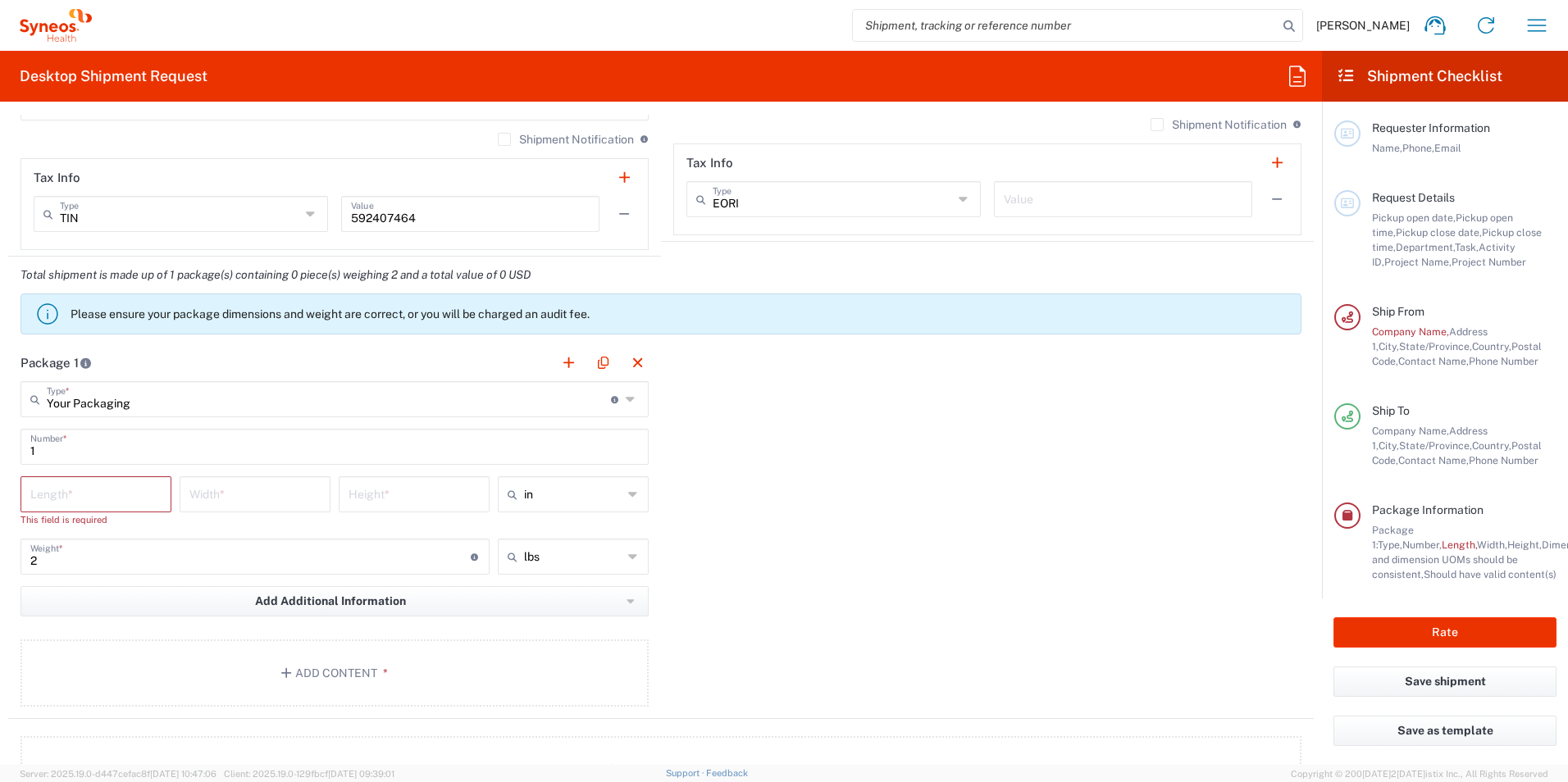
click at [44, 496] on input "number" at bounding box center [96, 493] width 131 height 29
type input "18"
click at [204, 502] on input "number" at bounding box center [255, 493] width 131 height 29
type input "18"
click at [366, 496] on input "number" at bounding box center [415, 493] width 131 height 29
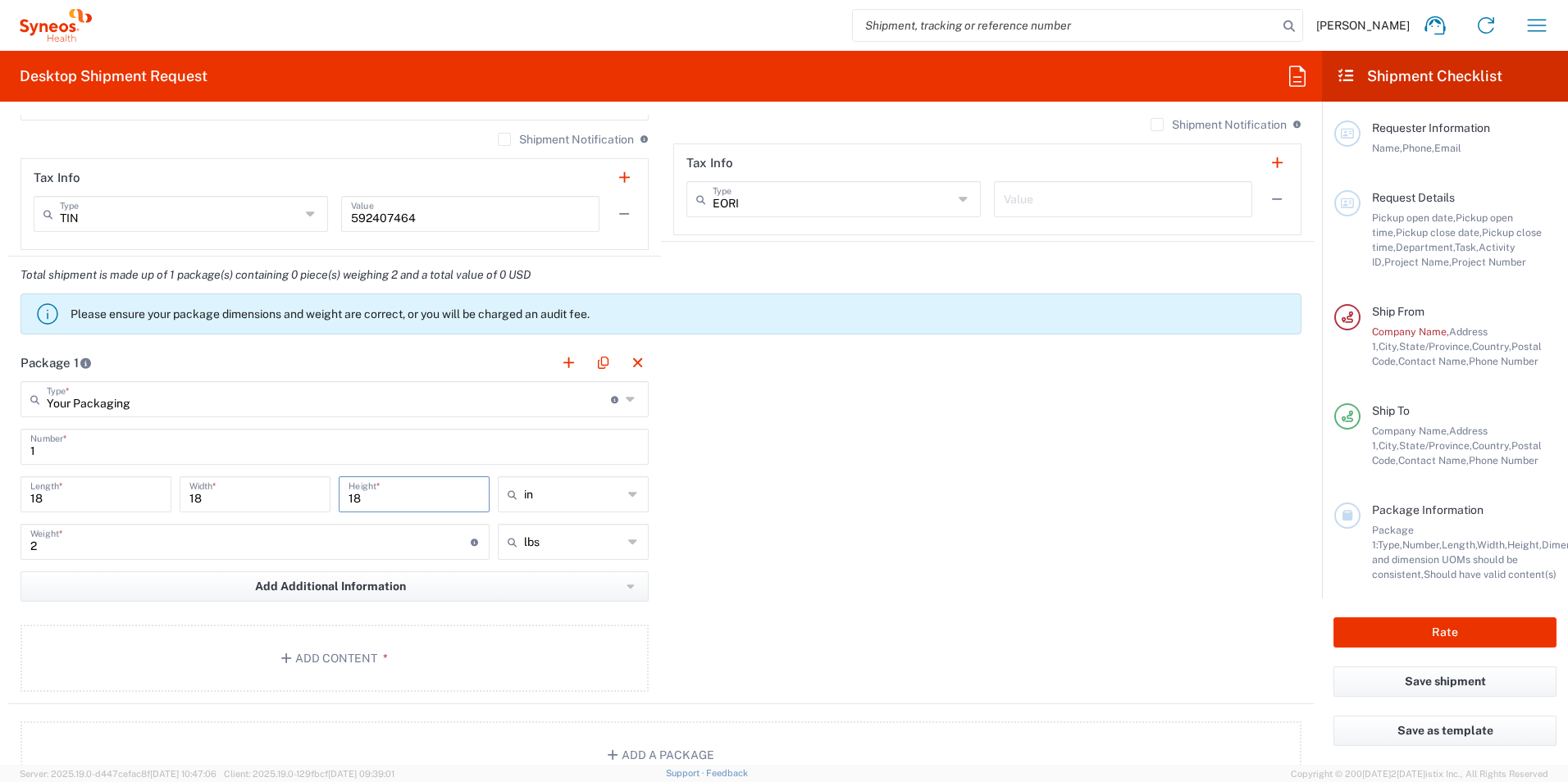
type input "18"
click at [879, 501] on div "Package 1 Your Packaging Type * Material used to package goods Large Box Envelo…" at bounding box center [661, 524] width 1305 height 360
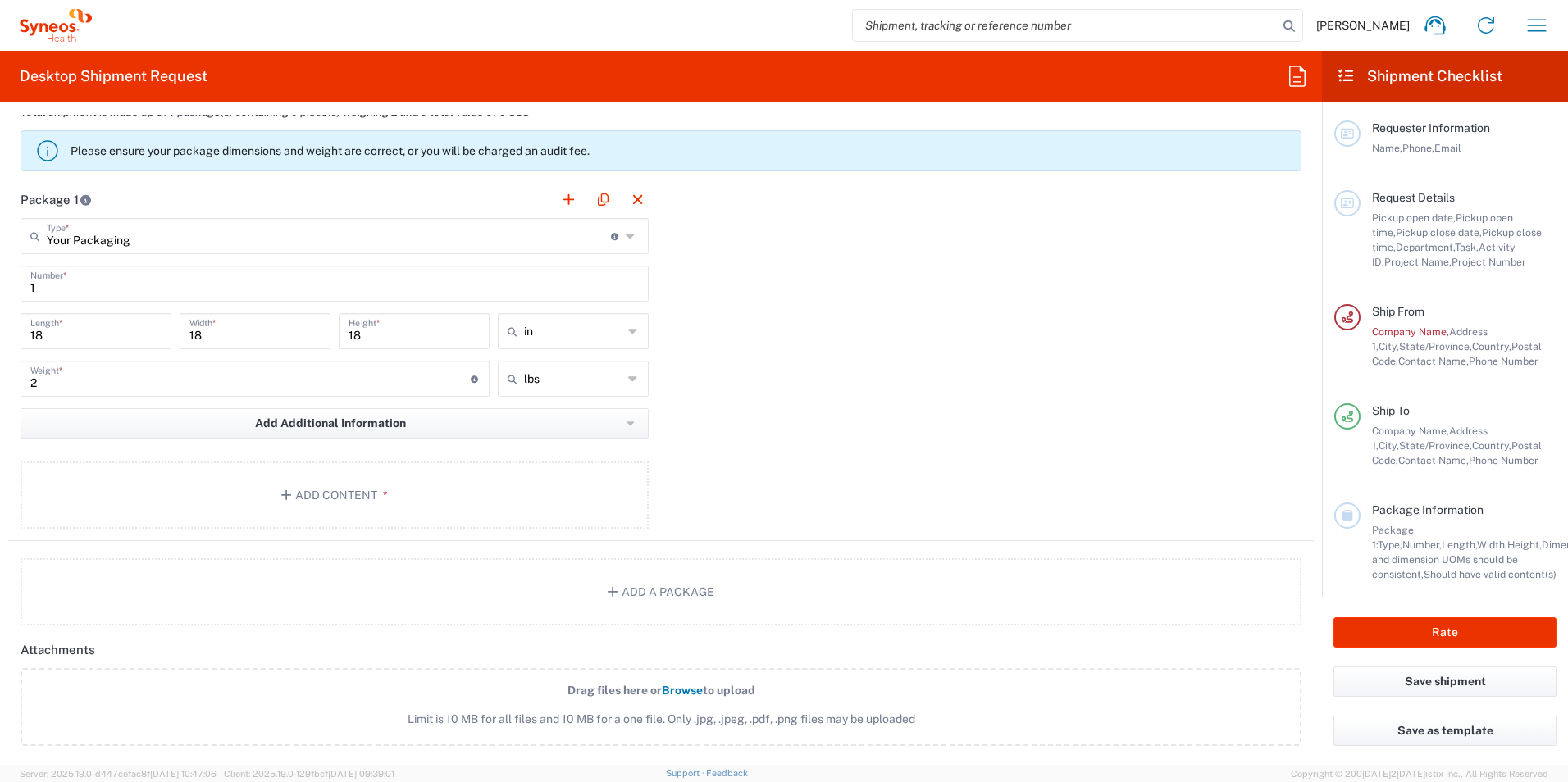
scroll to position [1410, 0]
click at [380, 493] on span "*" at bounding box center [382, 494] width 10 height 13
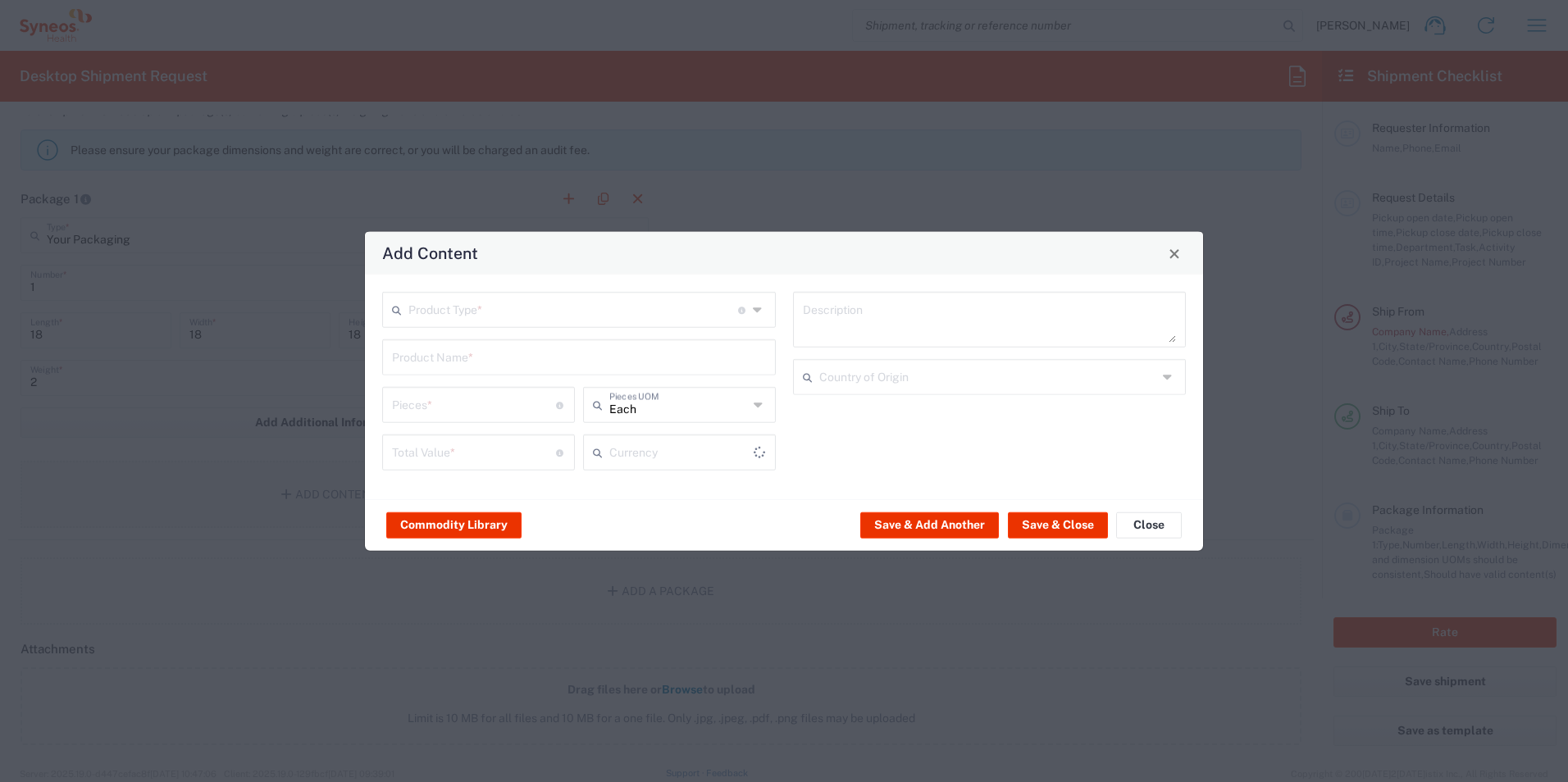
type input "US Dollar"
click at [762, 310] on icon at bounding box center [758, 310] width 12 height 26
click at [758, 310] on icon at bounding box center [758, 310] width 12 height 26
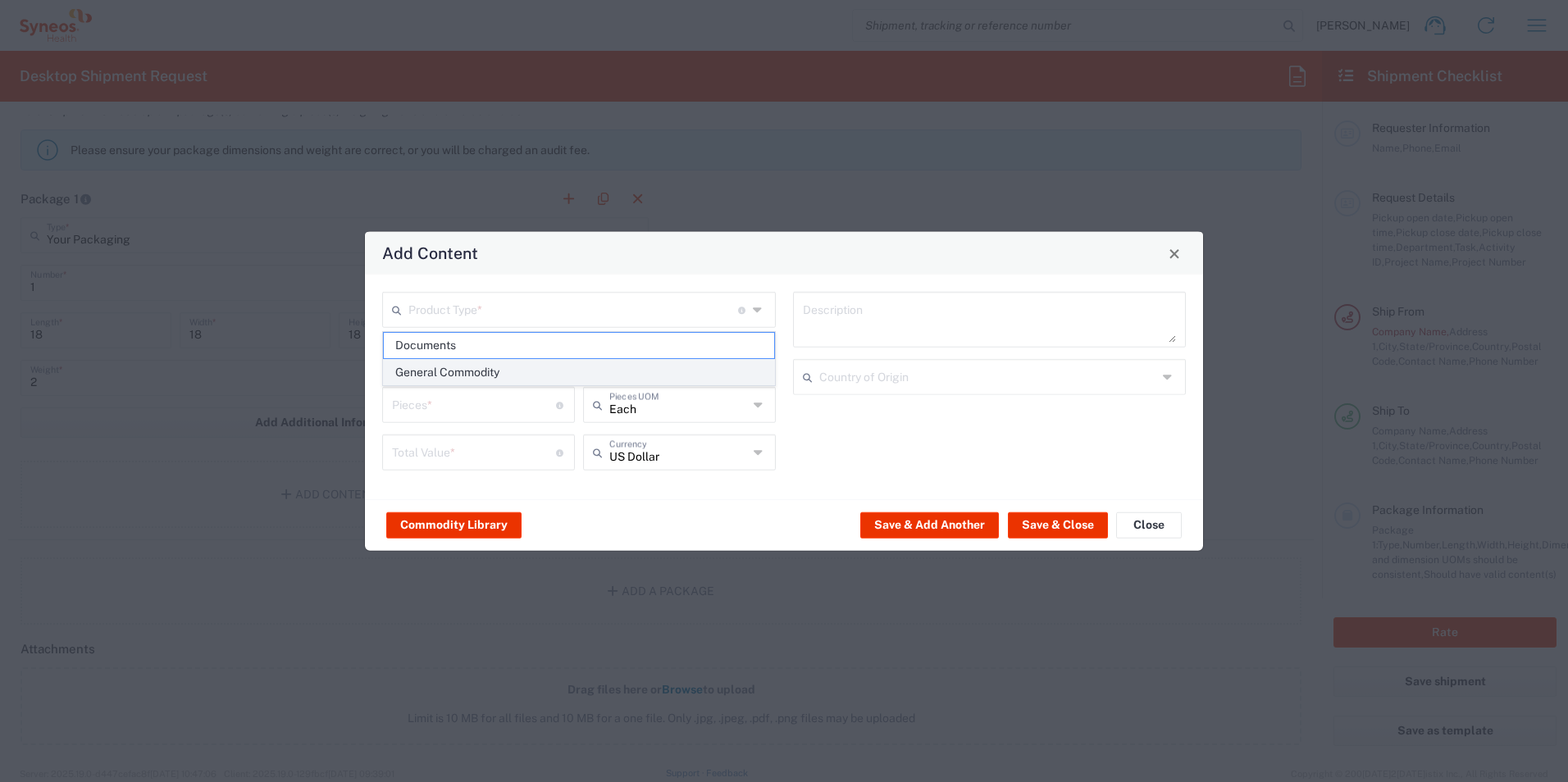
click at [482, 369] on span "General Commodity" at bounding box center [579, 373] width 391 height 26
type input "General Commodity"
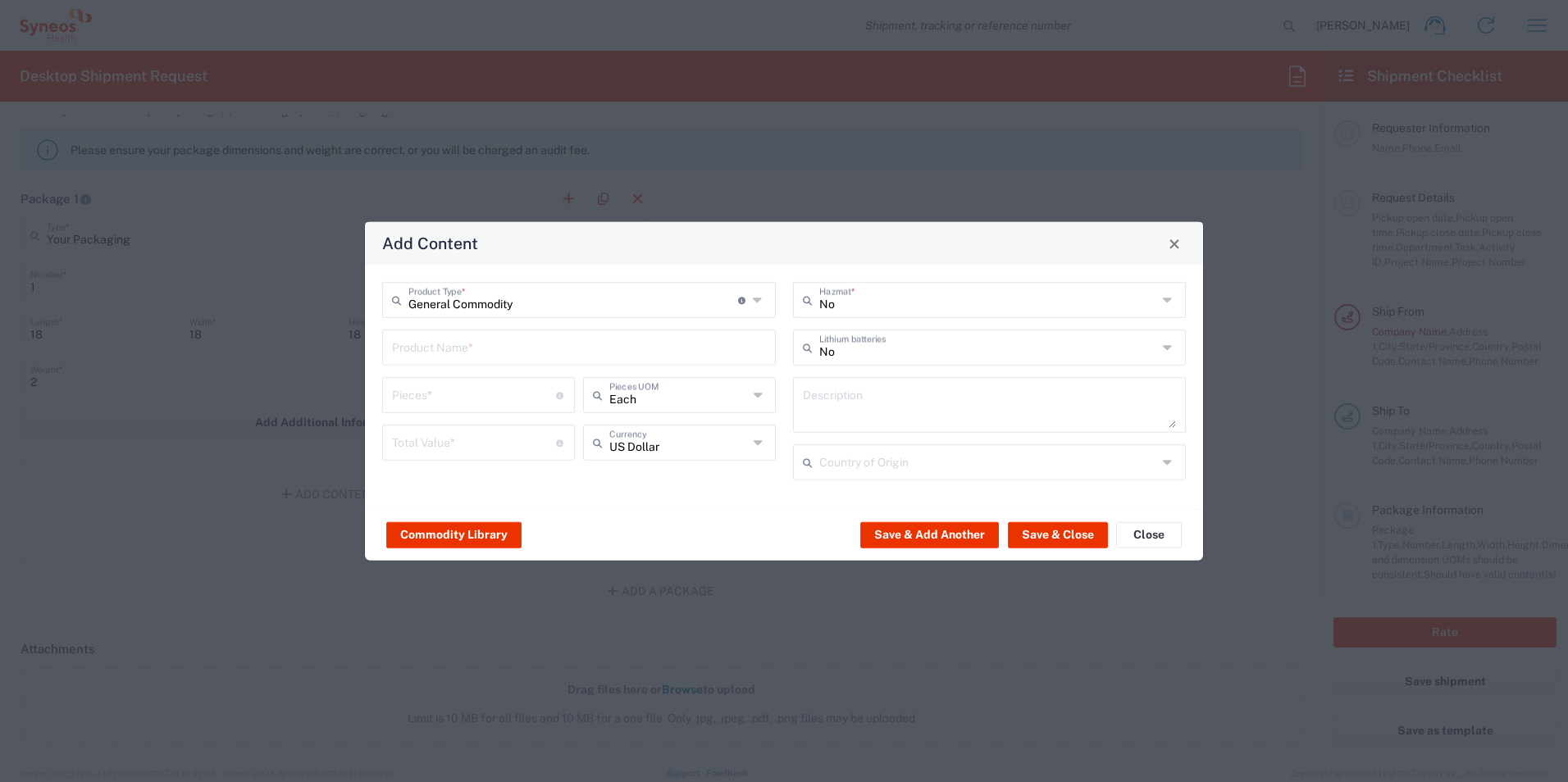
click at [630, 354] on input "text" at bounding box center [578, 346] width 374 height 29
click at [1182, 243] on button "Close" at bounding box center [1174, 243] width 23 height 23
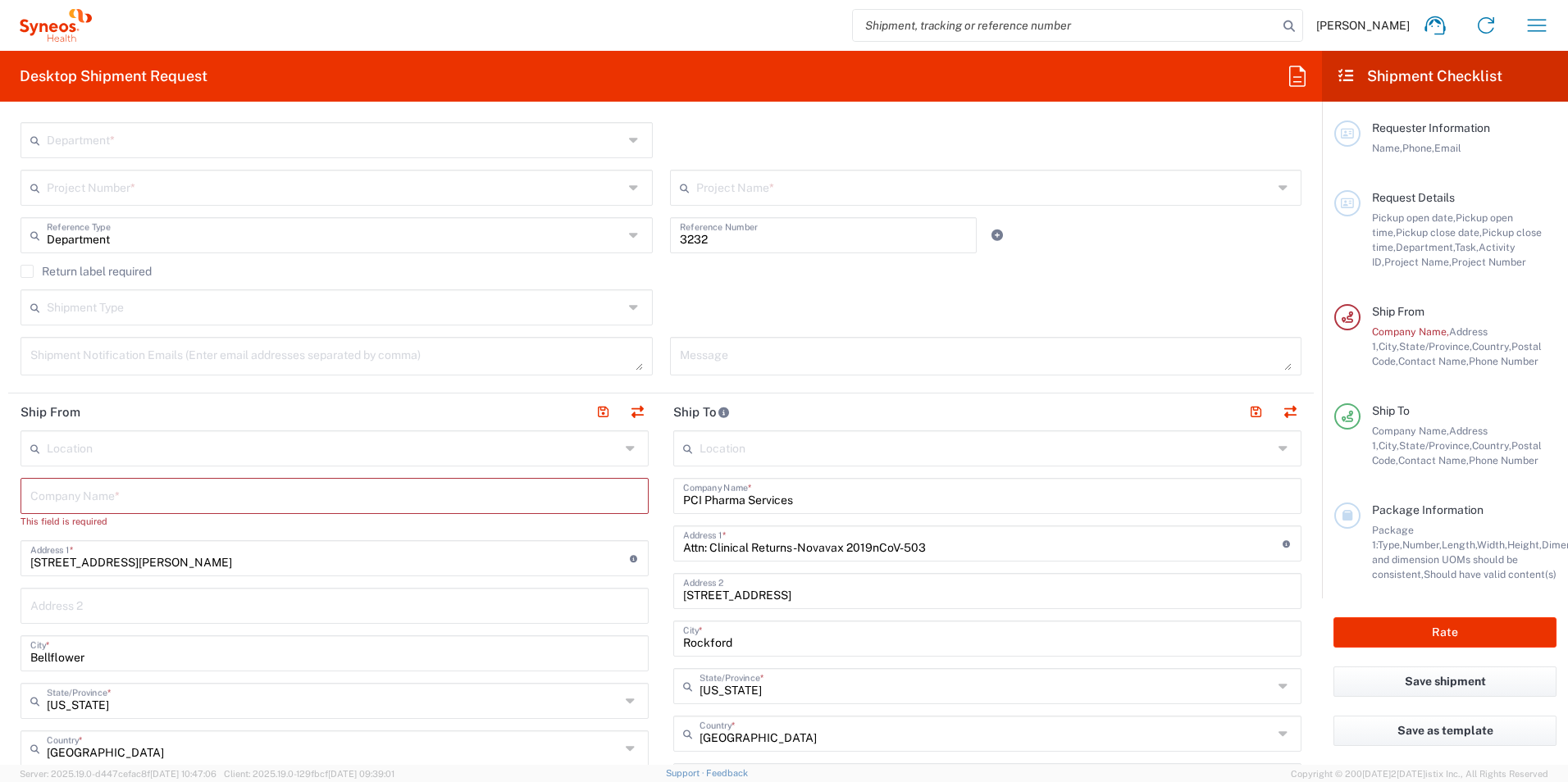
scroll to position [275, 0]
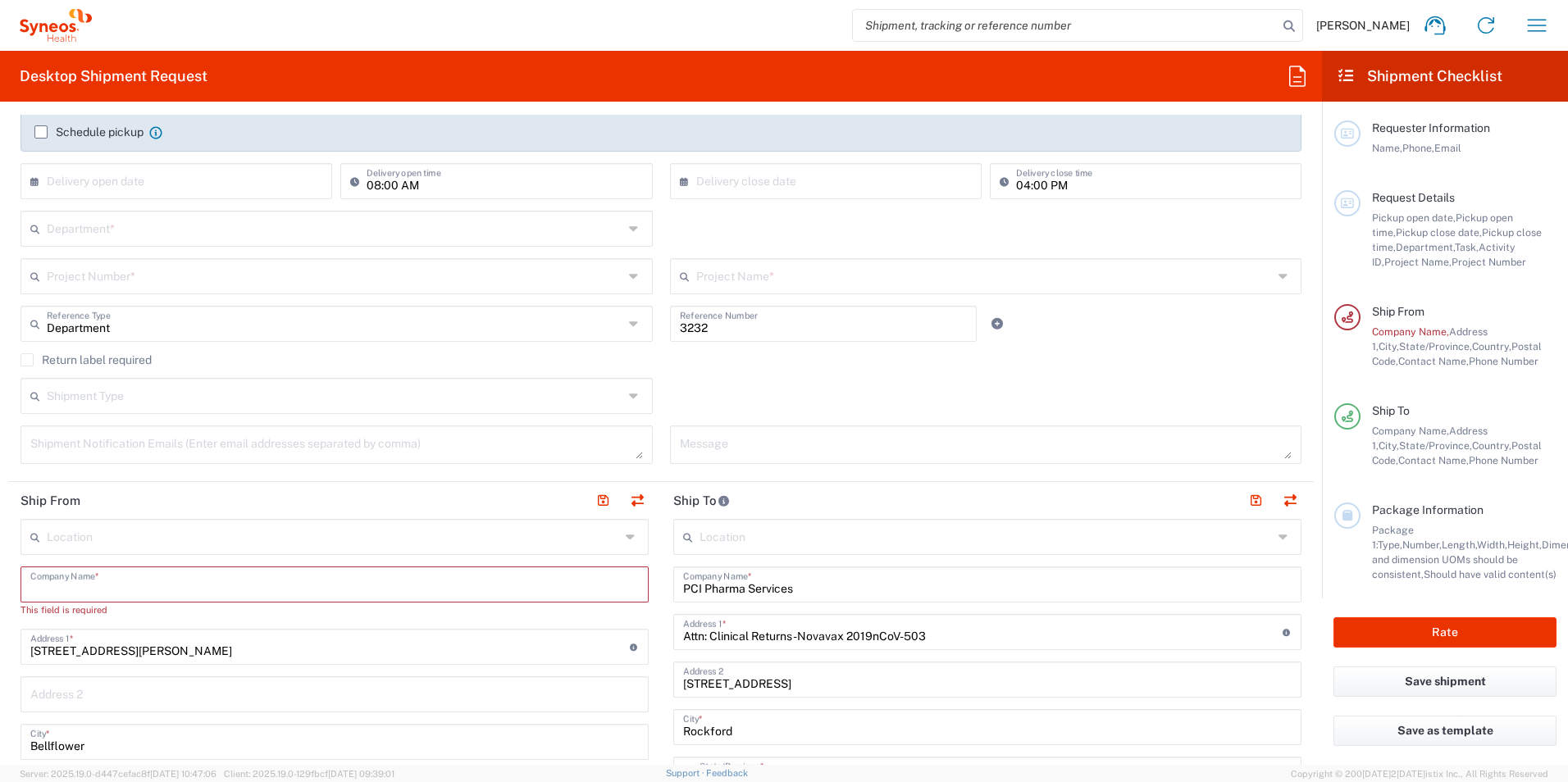
click at [82, 582] on input "text" at bounding box center [334, 583] width 608 height 29
type input "Coast Clinical Research, LLC"
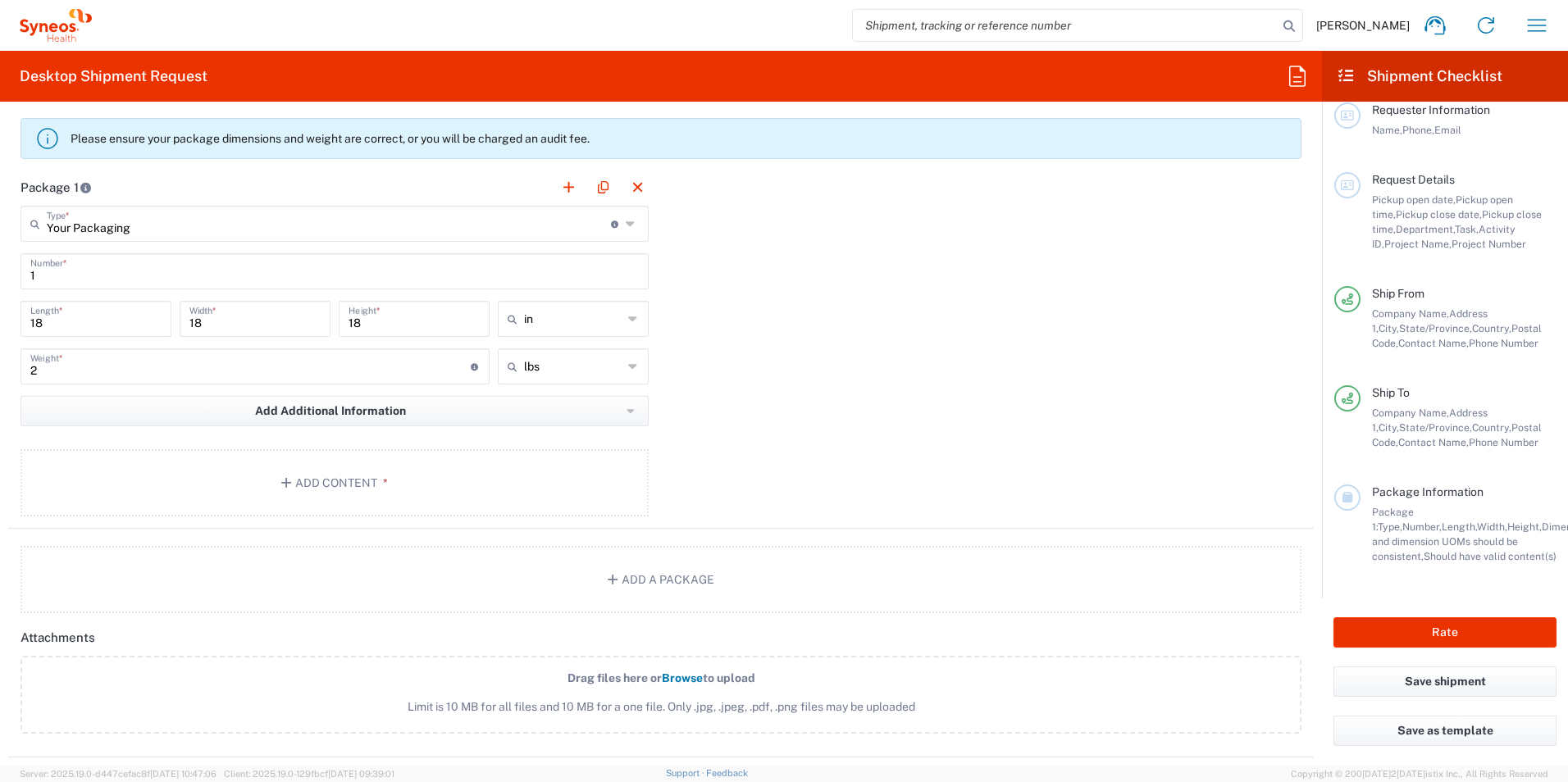
scroll to position [32, 0]
click at [1361, 287] on div "Ship From Company Name, Address 1, City, State/Province, Country, Postal Code, …" at bounding box center [1459, 318] width 196 height 65
click at [1433, 436] on div "Ship To Company Name, Address 1, City, State/Province, Country, Postal Code, Co…" at bounding box center [1445, 435] width 222 height 99
click at [1412, 567] on div "Package Information Package 1: Type, Number, Length, Width, Height, Dimension, …" at bounding box center [1445, 542] width 222 height 114
drag, startPoint x: 44, startPoint y: 373, endPoint x: 15, endPoint y: 378, distance: 29.4
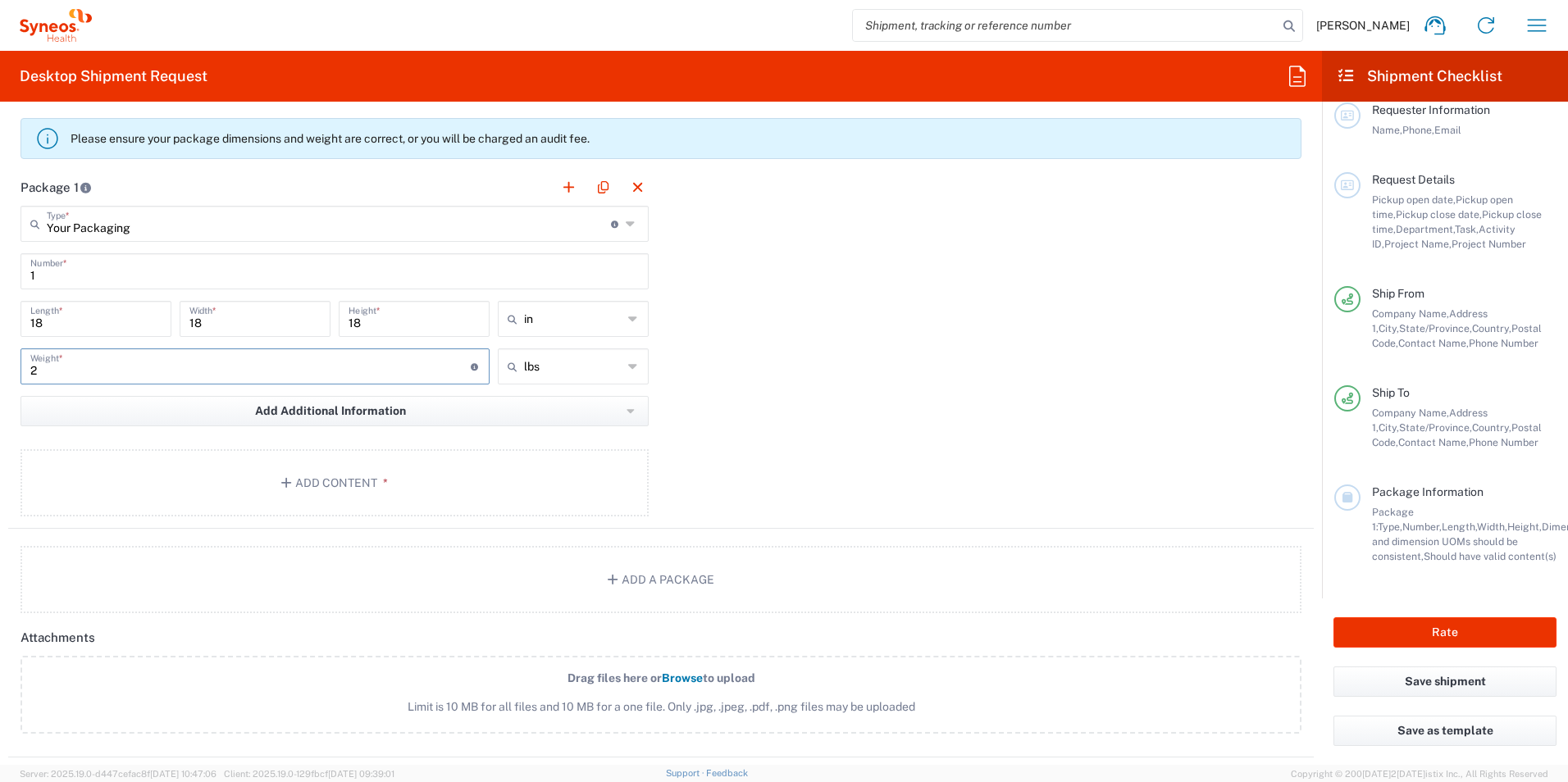
click at [15, 378] on main "Your Packaging Type * Material used to package goods Large Box Envelope Medium …" at bounding box center [334, 363] width 653 height 316
type input "1"
click at [811, 361] on div "Package 1 Your Packaging Type * Material used to package goods Large Box Envelo…" at bounding box center [661, 349] width 1305 height 360
click at [1441, 628] on button "Rate" at bounding box center [1444, 633] width 223 height 31
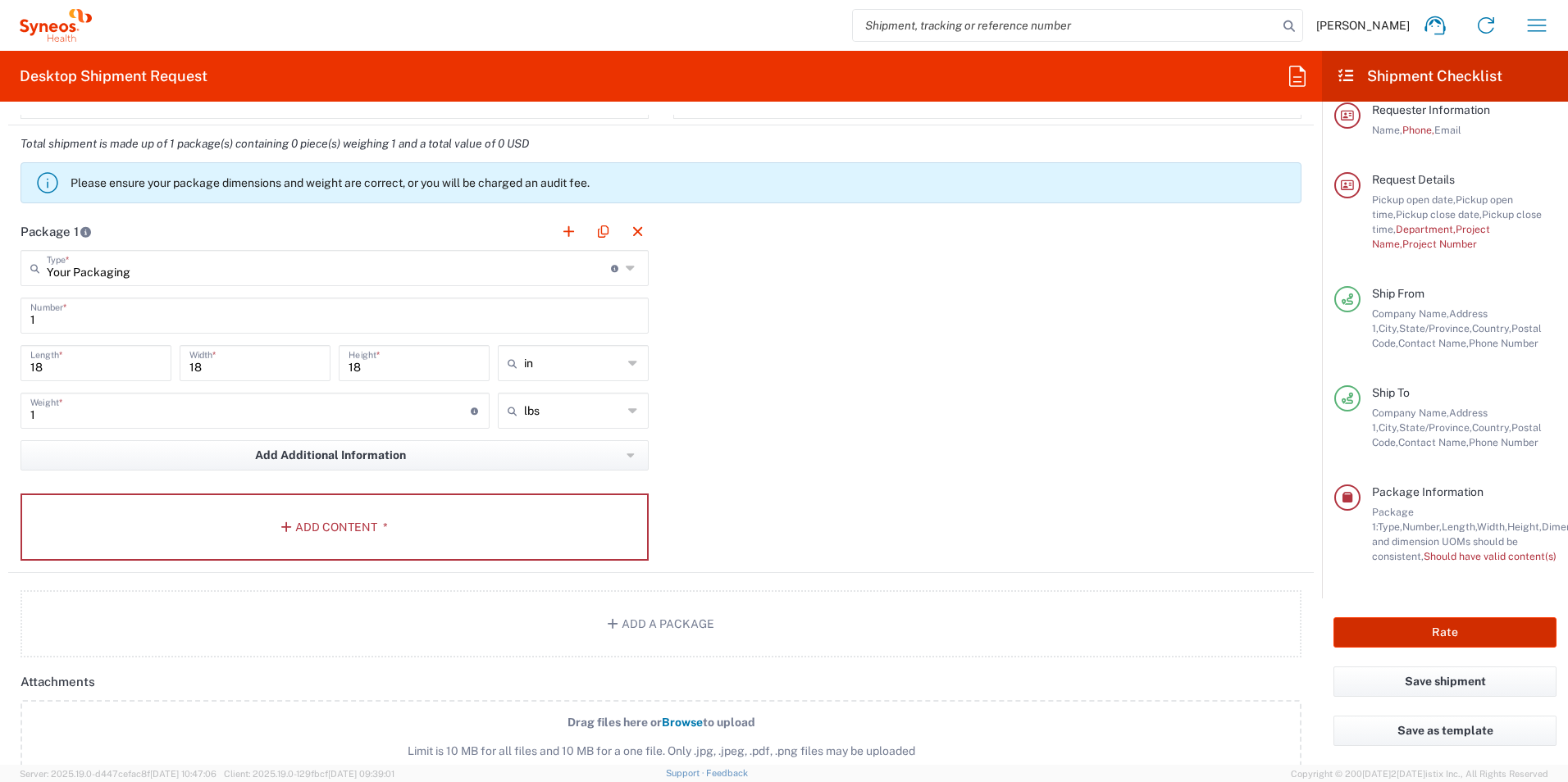
scroll to position [1451, 0]
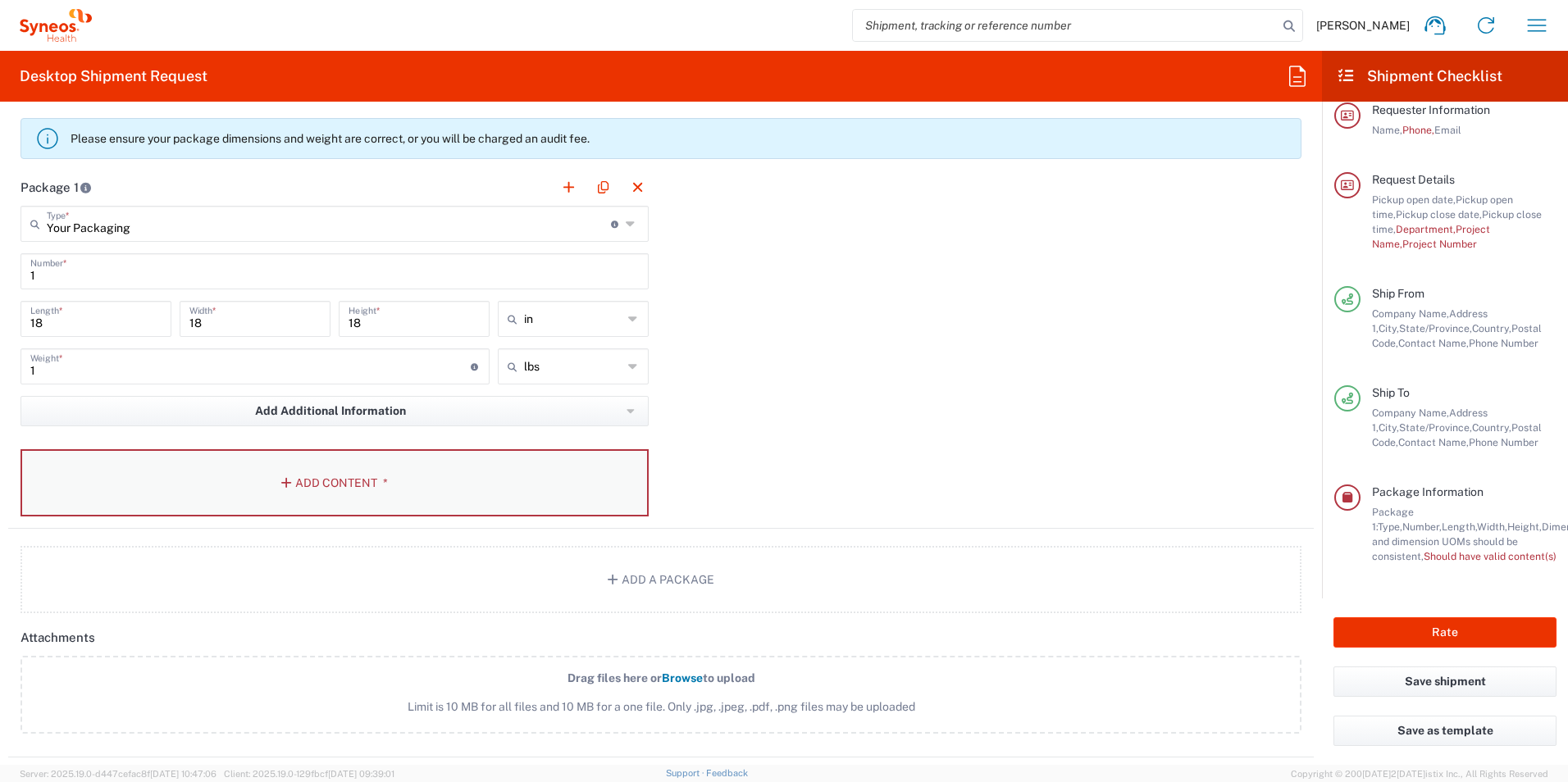
click at [312, 490] on button "Add Content *" at bounding box center [334, 483] width 628 height 67
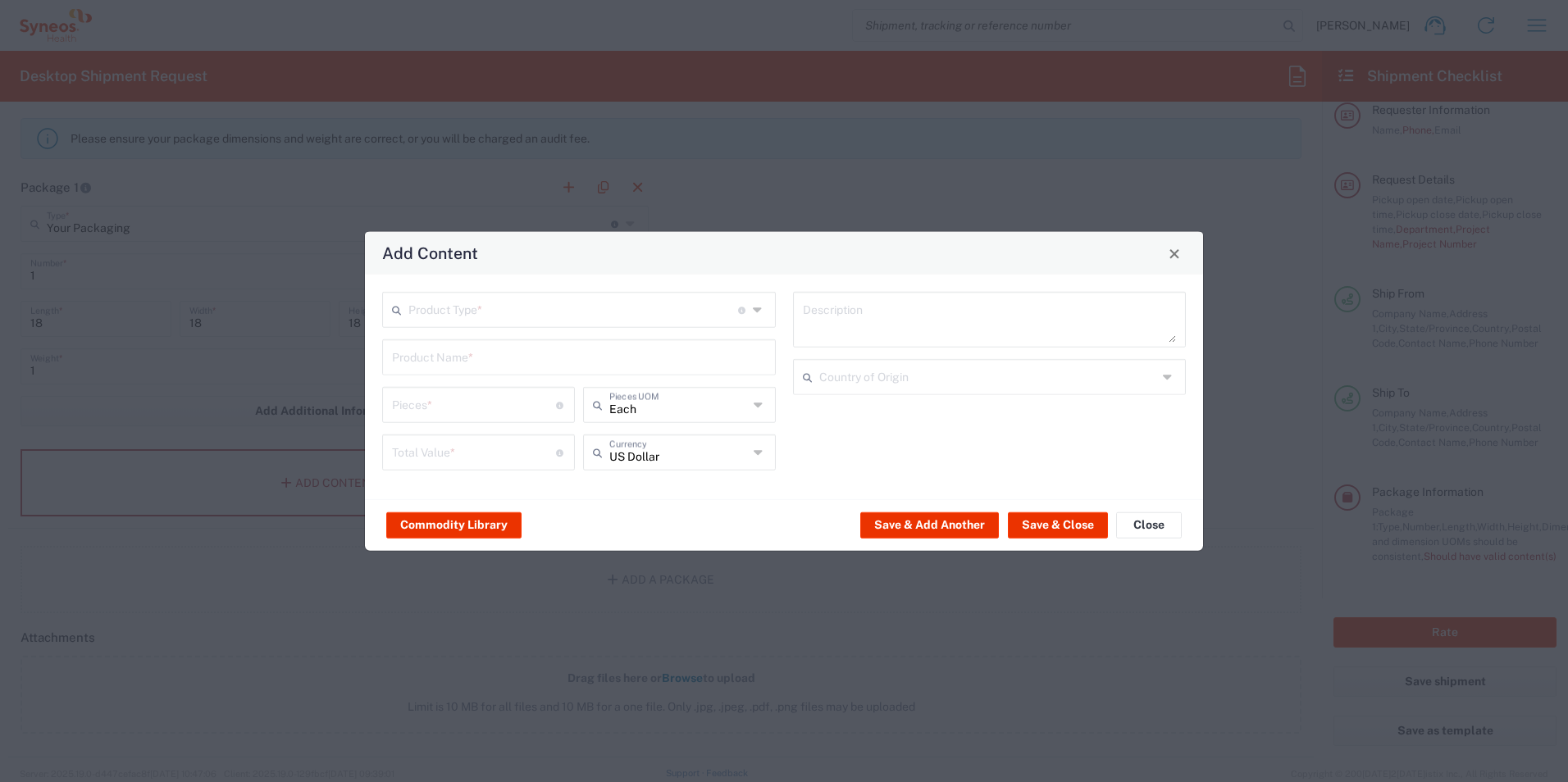
click at [757, 306] on icon at bounding box center [758, 310] width 12 height 26
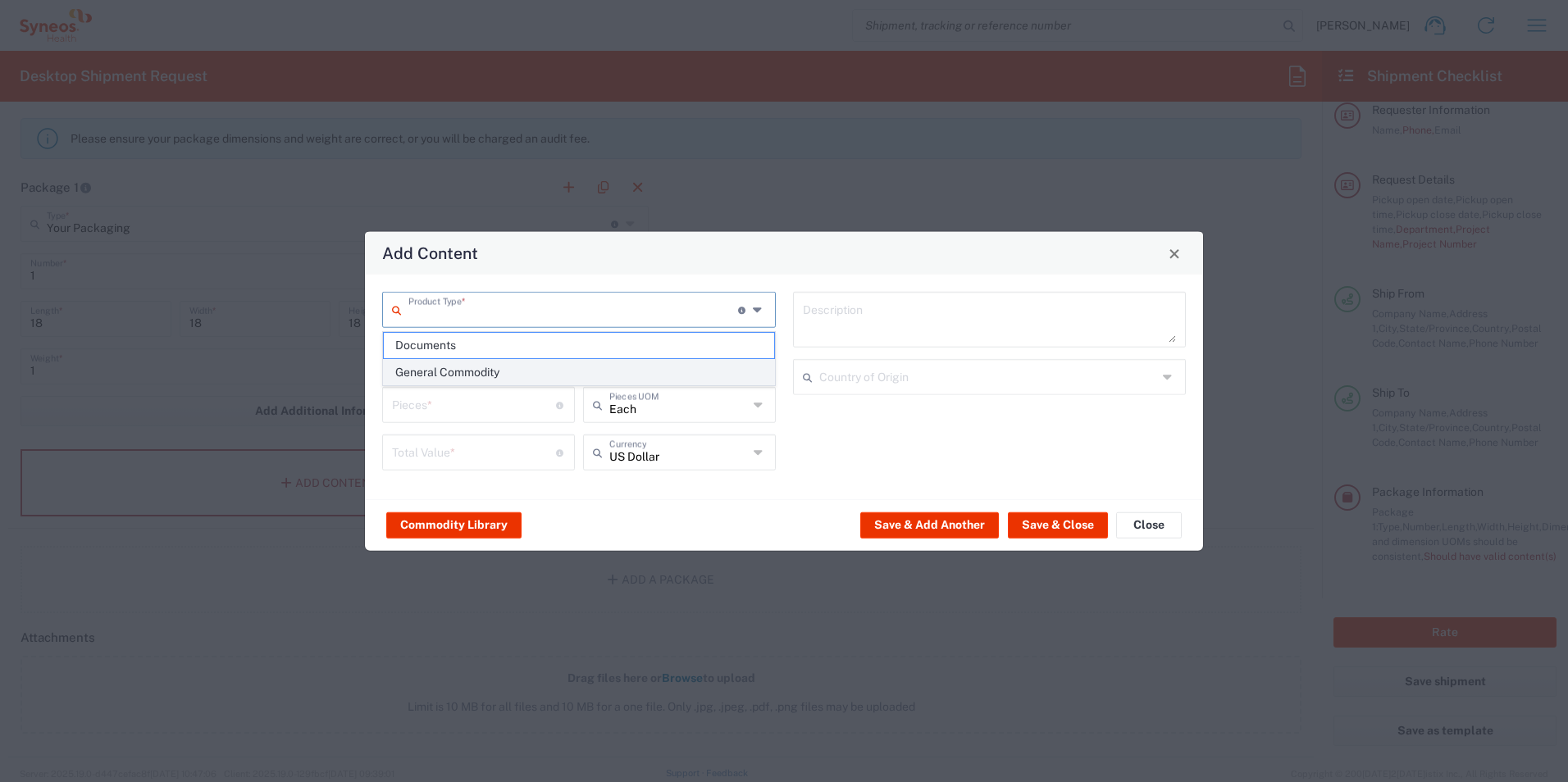
click at [474, 368] on span "General Commodity" at bounding box center [579, 373] width 391 height 26
type input "General Commodity"
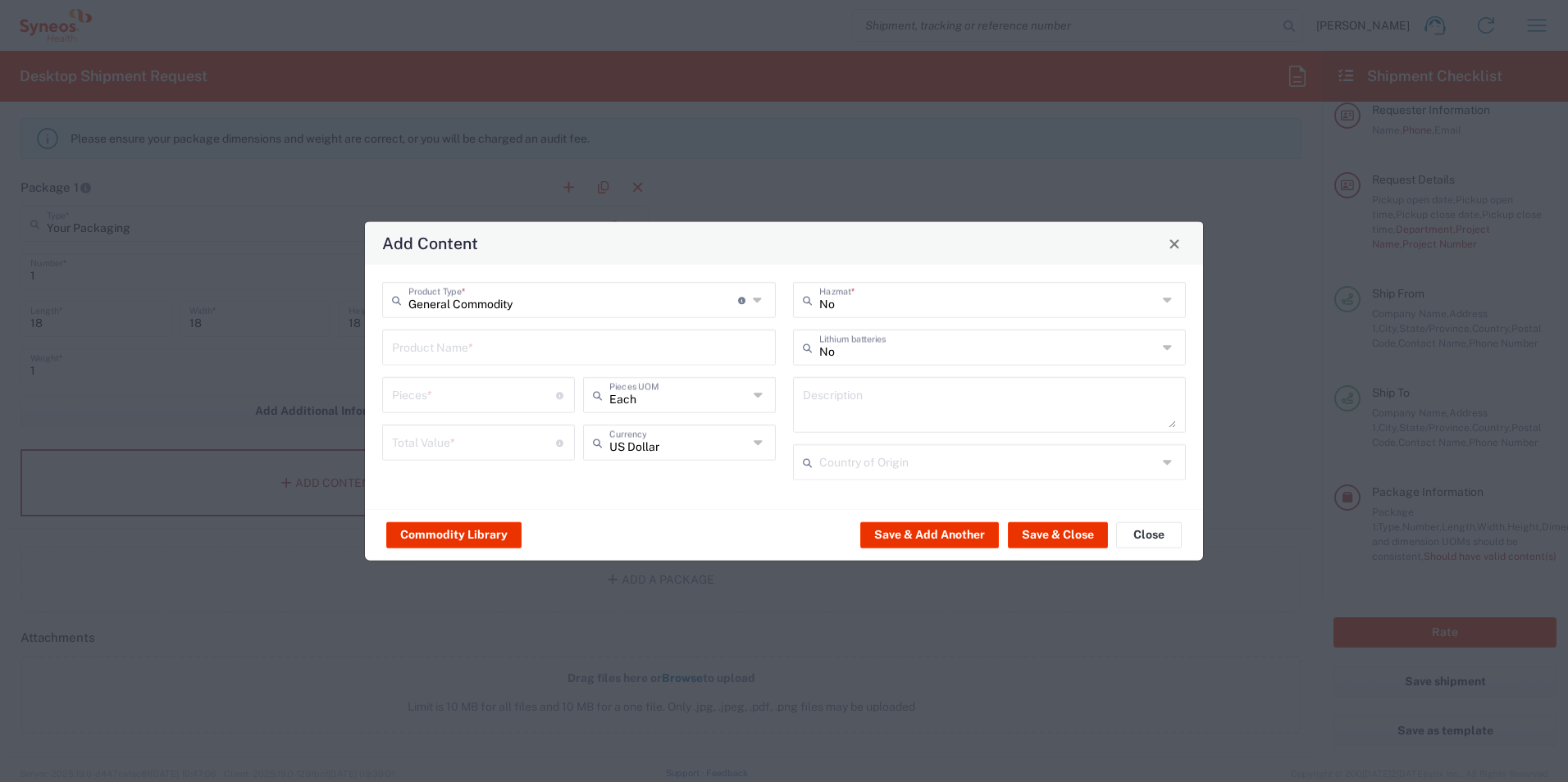
click at [477, 356] on input "text" at bounding box center [578, 346] width 374 height 29
click at [481, 356] on input "V" at bounding box center [578, 346] width 374 height 29
click at [475, 346] on input "V" at bounding box center [578, 346] width 374 height 29
click at [462, 346] on input "V" at bounding box center [578, 346] width 374 height 29
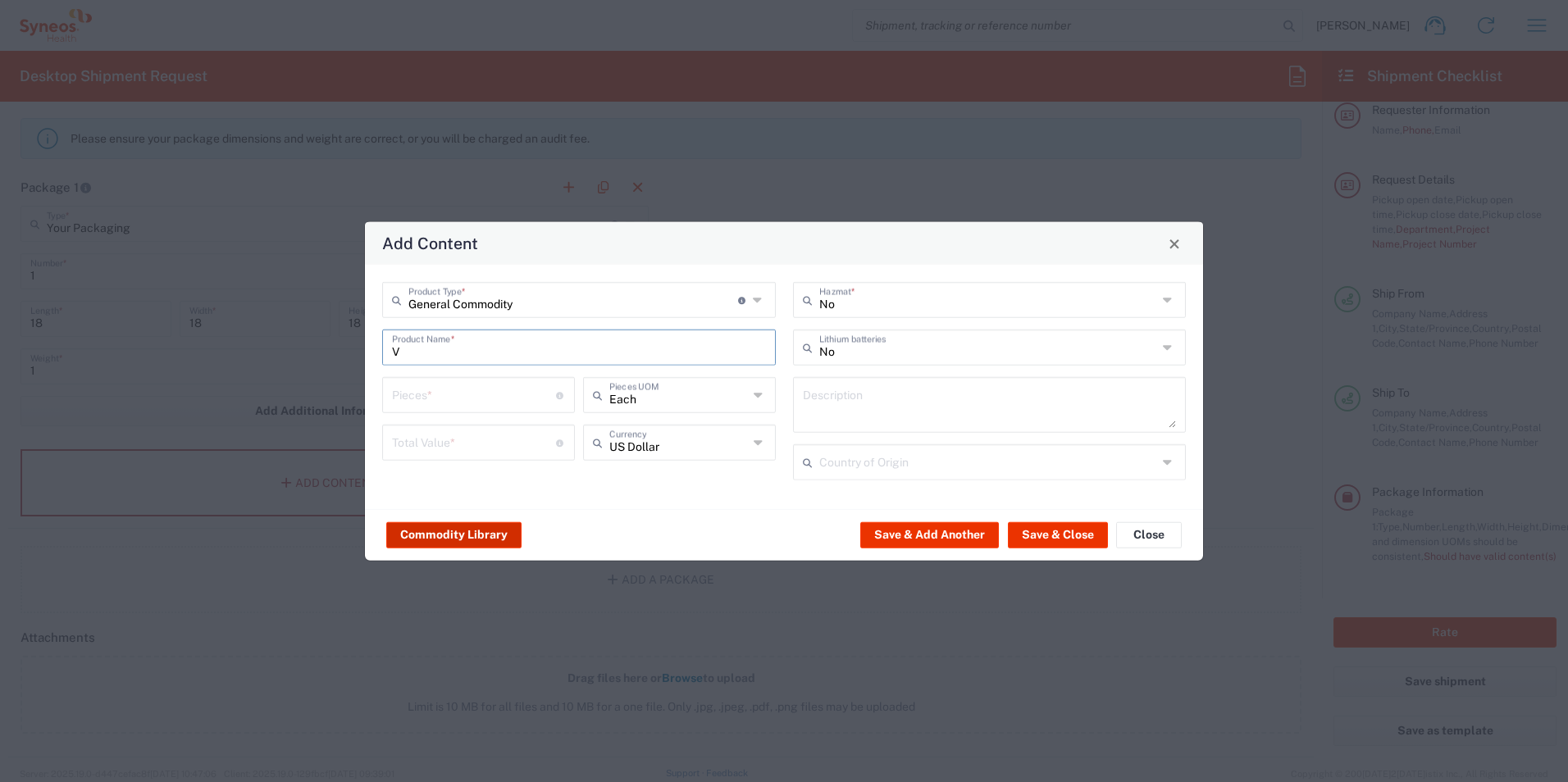
click at [455, 348] on input "V" at bounding box center [578, 346] width 374 height 29
type input "Vacc"
click at [448, 403] on input "number" at bounding box center [473, 394] width 164 height 29
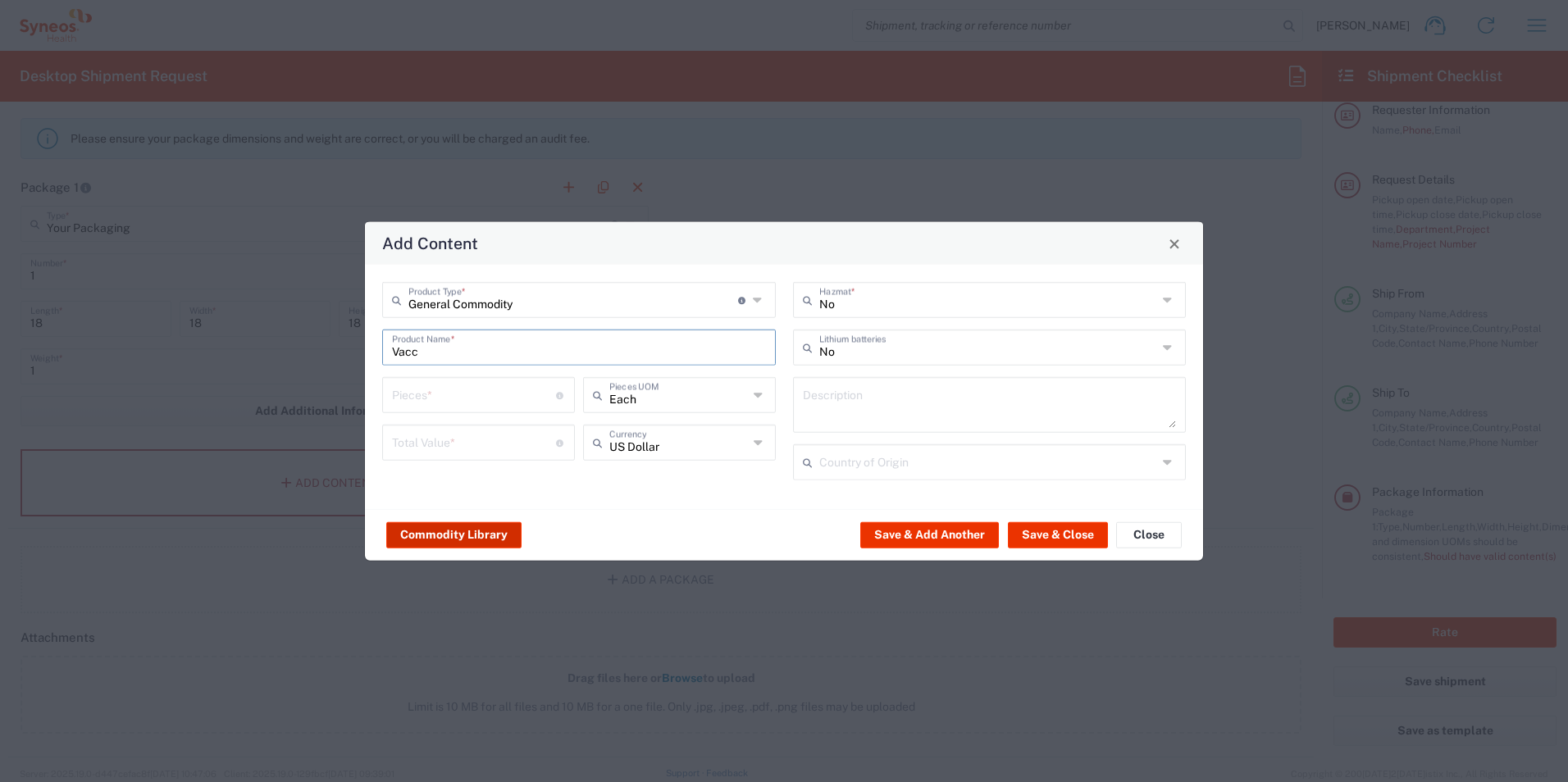
click at [479, 396] on input "number" at bounding box center [473, 394] width 164 height 29
click at [460, 539] on button "Commodity Library" at bounding box center [454, 534] width 136 height 26
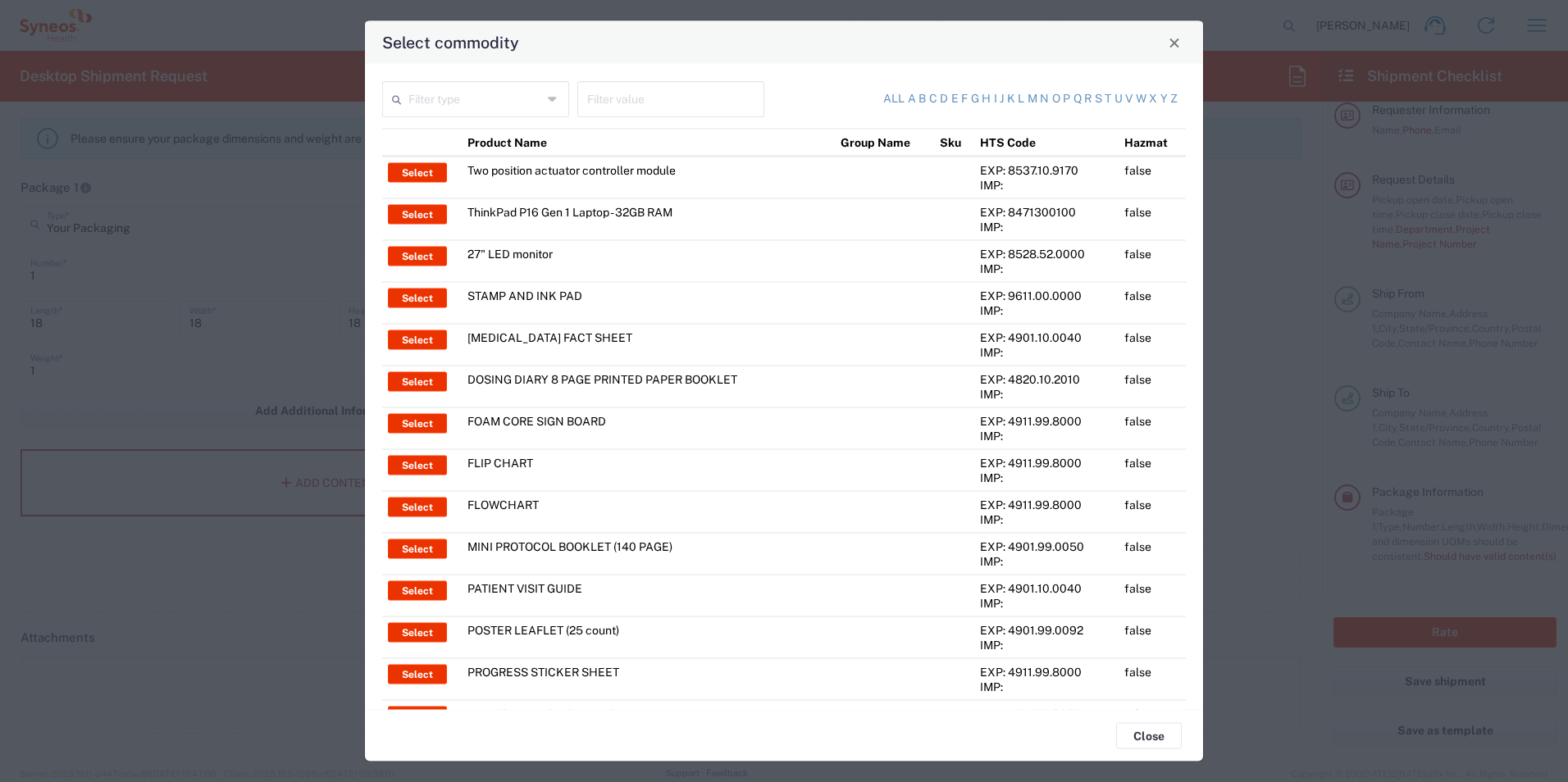
click at [485, 104] on input "text" at bounding box center [475, 98] width 134 height 29
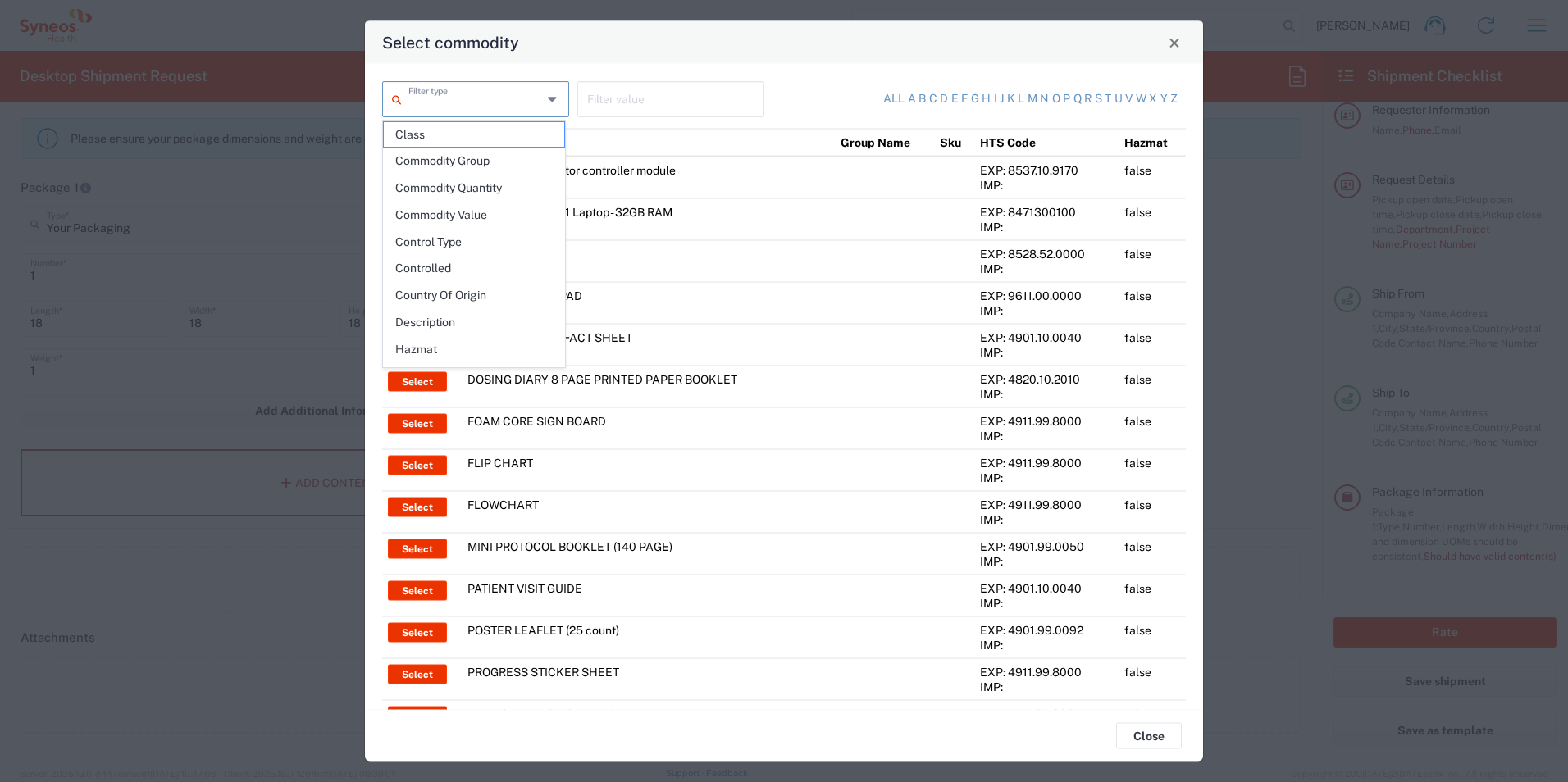
click at [597, 96] on input "text" at bounding box center [671, 98] width 167 height 29
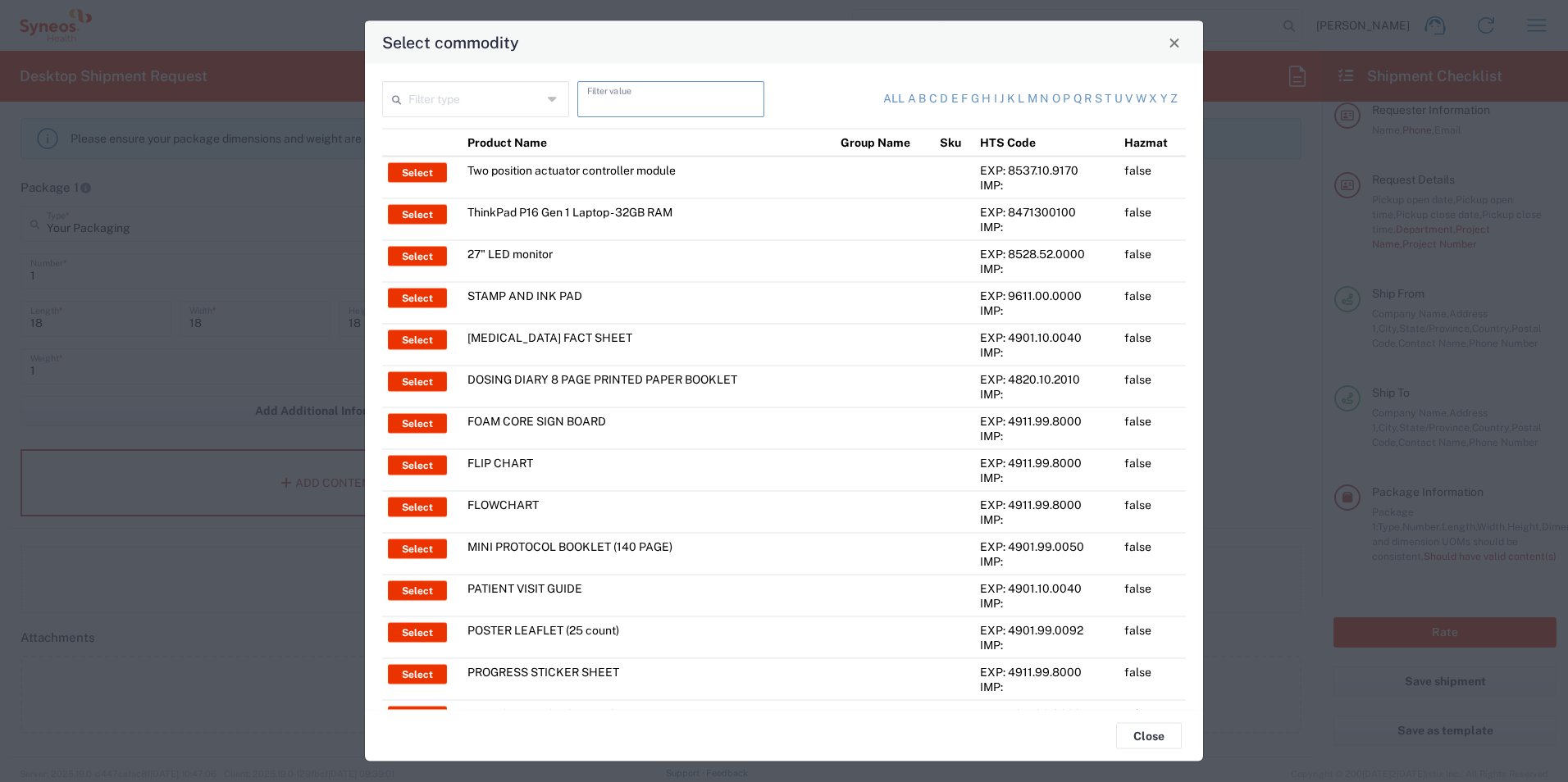
type input "I"
click at [668, 105] on input "vials" at bounding box center [671, 98] width 167 height 29
type input "vials"
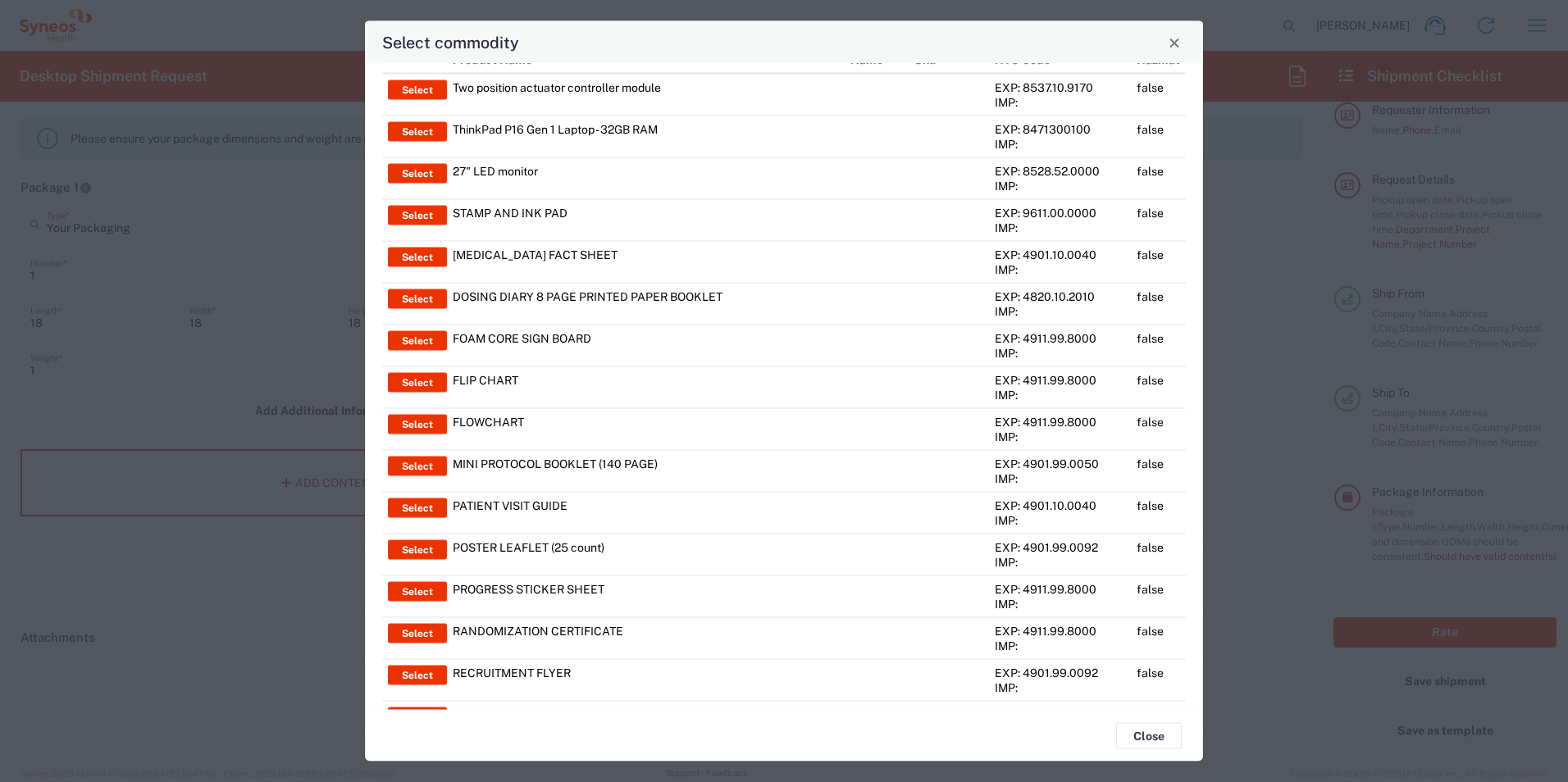
scroll to position [0, 0]
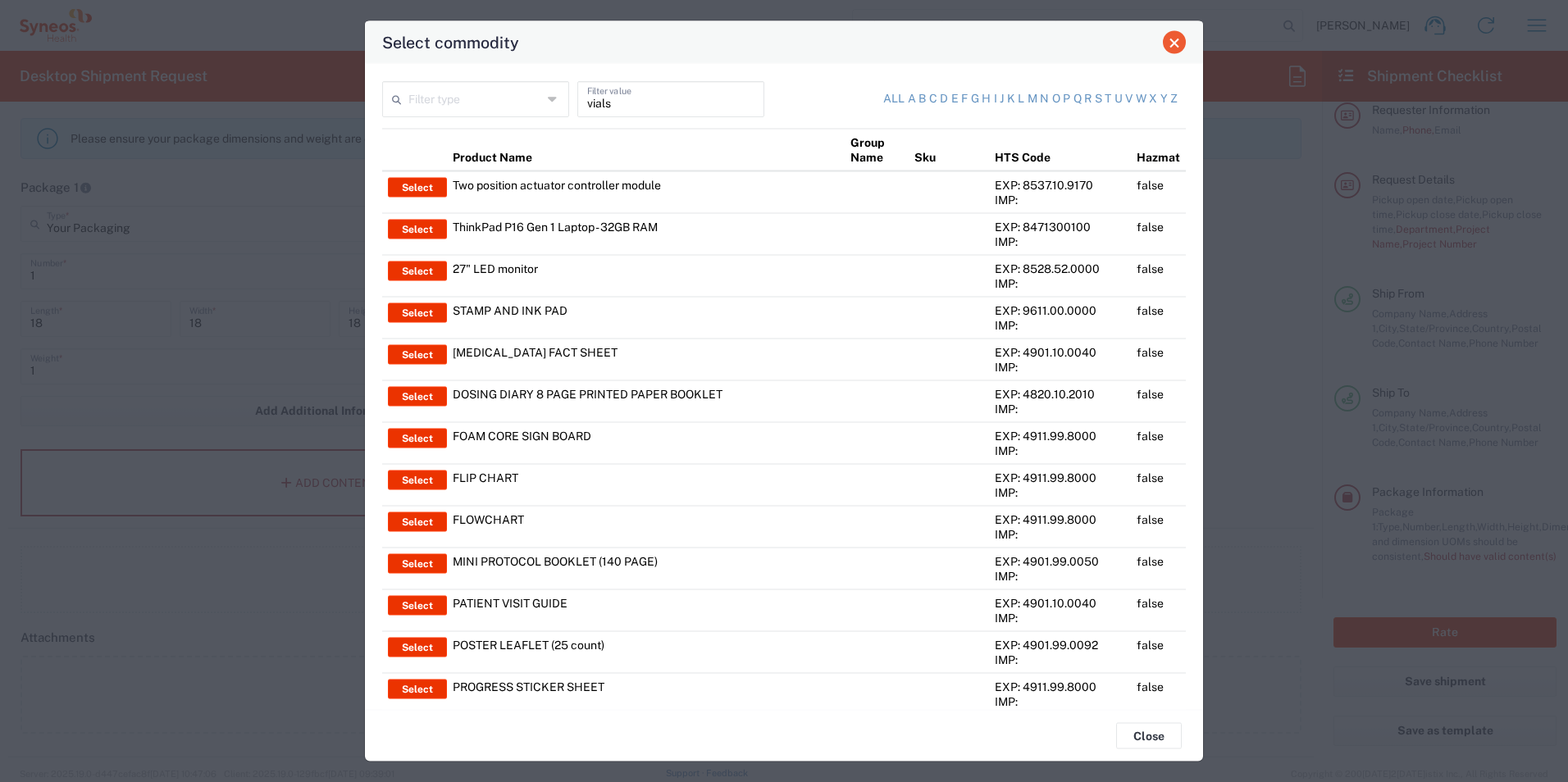
click at [1176, 45] on span "Close" at bounding box center [1174, 42] width 11 height 11
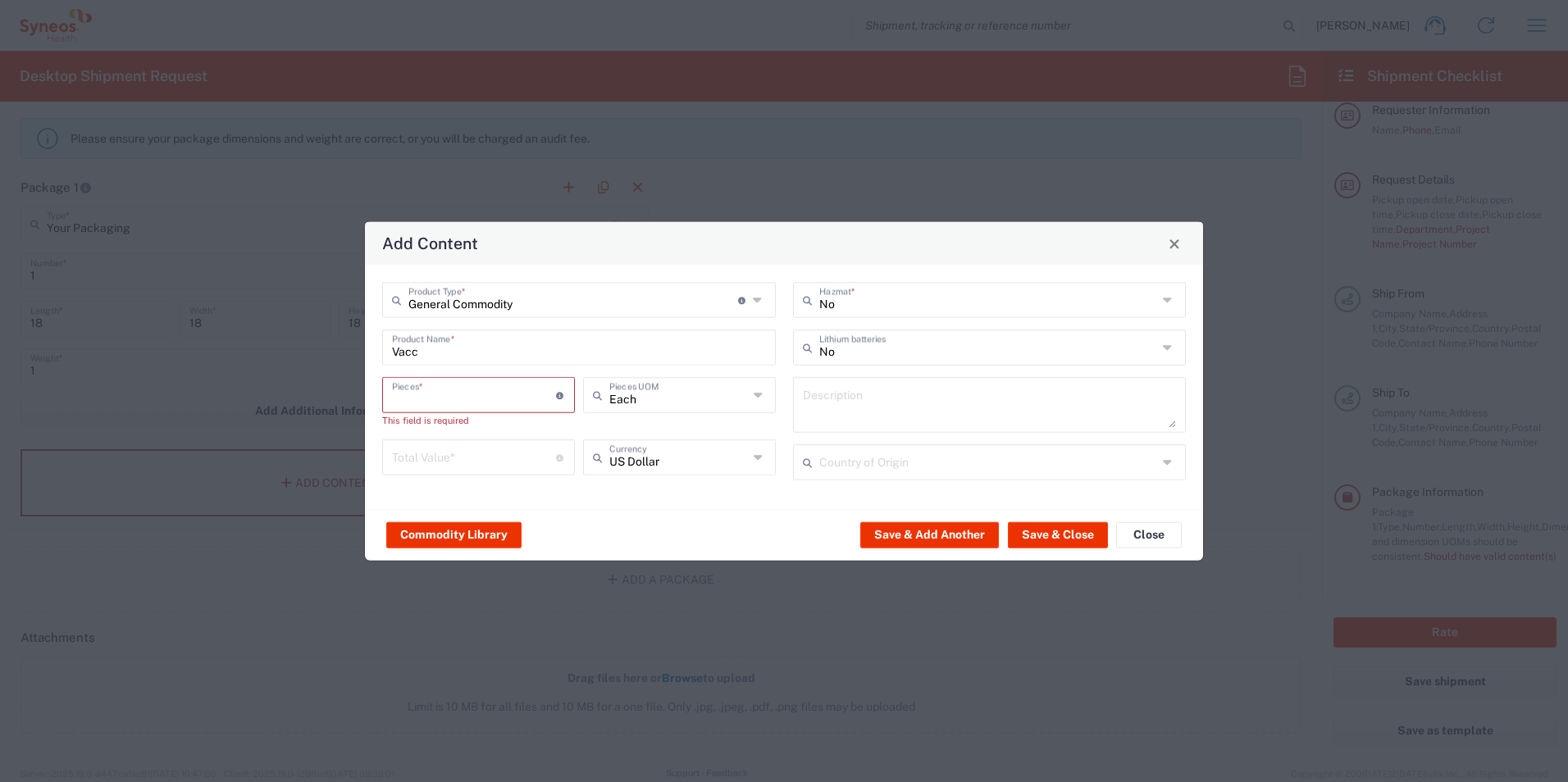
click at [473, 403] on input "number" at bounding box center [473, 394] width 164 height 29
click at [561, 397] on icon at bounding box center [560, 394] width 9 height 8
click at [562, 395] on icon at bounding box center [560, 394] width 9 height 8
click at [497, 395] on input "number" at bounding box center [473, 394] width 164 height 29
click at [485, 395] on input "number" at bounding box center [473, 394] width 164 height 29
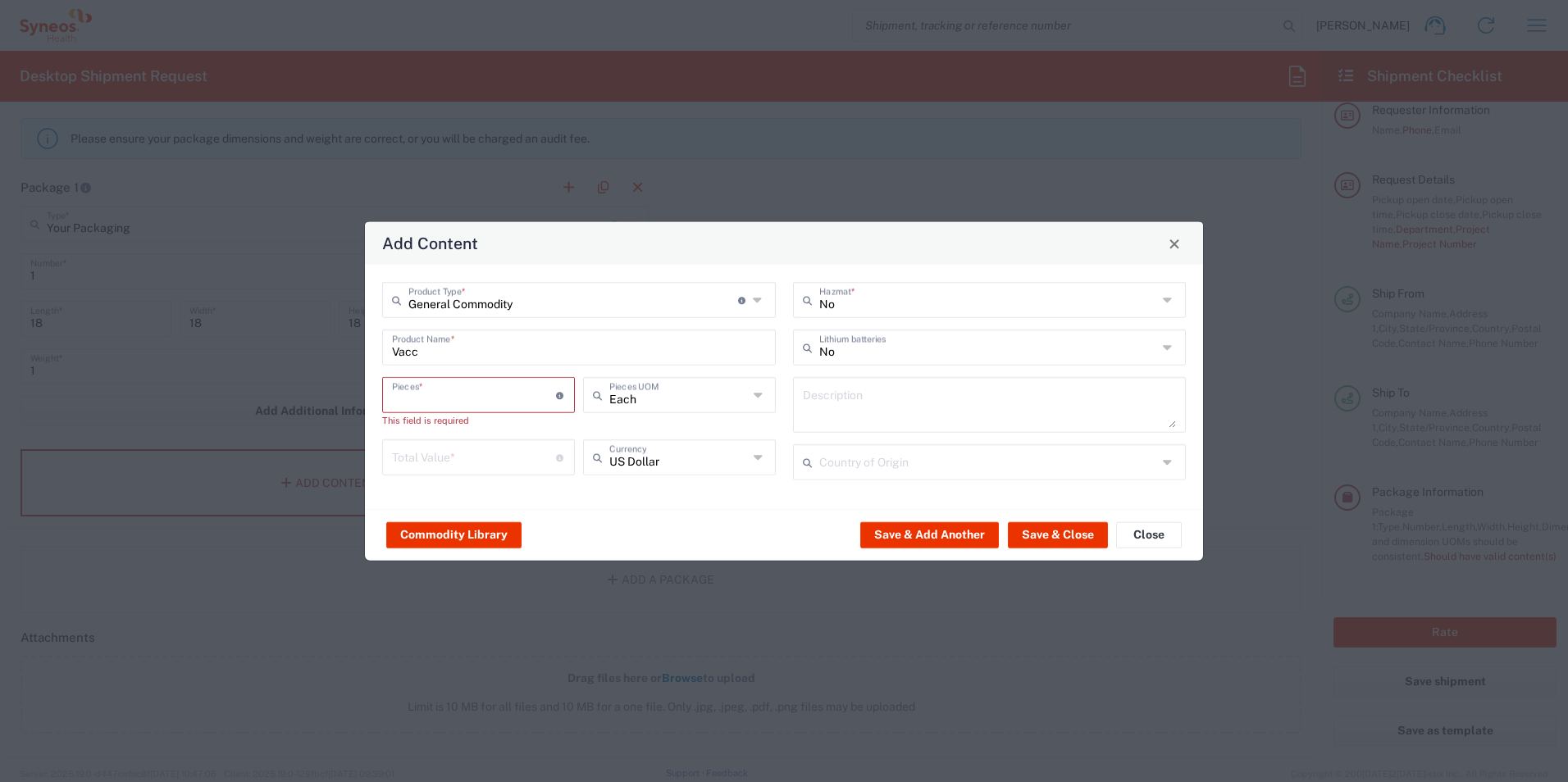
click at [485, 395] on input "number" at bounding box center [473, 394] width 164 height 29
click at [468, 535] on button "Commodity Library" at bounding box center [454, 534] width 136 height 26
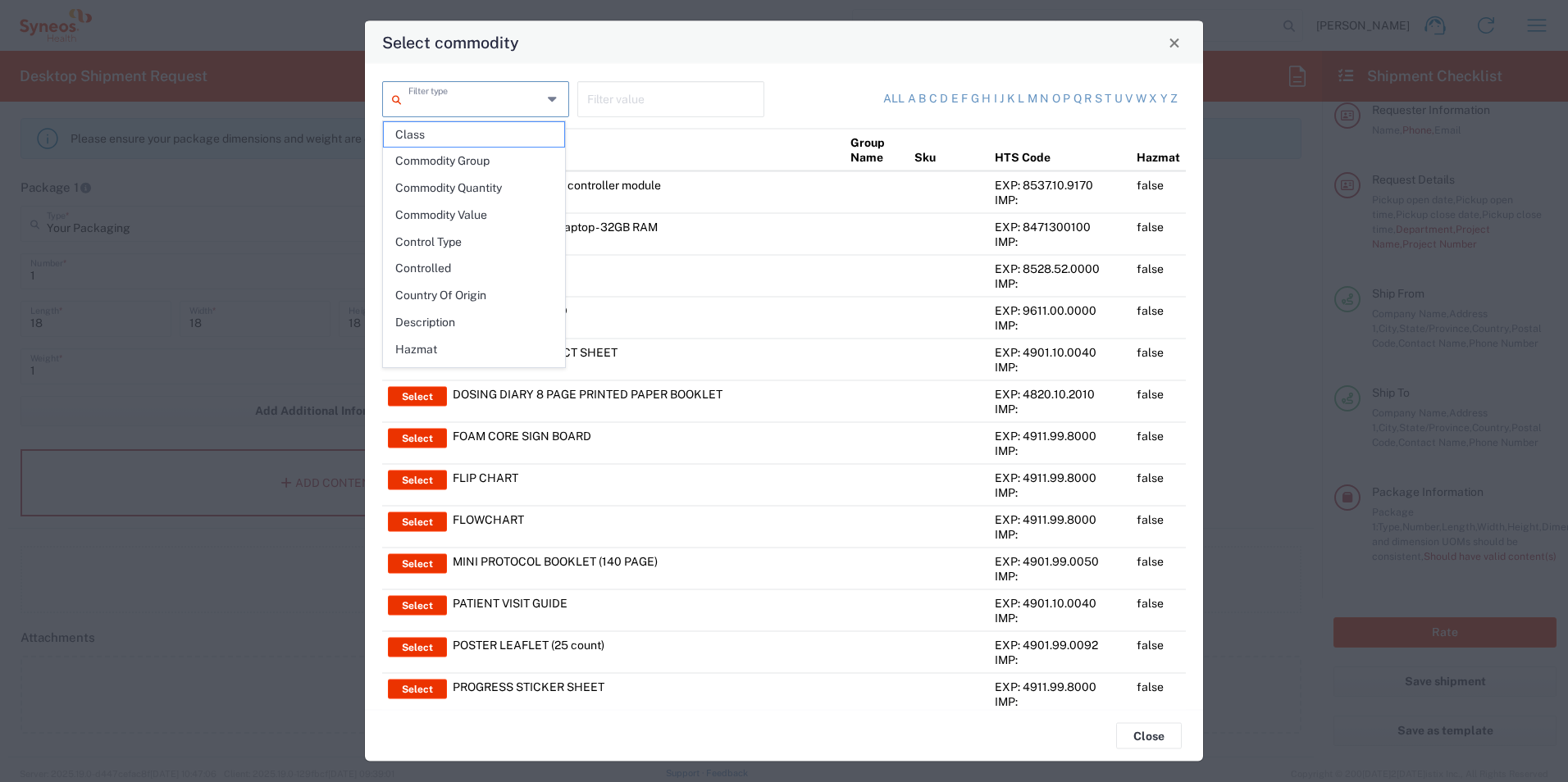
click at [476, 107] on input "text" at bounding box center [475, 98] width 134 height 29
click at [452, 135] on span "Class" at bounding box center [473, 135] width 180 height 26
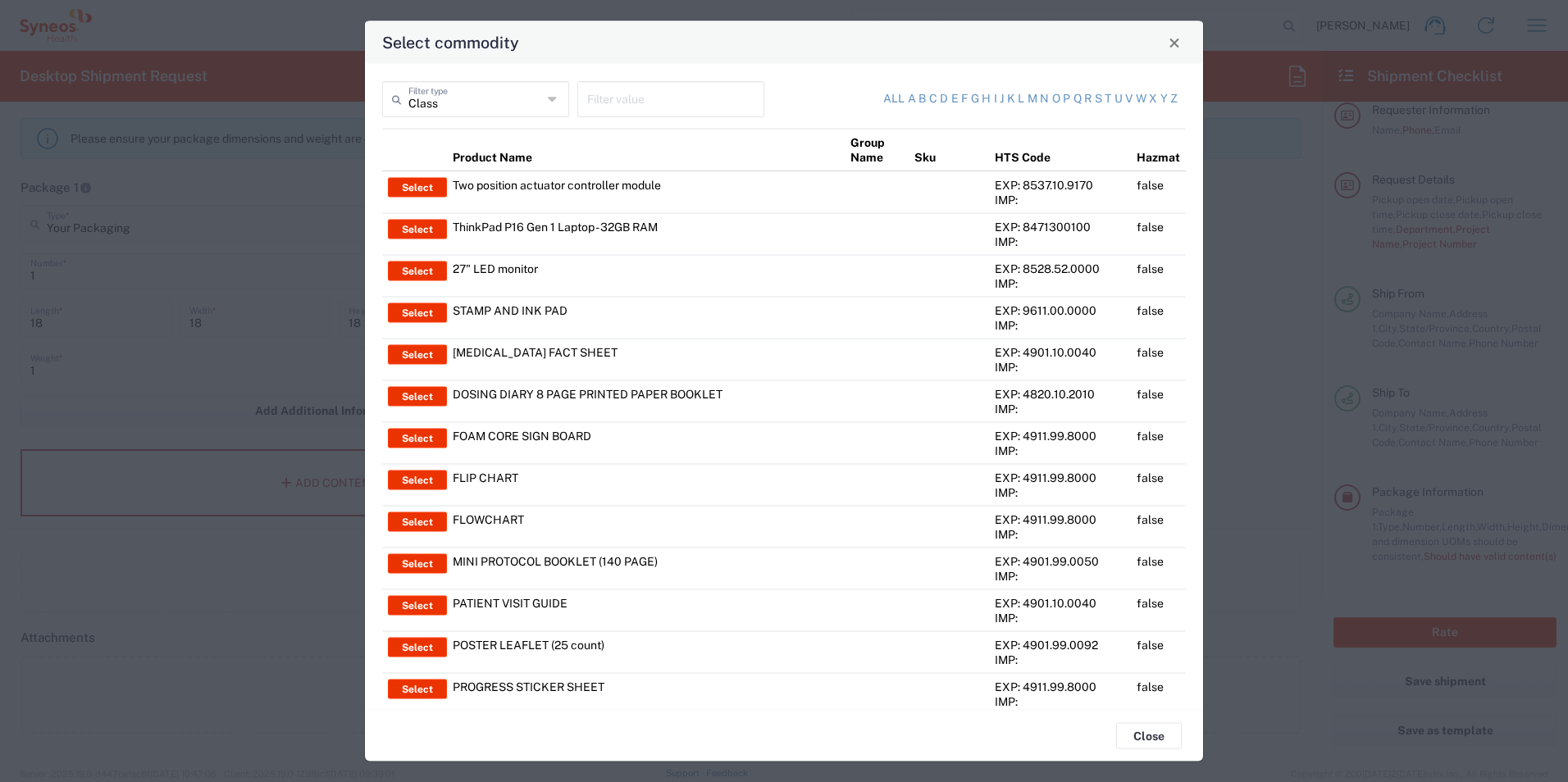
click at [456, 107] on input "Class" at bounding box center [475, 98] width 134 height 29
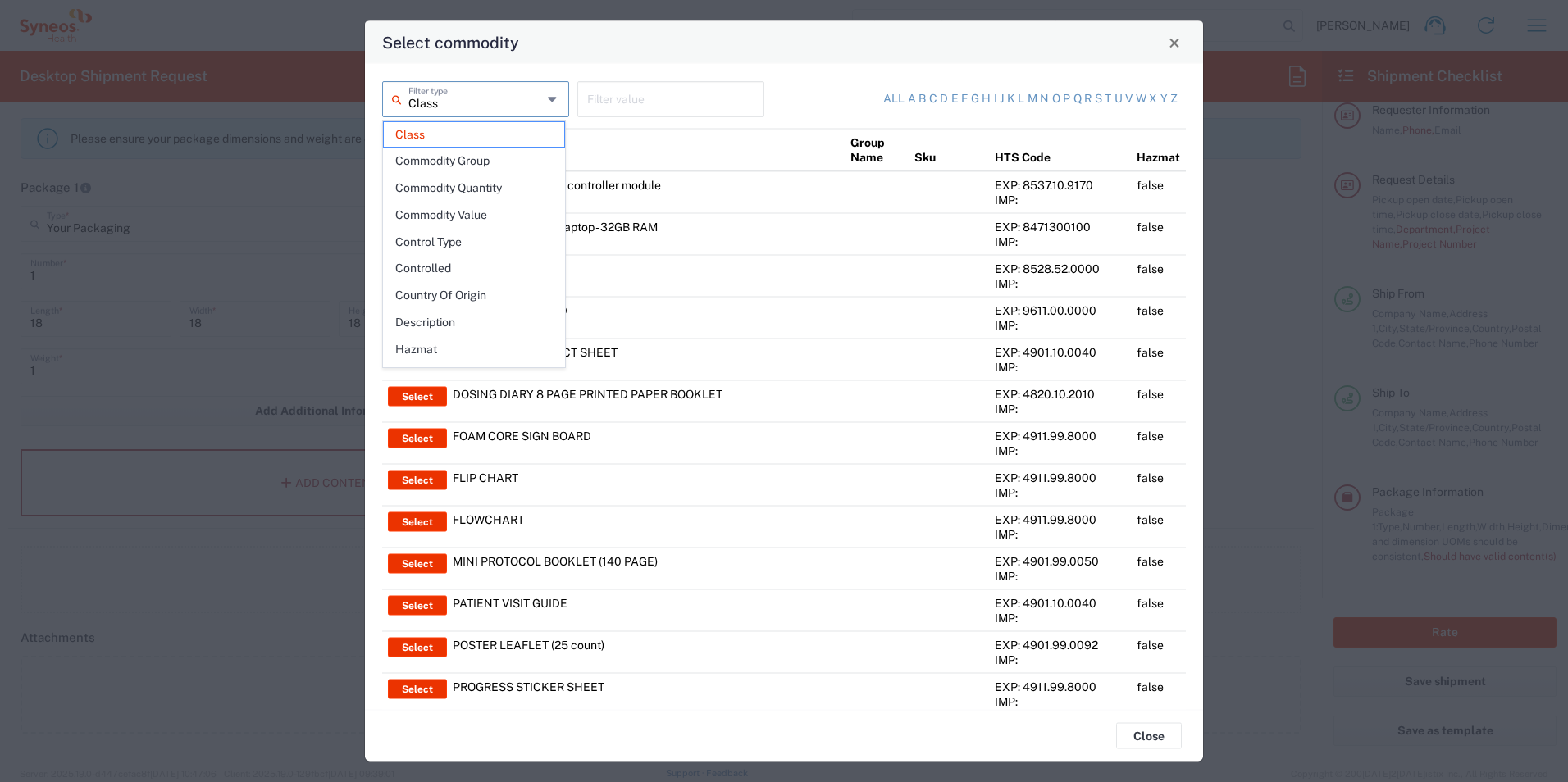
drag, startPoint x: 457, startPoint y: 105, endPoint x: 385, endPoint y: 102, distance: 72.1
click at [385, 104] on div "Class Filter type" at bounding box center [475, 99] width 187 height 36
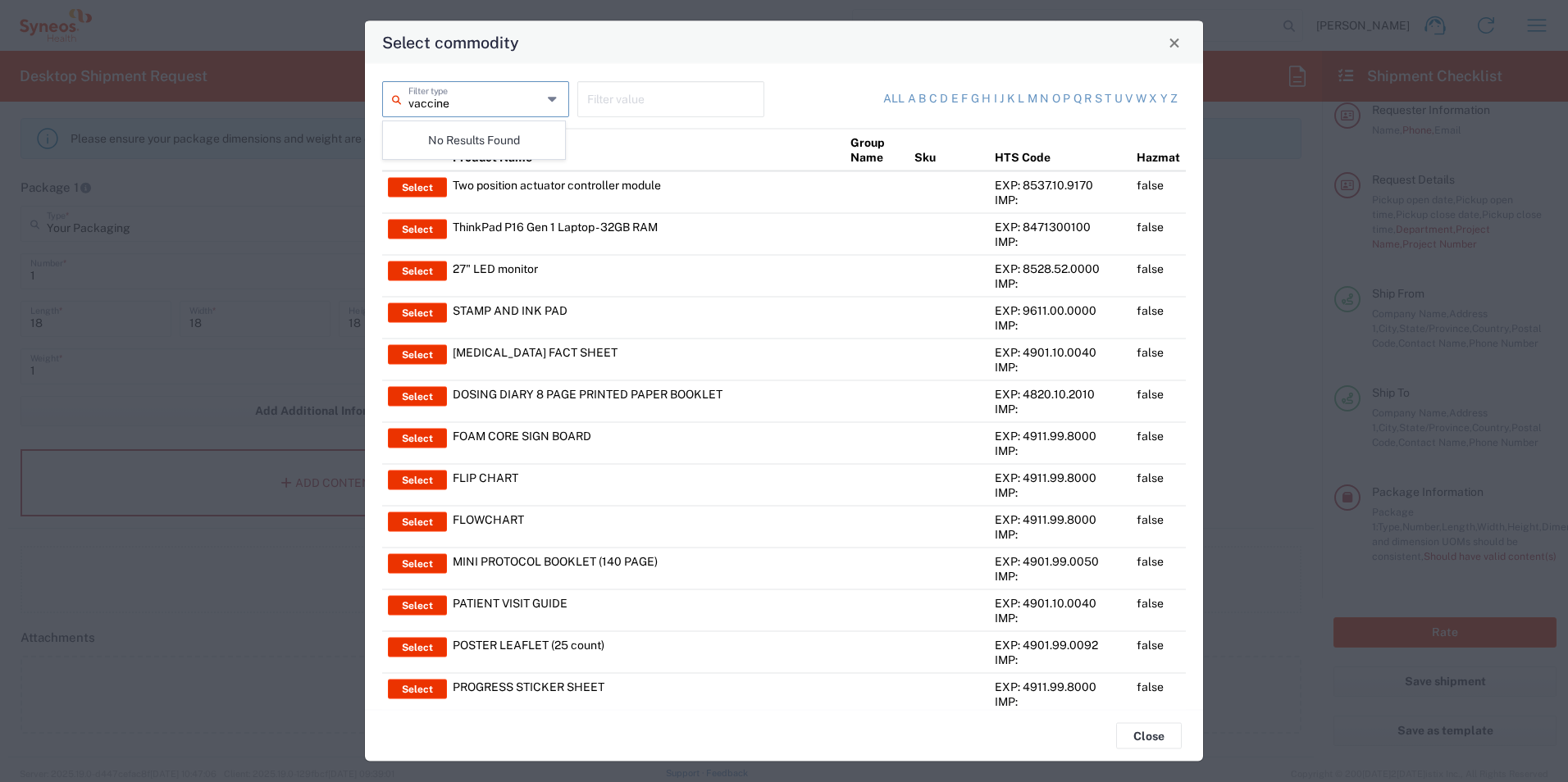
drag, startPoint x: 454, startPoint y: 102, endPoint x: 392, endPoint y: 103, distance: 62.0
click at [392, 103] on div "vaccine Filter type" at bounding box center [475, 99] width 187 height 36
click at [1125, 96] on link "v" at bounding box center [1129, 99] width 8 height 16
type input "Product Name"
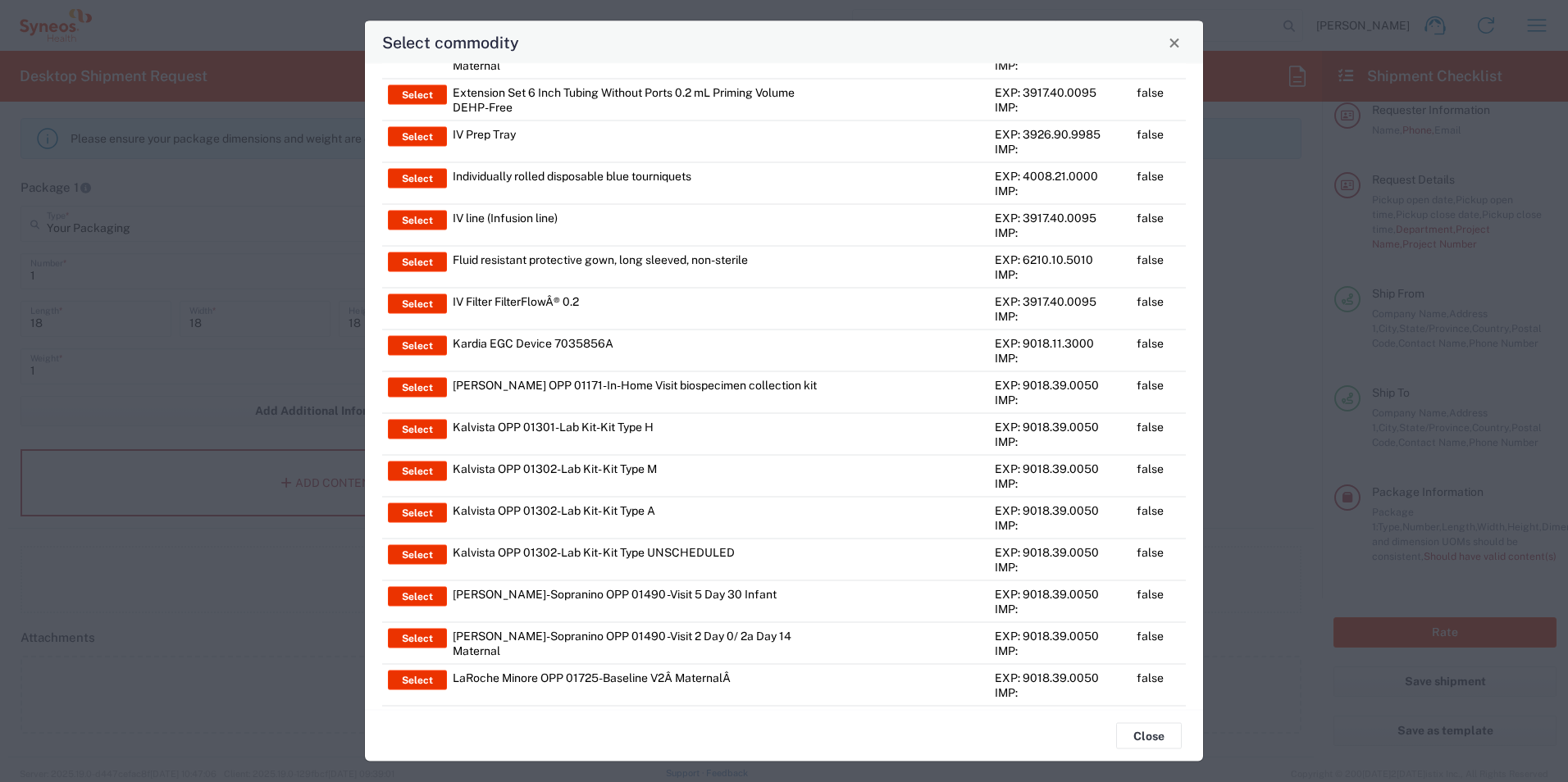
scroll to position [2416, 0]
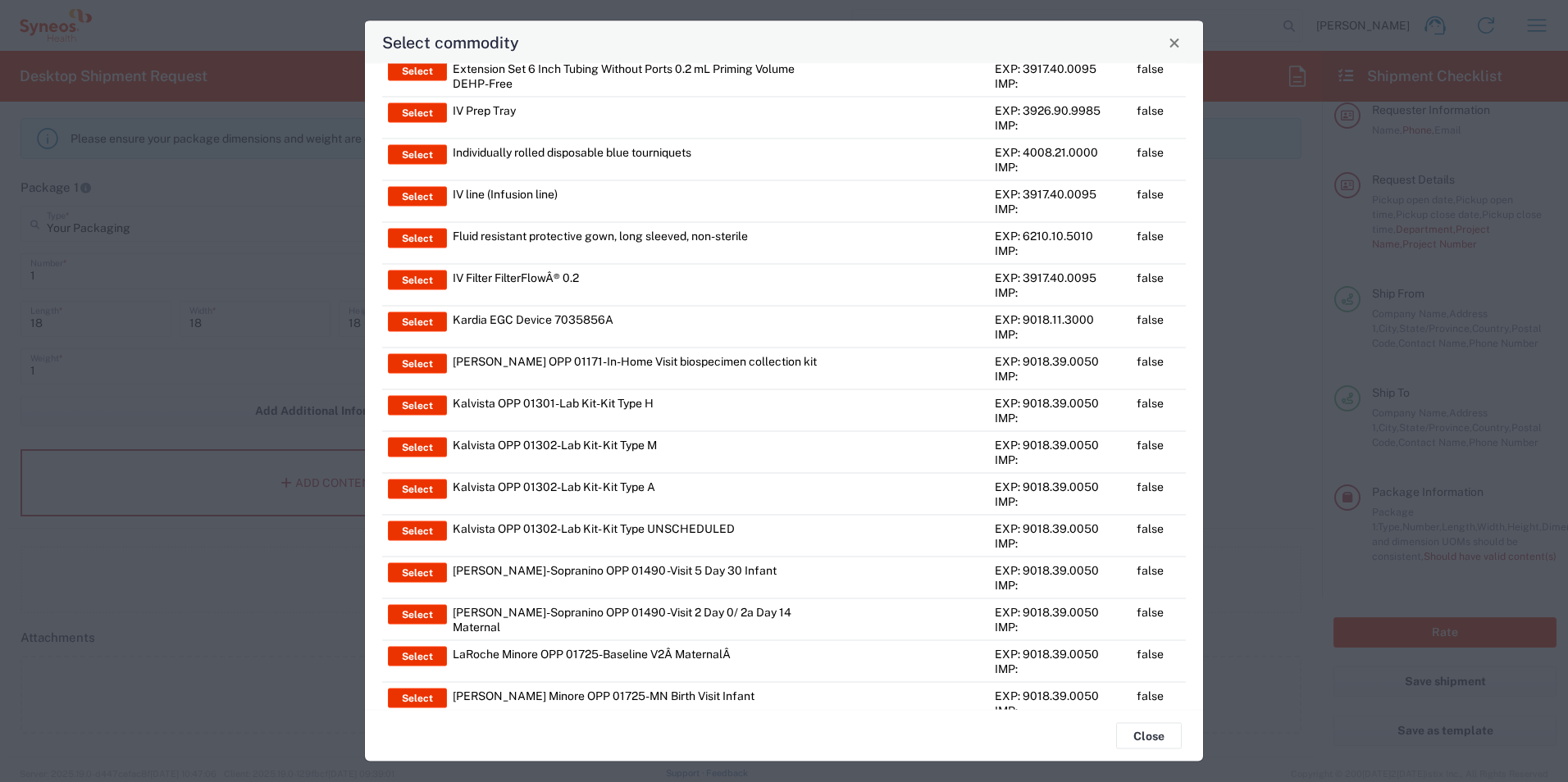
drag, startPoint x: 1190, startPoint y: 454, endPoint x: 1189, endPoint y: 495, distance: 41.0
click at [1189, 495] on div "Product Name Filter type v Filter value All a b c d e f g h i j k l m n o p q r…" at bounding box center [784, 386] width 838 height 646
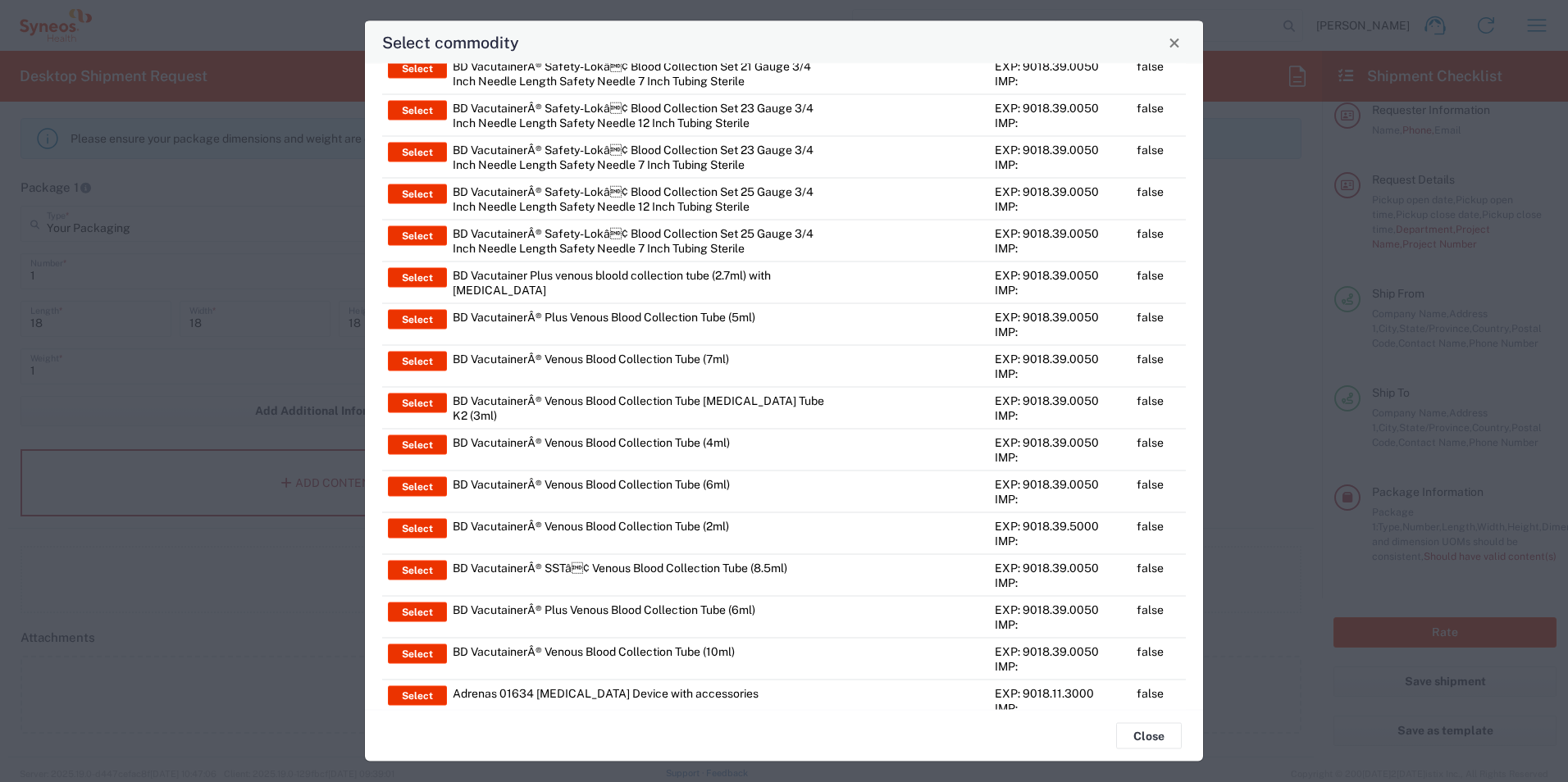
scroll to position [0, 0]
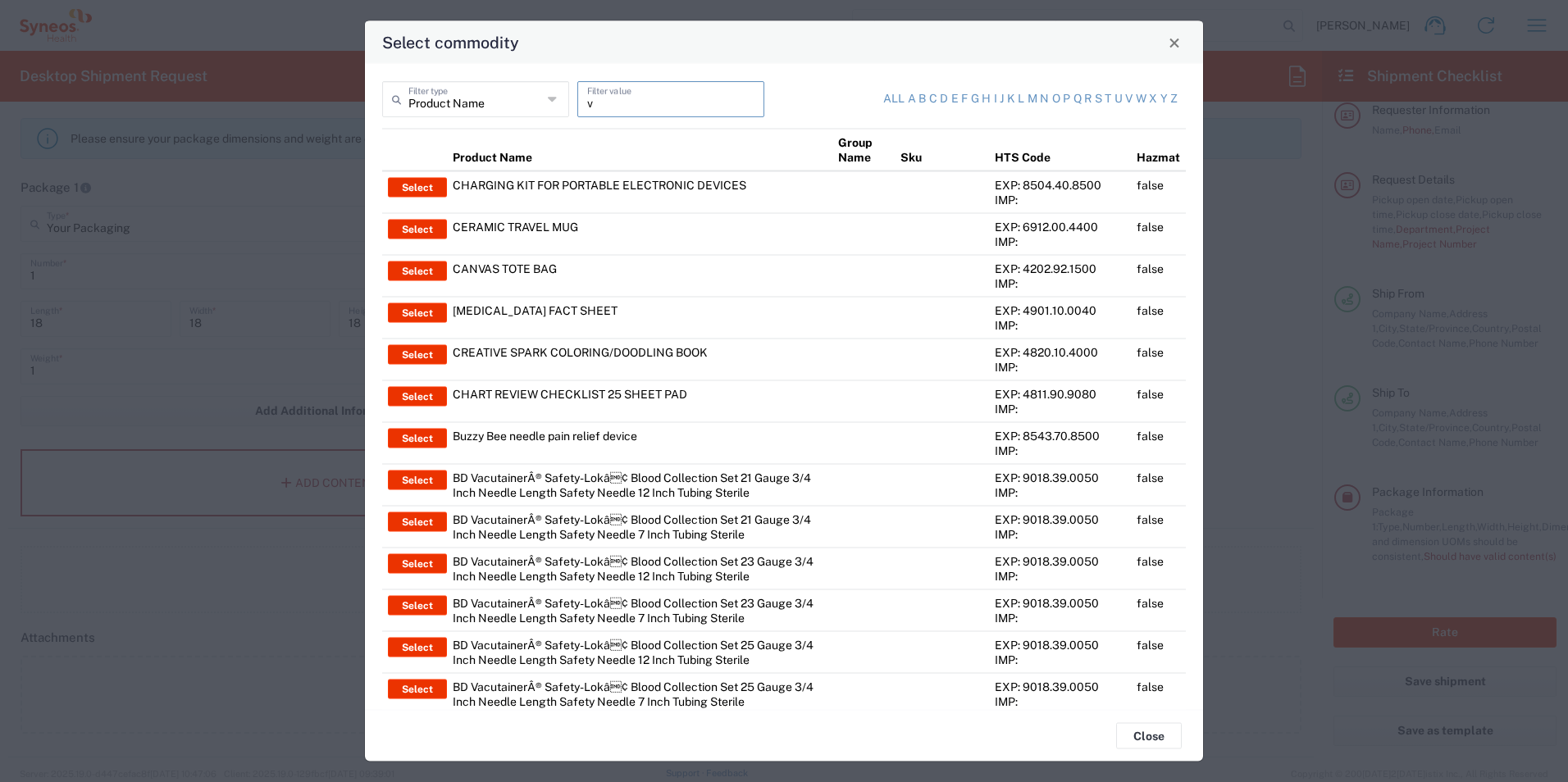
drag, startPoint x: 597, startPoint y: 101, endPoint x: 571, endPoint y: 107, distance: 26.7
click at [573, 107] on div "v Filter value" at bounding box center [671, 105] width 195 height 48
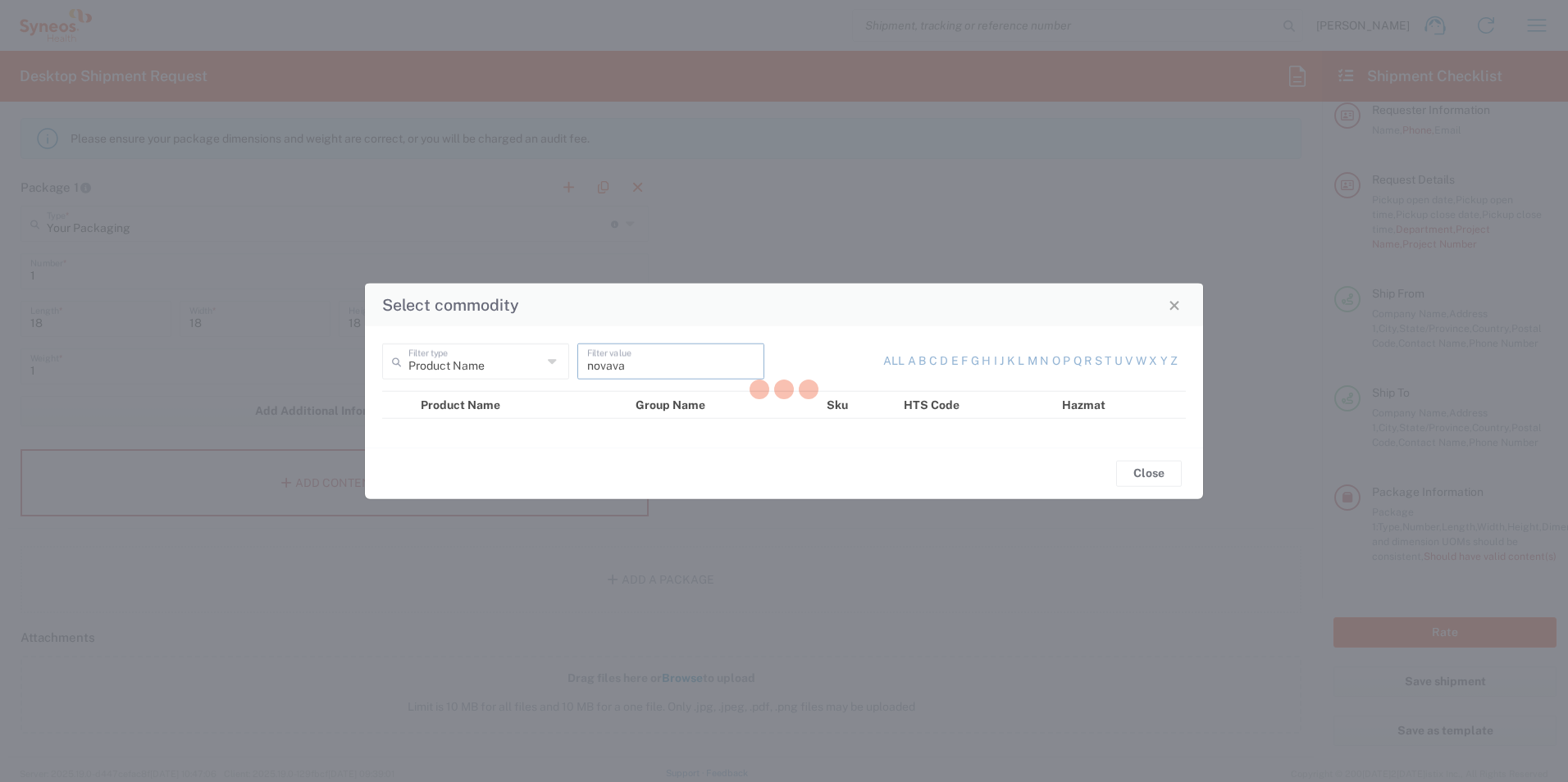
type input "novavax"
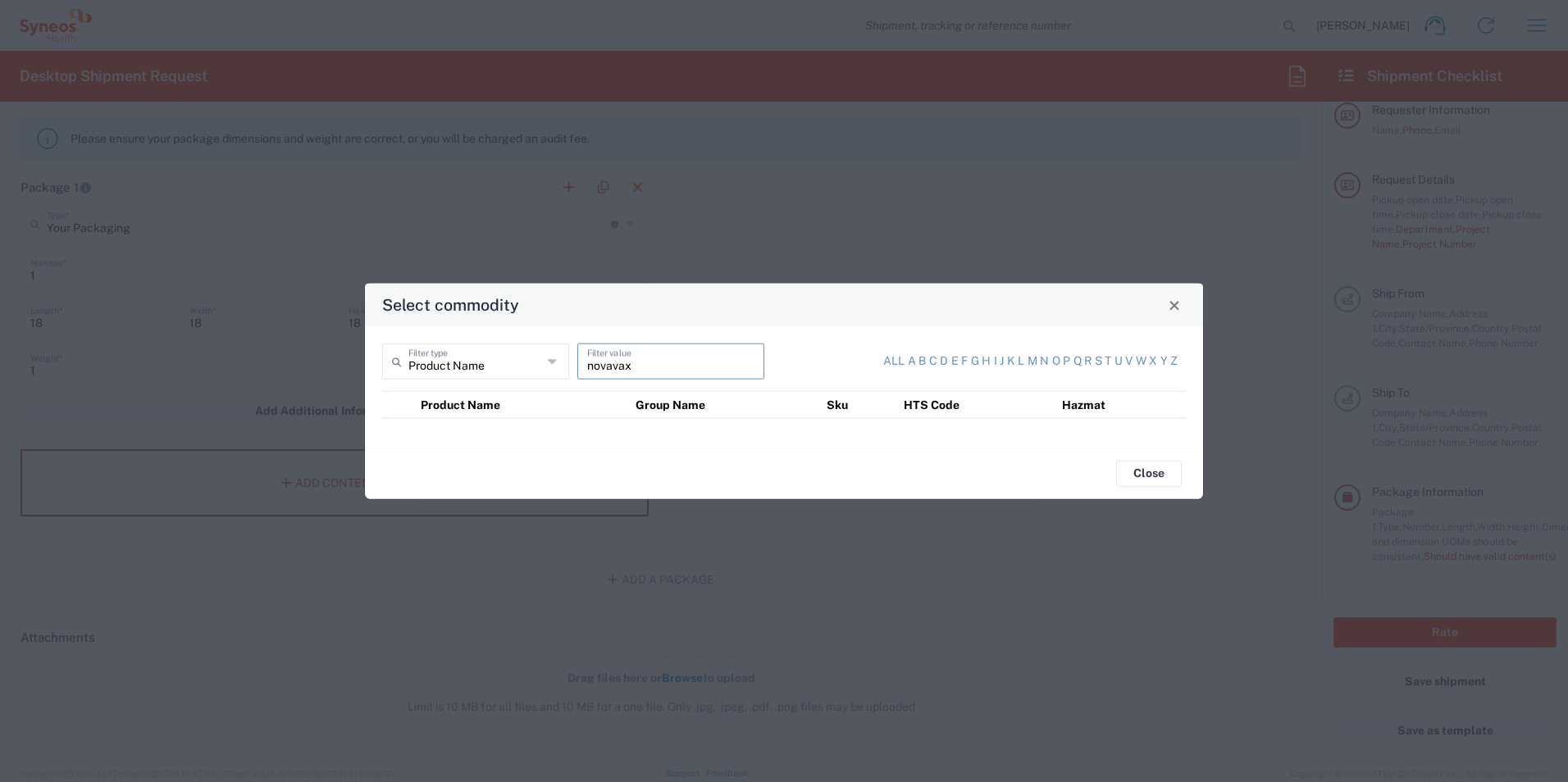
drag, startPoint x: 630, startPoint y: 365, endPoint x: 533, endPoint y: 363, distance: 97.0
click at [533, 363] on div "Product Name Filter type novavax Filter value" at bounding box center [578, 368] width 402 height 48
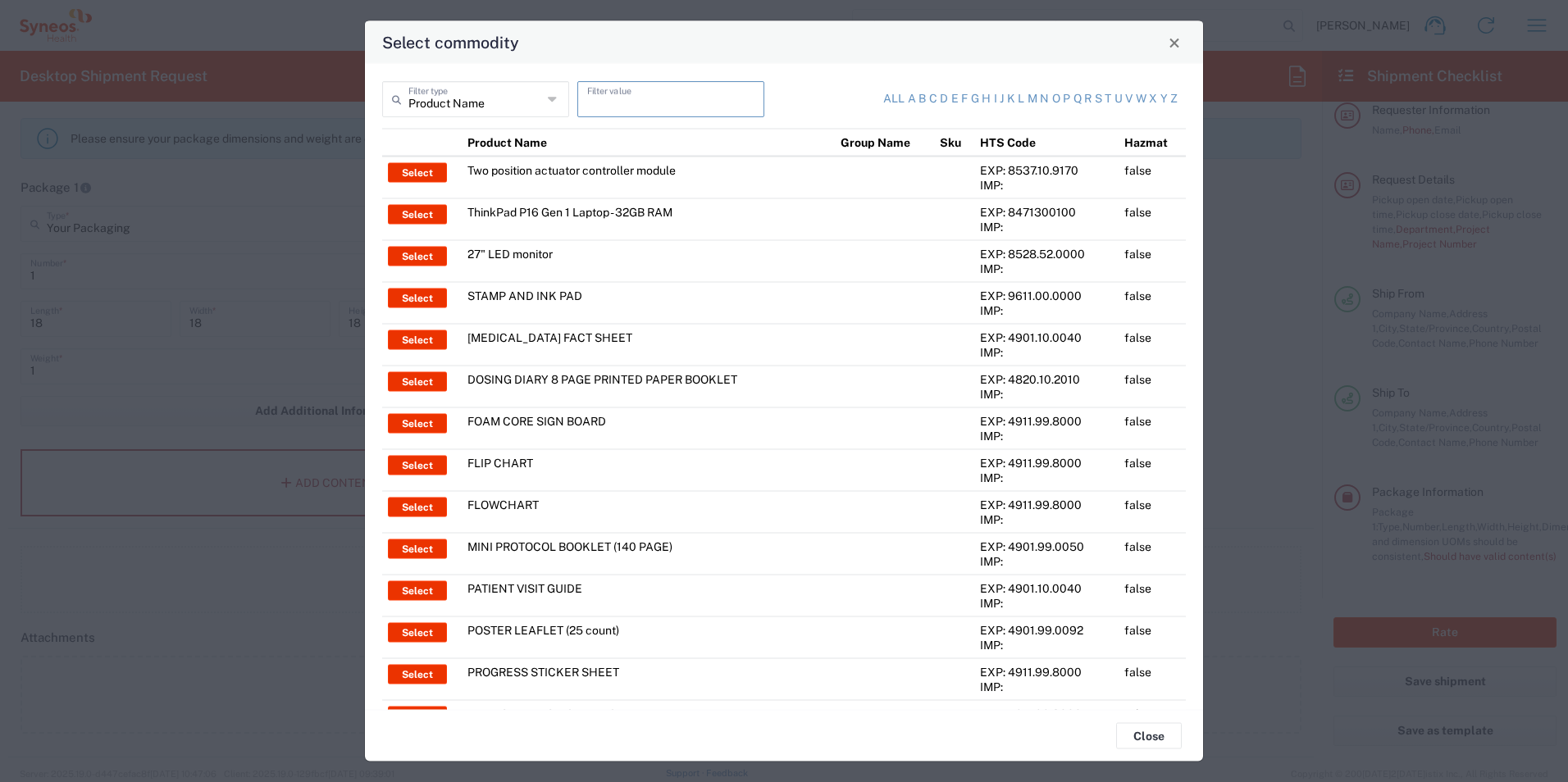
click at [587, 101] on input "text" at bounding box center [671, 98] width 167 height 29
click at [672, 104] on input "text" at bounding box center [671, 98] width 167 height 29
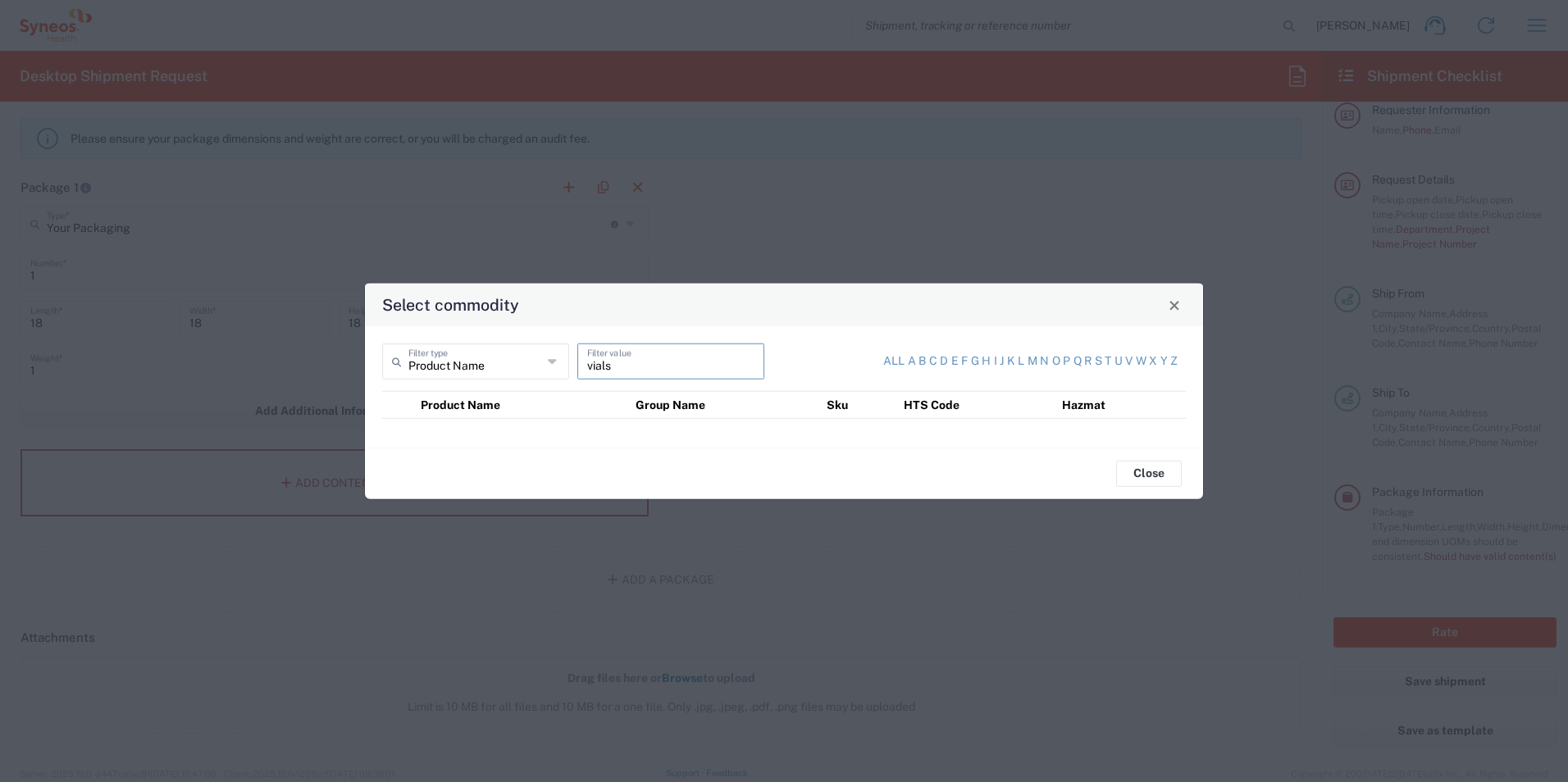
drag, startPoint x: 624, startPoint y: 364, endPoint x: 557, endPoint y: 337, distance: 72.2
click at [558, 365] on div "Product Name Filter type vials Filter value" at bounding box center [578, 368] width 402 height 48
click at [1032, 360] on link "m" at bounding box center [1032, 361] width 10 height 16
type input "m"
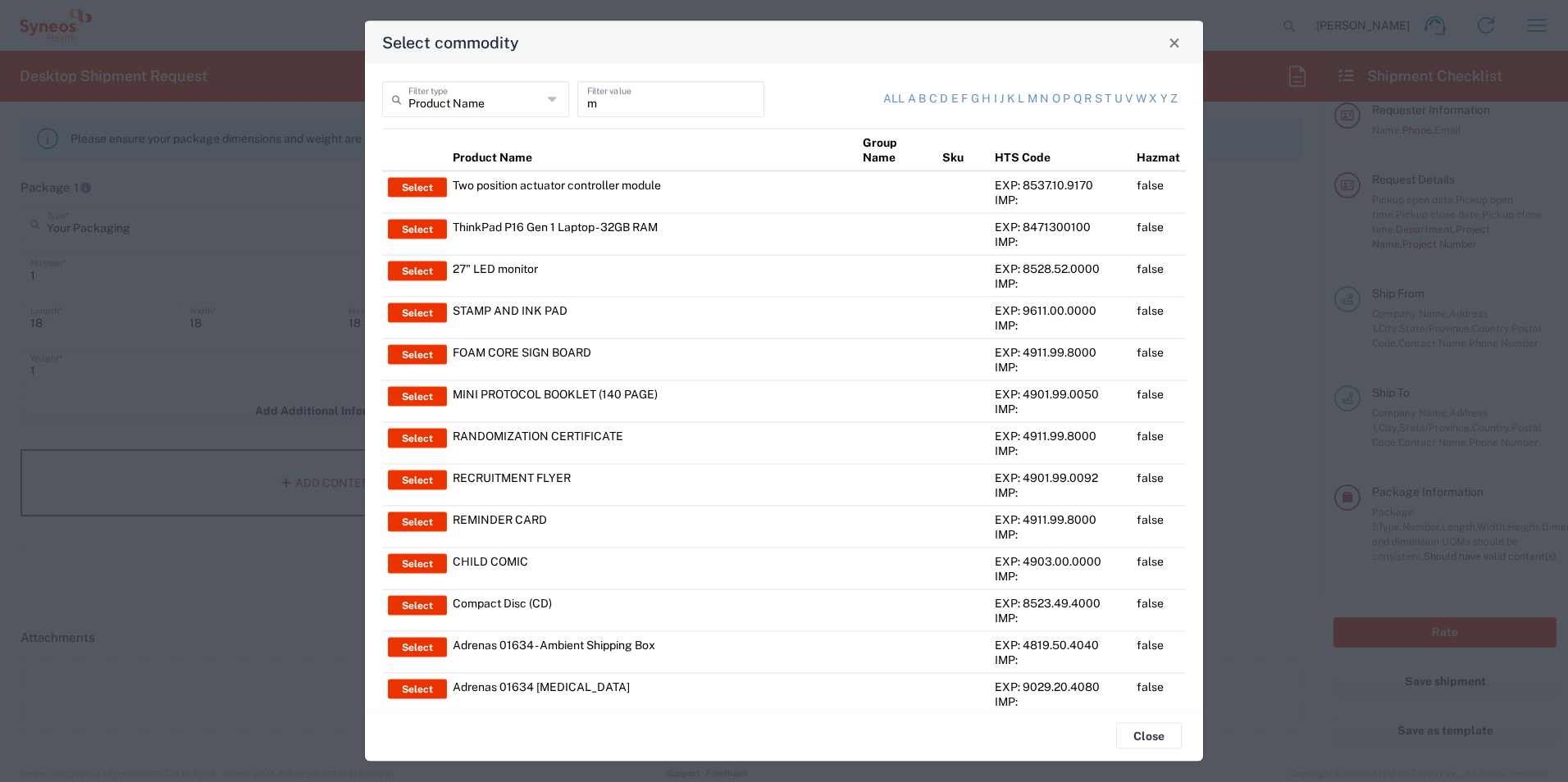
drag, startPoint x: 1170, startPoint y: 48, endPoint x: 1562, endPoint y: 181, distance: 413.9
click at [1170, 48] on span "Close" at bounding box center [1174, 42] width 11 height 11
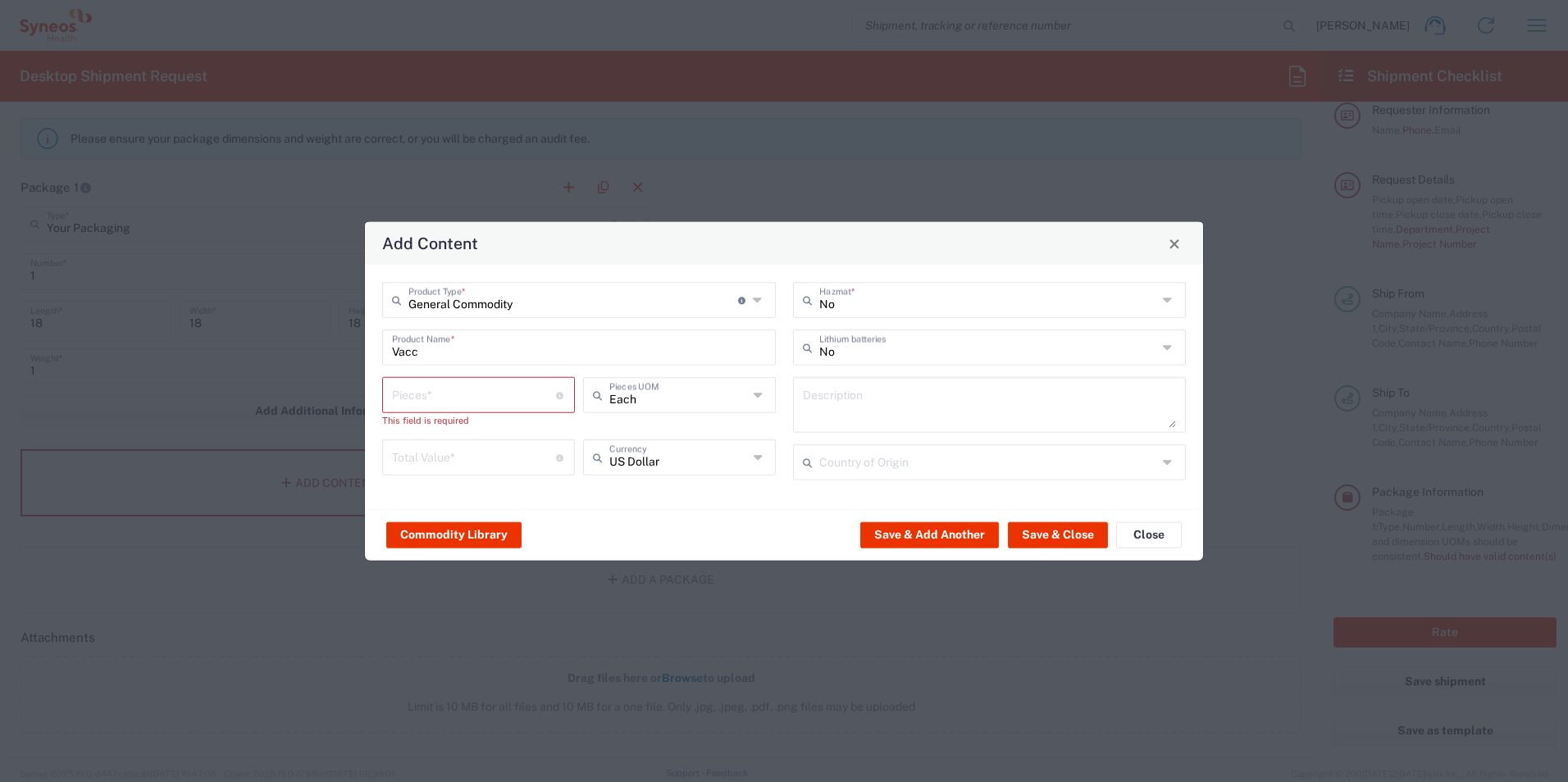
drag, startPoint x: 1176, startPoint y: 249, endPoint x: 1234, endPoint y: 349, distance: 115.6
click at [1176, 249] on span "Close" at bounding box center [1174, 243] width 11 height 11
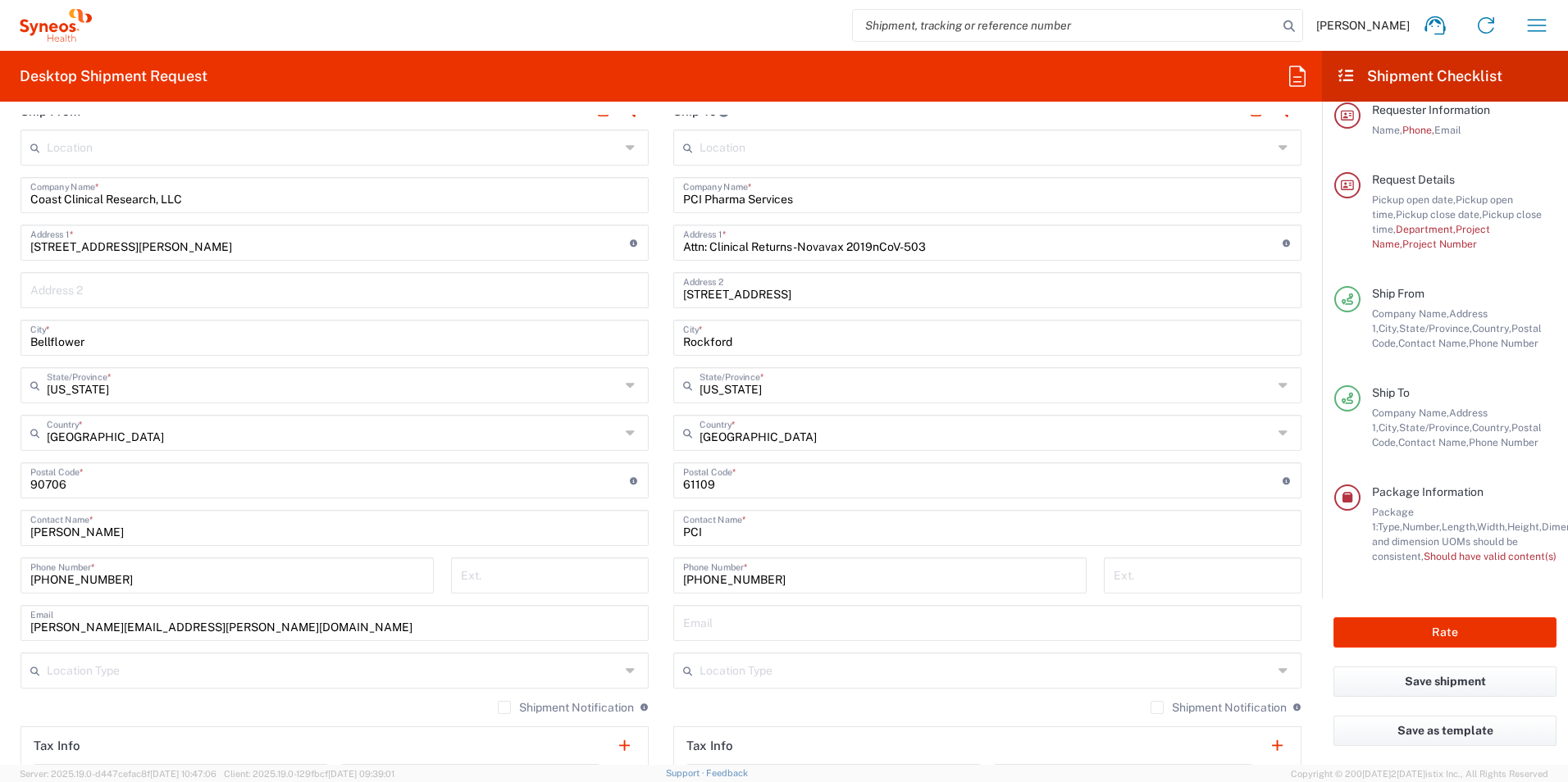
scroll to position [550, 0]
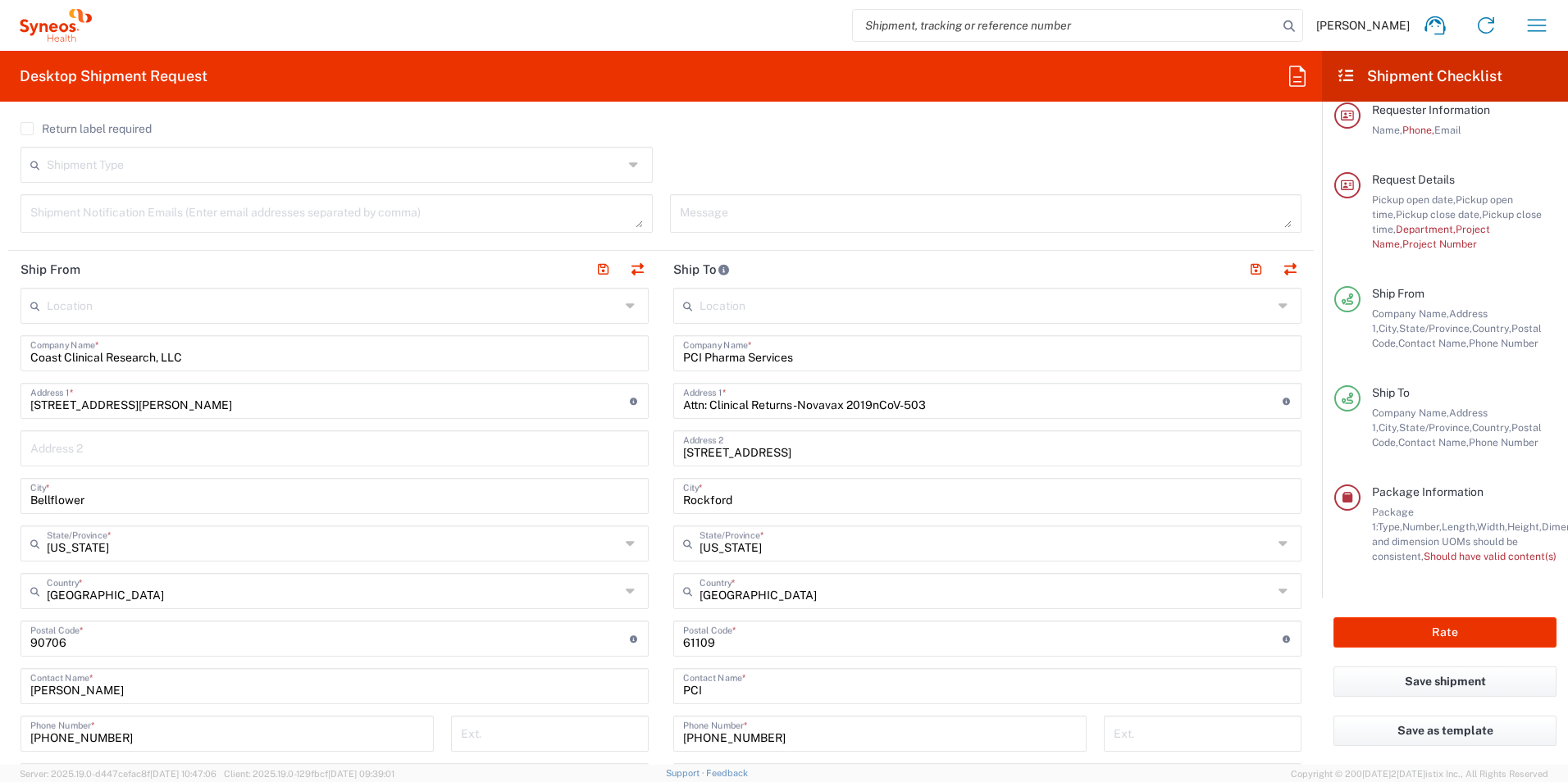
drag, startPoint x: 1305, startPoint y: 688, endPoint x: 1181, endPoint y: 426, distance: 289.9
click at [1305, 688] on form "Requester Informatio[PERSON_NAME] Name * Phone * This field is required [EMAIL_…" at bounding box center [660, 440] width 1321 height 650
